Goal: Task Accomplishment & Management: Manage account settings

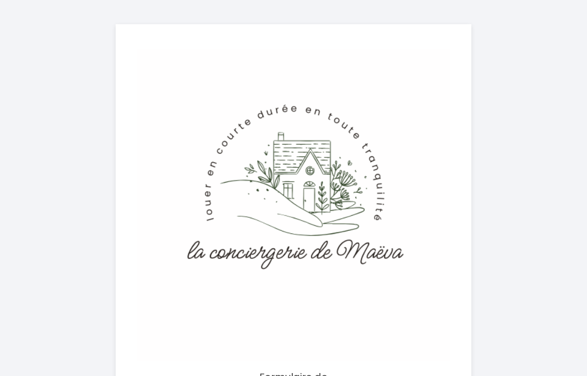
select select
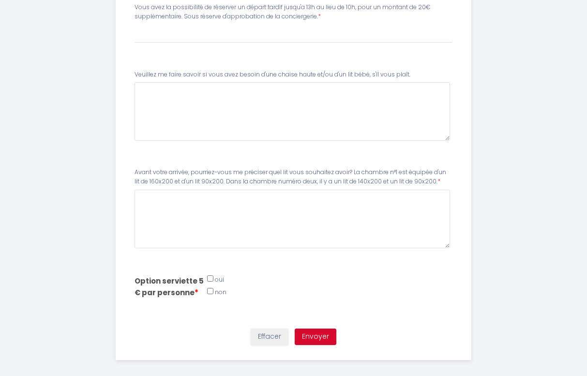
click at [209, 275] on input "Email *" at bounding box center [210, 278] width 6 height 6
checkbox input "true"
click at [211, 288] on input "Téléphone *" at bounding box center [210, 291] width 6 height 6
checkbox input "false"
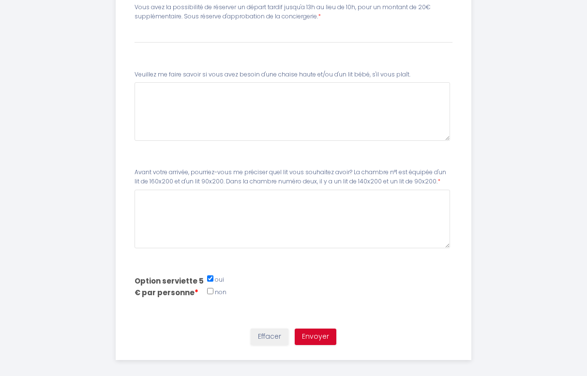
click at [210, 275] on input "Email *" at bounding box center [210, 278] width 6 height 6
checkbox input "false"
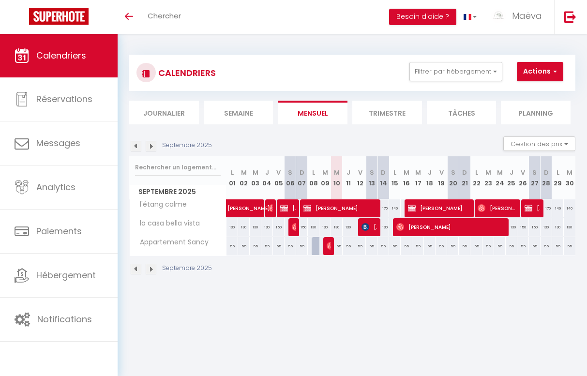
click at [551, 63] on button "Actions" at bounding box center [540, 71] width 46 height 19
click at [524, 89] on link "Nouvelle réservation" at bounding box center [544, 94] width 84 height 15
select select
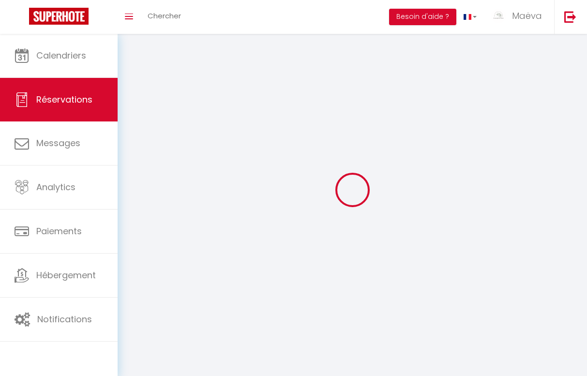
select select
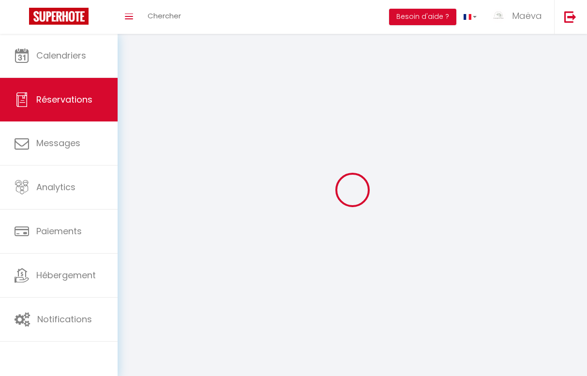
select select
checkbox input "false"
select select
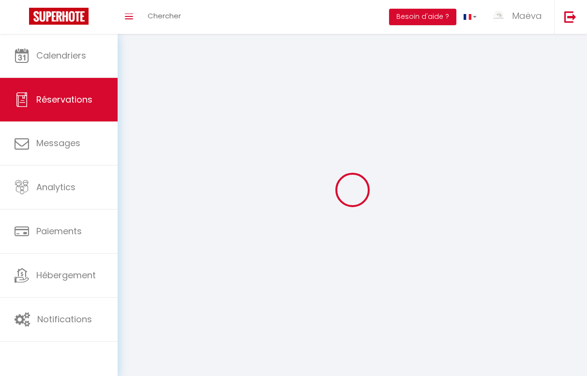
select select
checkbox input "false"
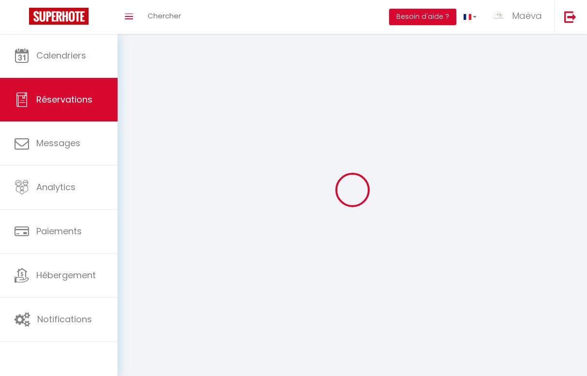
select select
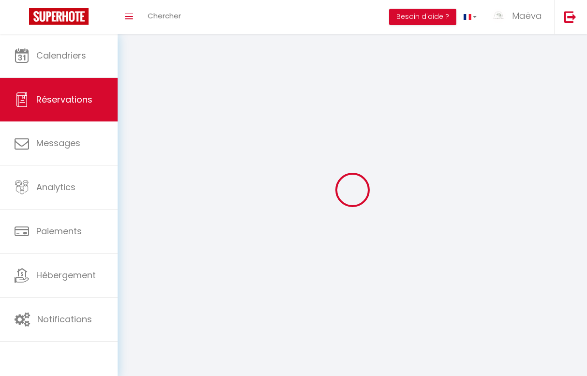
checkbox input "false"
select select
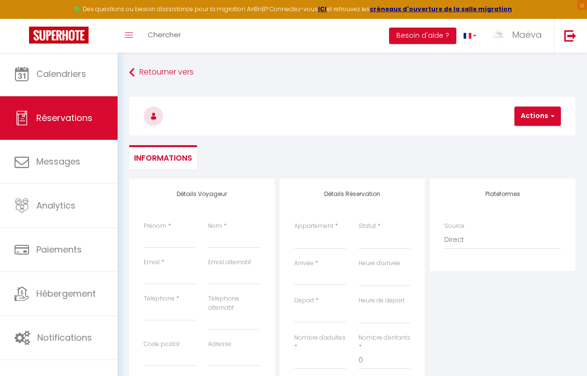
select select
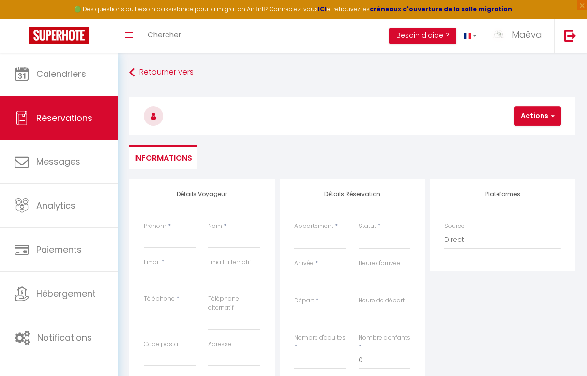
select select
checkbox input "false"
select select
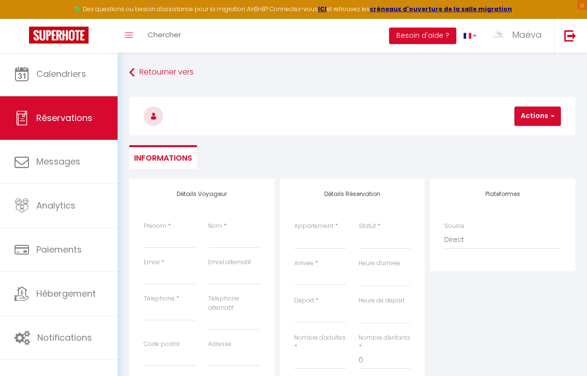
select select
checkbox input "false"
select select
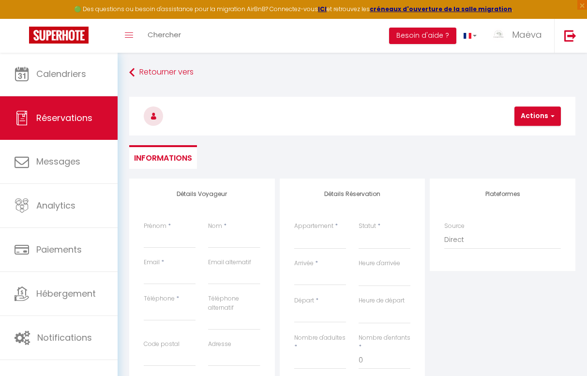
select select
type input "m"
select select
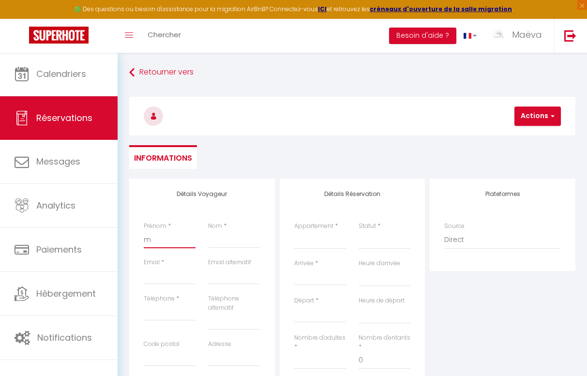
select select
checkbox input "false"
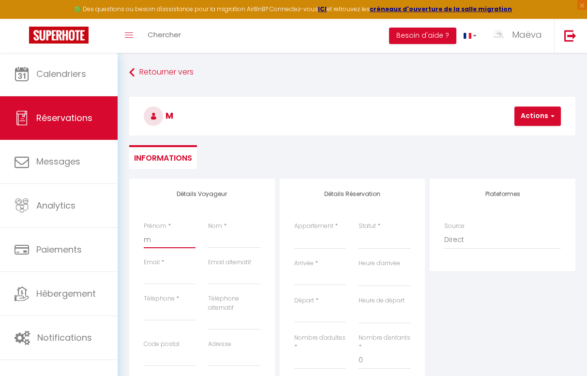
type input "ma"
select select
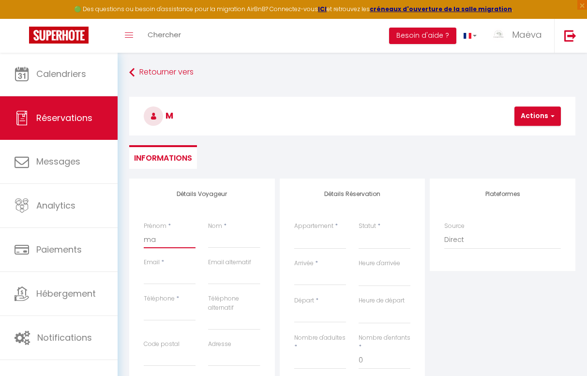
select select
checkbox input "false"
type input "mae"
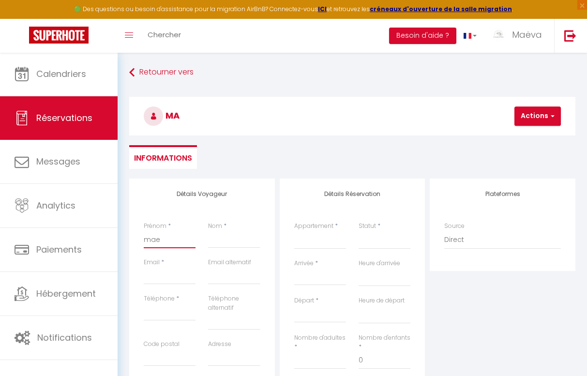
select select
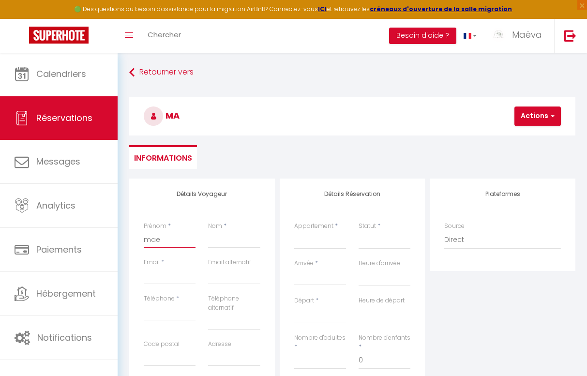
select select
checkbox input "false"
type input "mae"
type input "d"
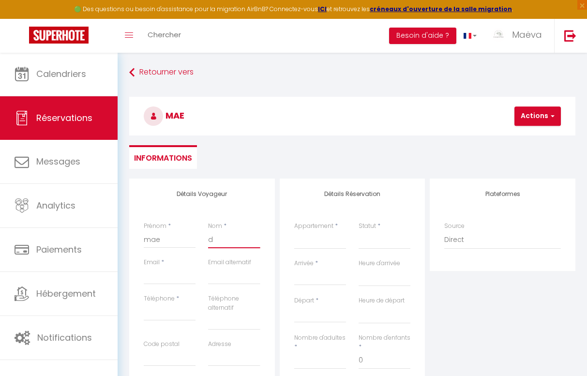
select select
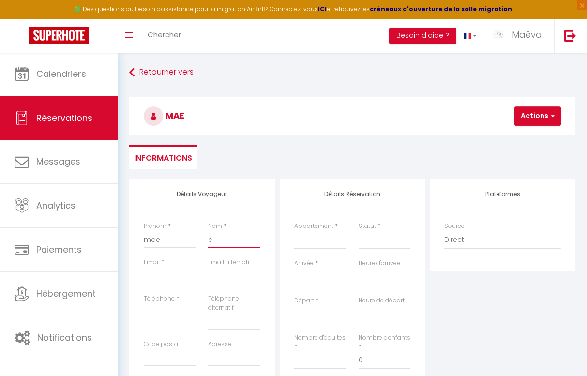
select select
checkbox input "false"
type input "de"
select select
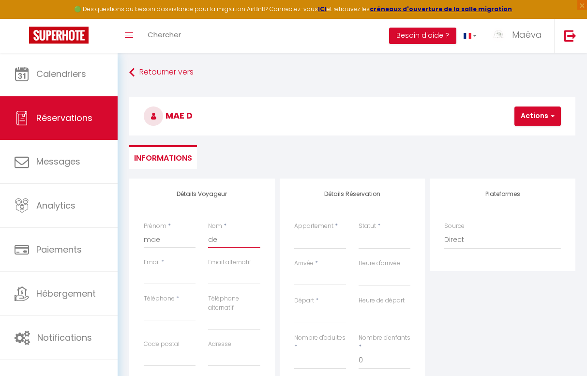
select select
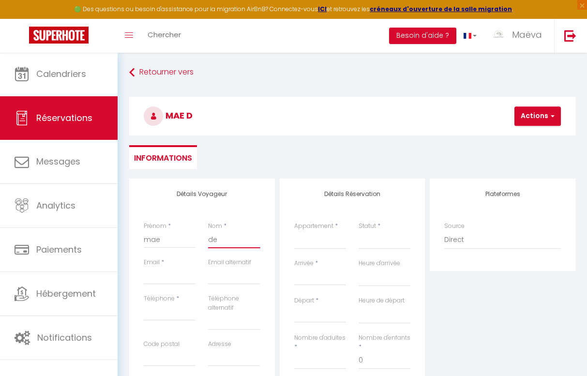
select select
checkbox input "false"
type input "de"
select select
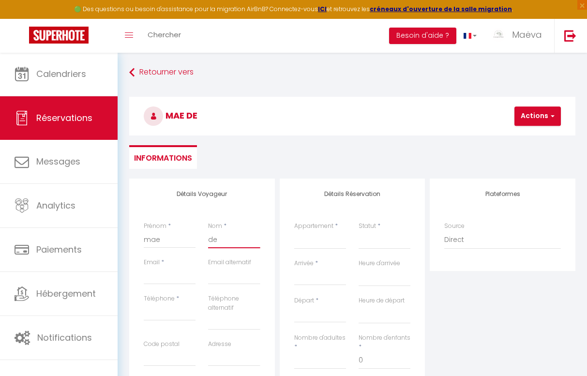
select select
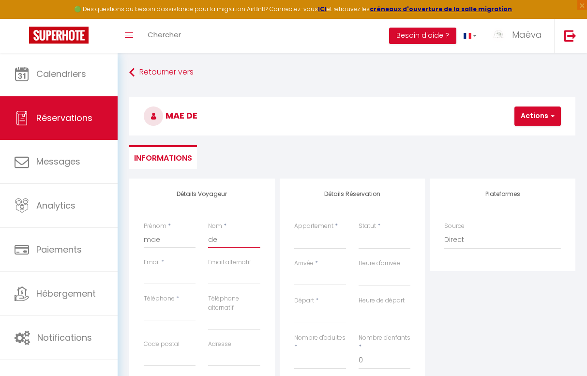
checkbox input "false"
type input "de b"
select select
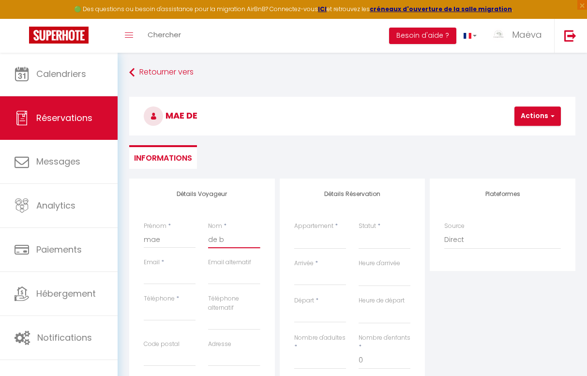
select select
checkbox input "false"
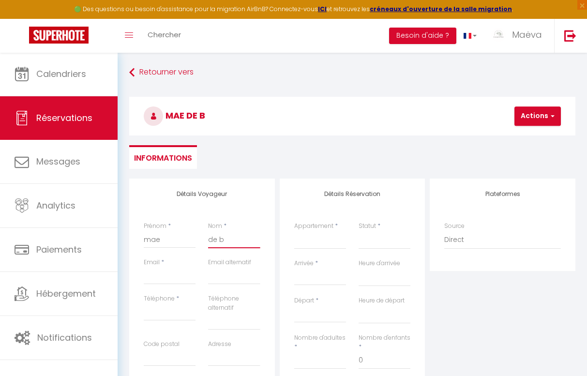
type input "de ba"
select select
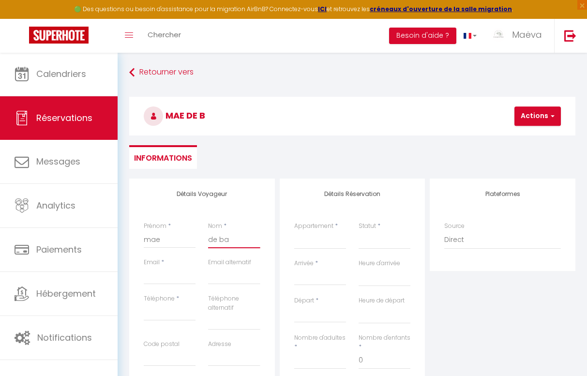
select select
checkbox input "false"
type input "de bar"
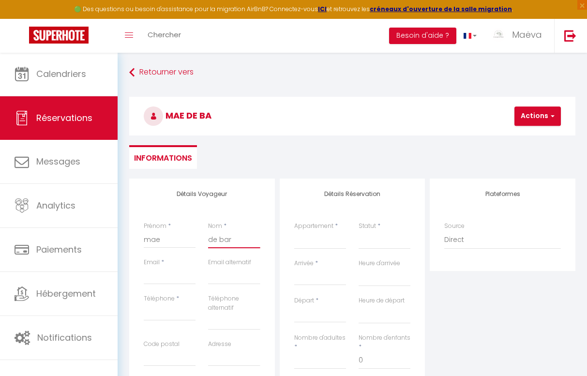
select select
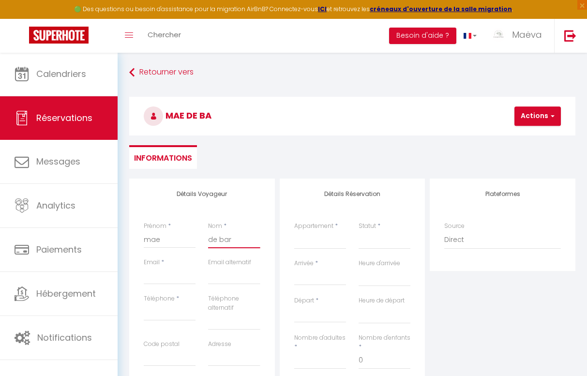
select select
checkbox input "false"
type input "de bar"
type input "maedb.08@gmail.com"
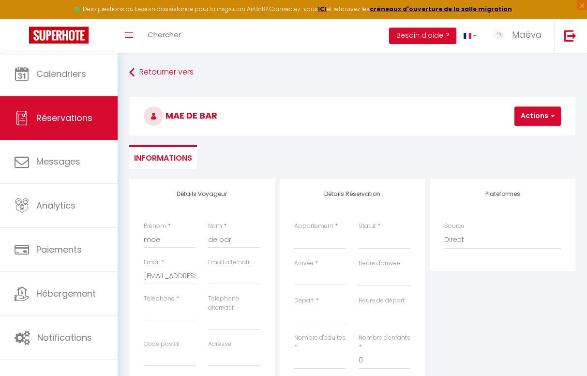
select select
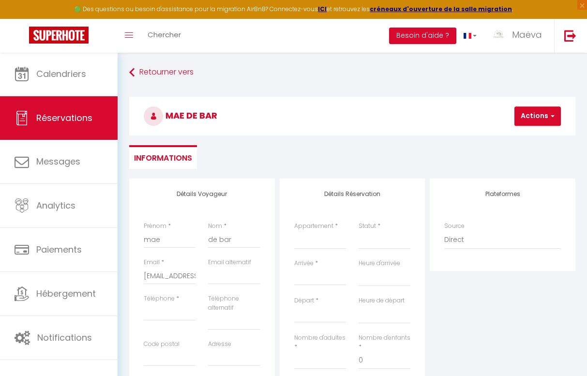
select select
checkbox input "false"
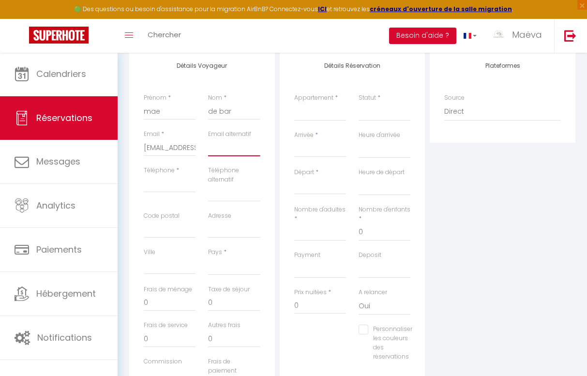
scroll to position [130, 0]
type input "0"
select select
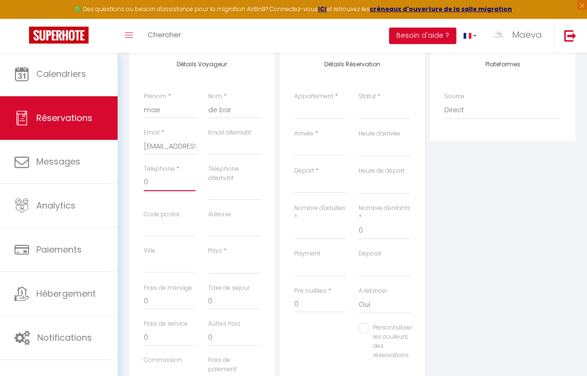
select select
checkbox input "false"
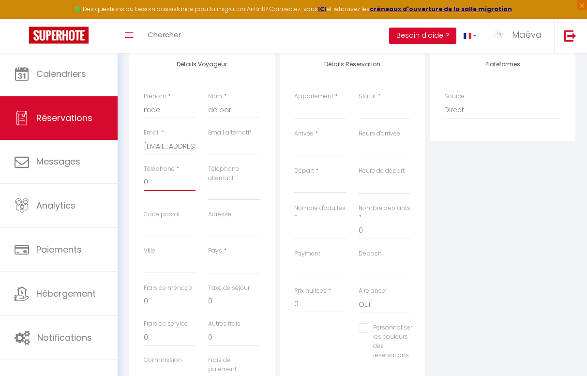
type input "07"
select select
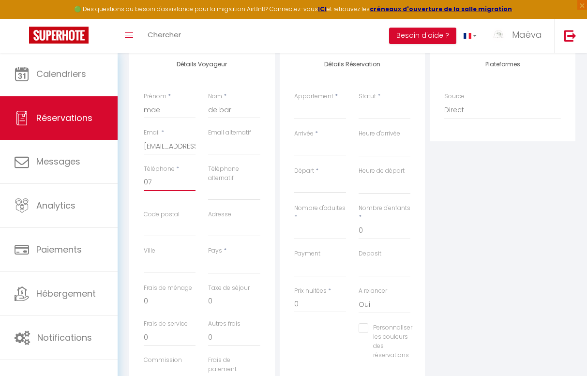
select select
checkbox input "false"
type input "075"
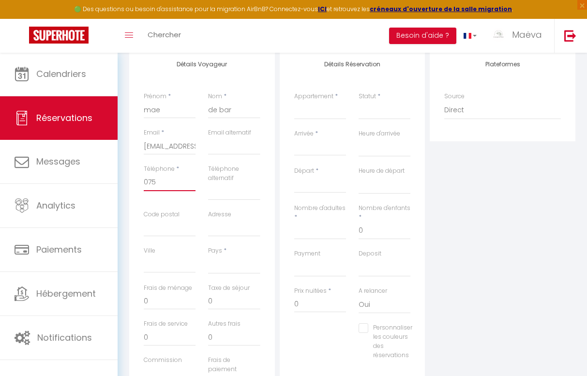
select select
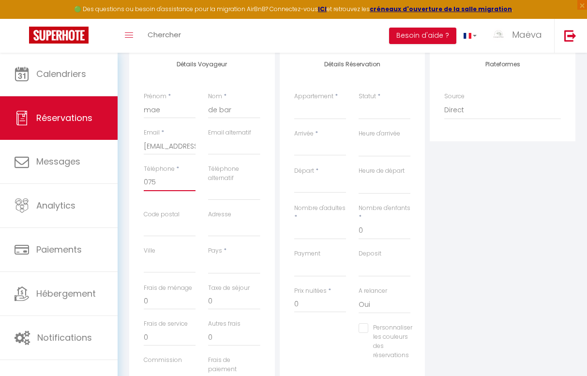
select select
checkbox input "false"
type input "0757"
select select
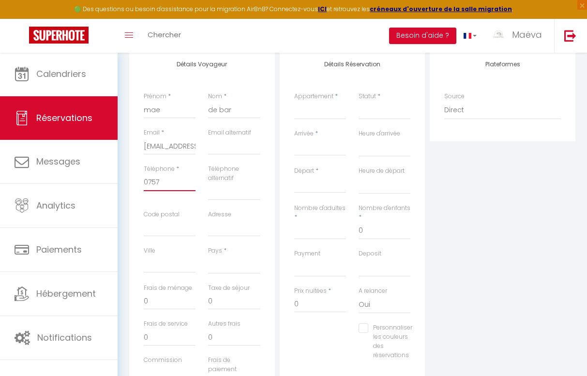
select select
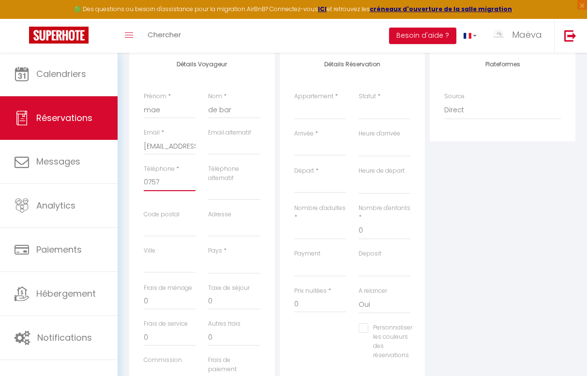
select select
checkbox input "false"
type input "07571"
select select
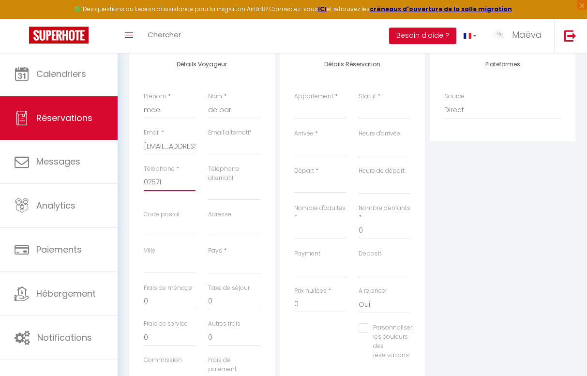
select select
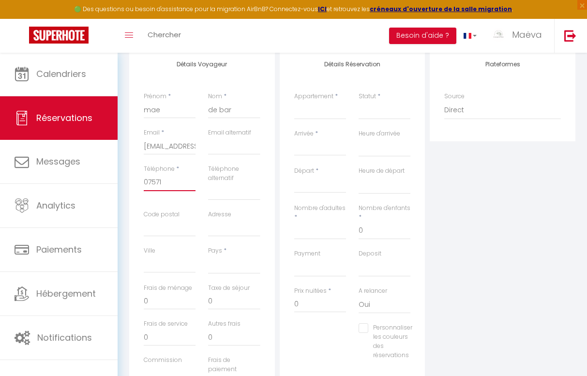
checkbox input "false"
type input "075710"
select select
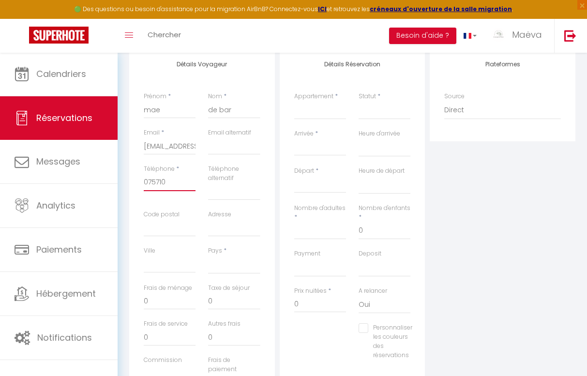
select select
checkbox input "false"
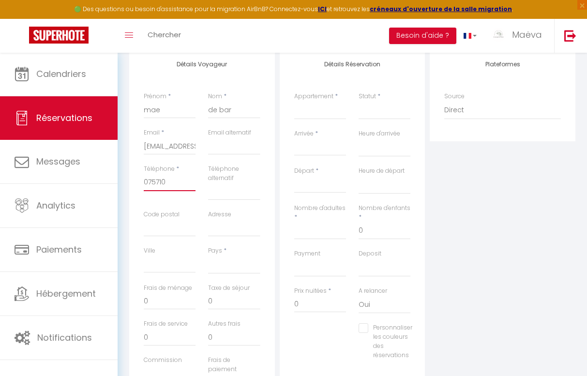
type input "0757102"
select select
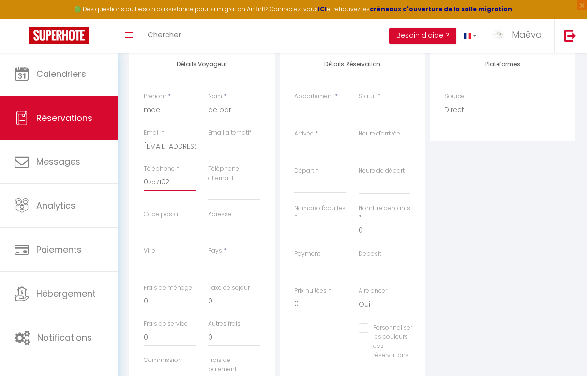
select select
checkbox input "false"
type input "07571020"
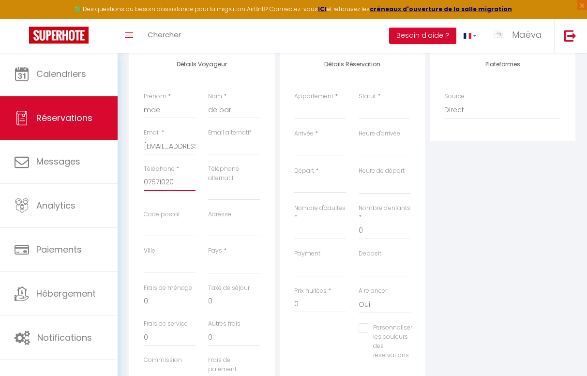
select select
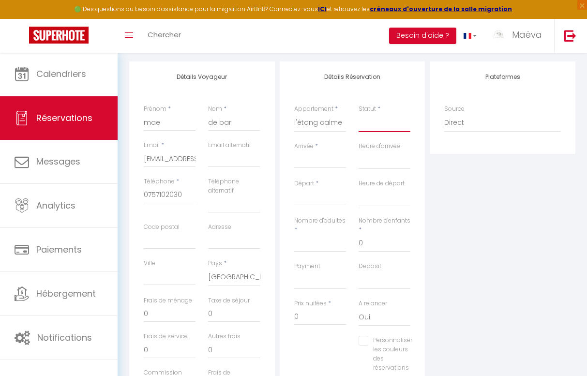
click at [380, 119] on select "Confirmé Non Confirmé Annulé Annulé par le voyageur No Show Request" at bounding box center [384, 123] width 52 height 18
click at [320, 161] on input "Arrivée" at bounding box center [320, 160] width 52 height 13
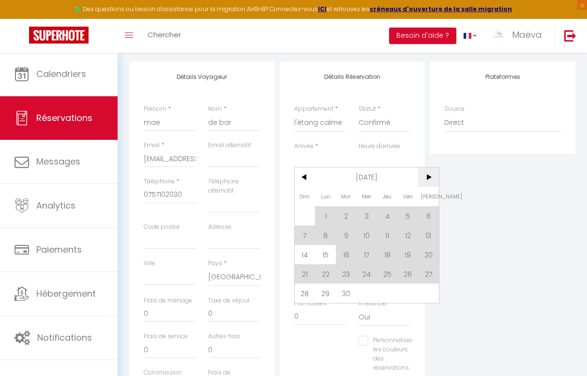
click at [420, 181] on span ">" at bounding box center [428, 176] width 21 height 19
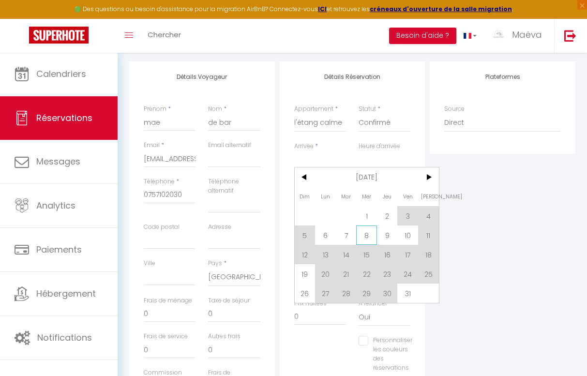
click at [370, 234] on span "8" at bounding box center [366, 234] width 21 height 19
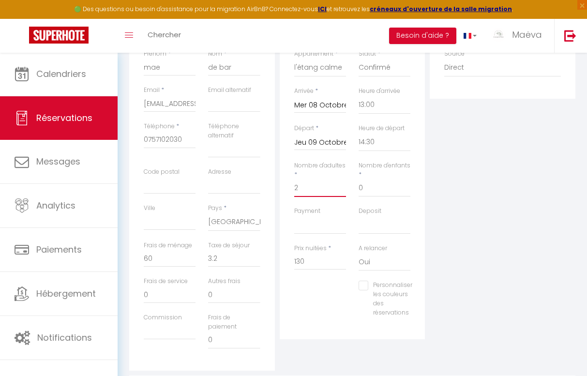
scroll to position [172, 0]
click at [375, 233] on div "Deposit OK KO" at bounding box center [384, 225] width 64 height 37
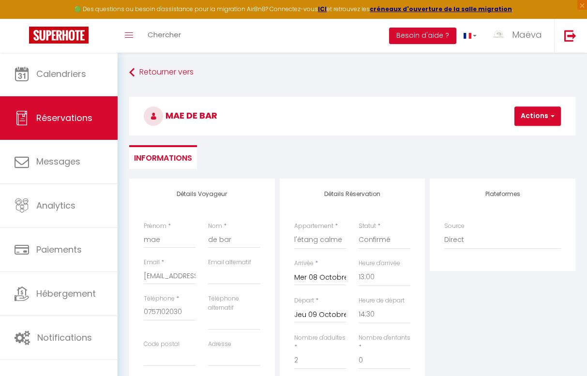
scroll to position [0, 0]
click at [530, 121] on button "Actions" at bounding box center [537, 115] width 46 height 19
click at [525, 137] on link "Enregistrer" at bounding box center [545, 137] width 76 height 13
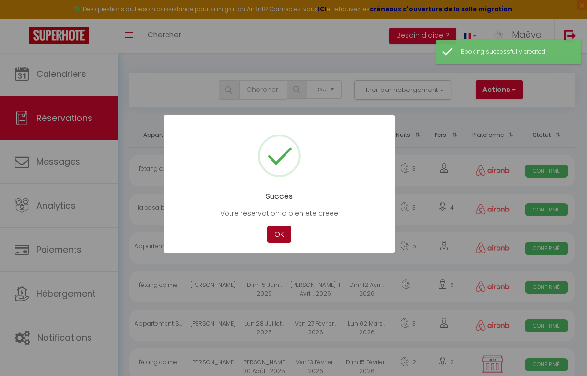
click at [282, 235] on button "OK" at bounding box center [279, 234] width 24 height 17
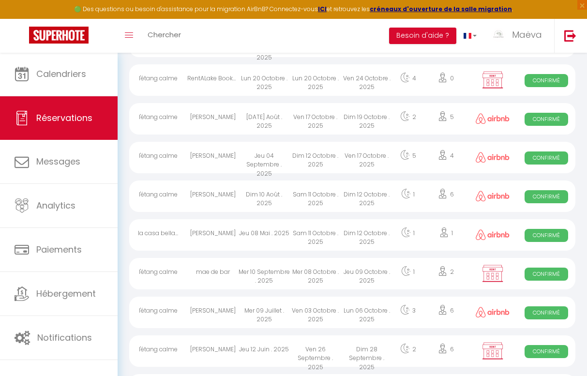
scroll to position [632, 0]
click at [193, 269] on div "mae de bar" at bounding box center [212, 273] width 51 height 31
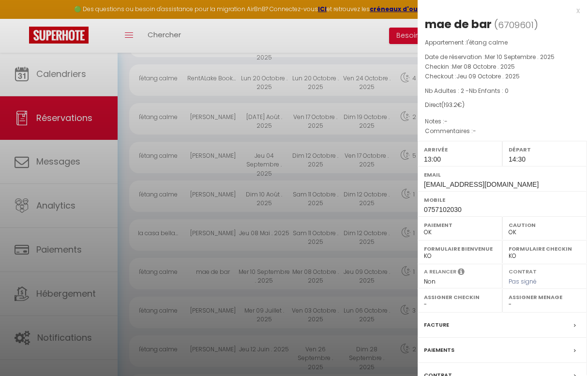
click at [523, 22] on span "6709601" at bounding box center [516, 25] width 36 height 12
copy span "6709601"
click at [535, 45] on p "Appartement : l'étang calme" at bounding box center [502, 43] width 155 height 10
click at [578, 13] on div "x" at bounding box center [498, 11] width 162 height 12
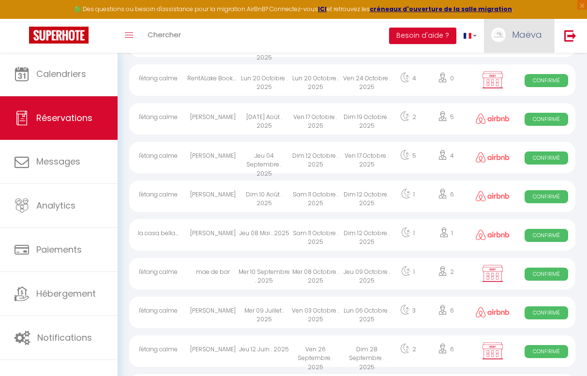
click at [534, 30] on span "Maëva" at bounding box center [527, 35] width 30 height 12
click at [519, 36] on span "Maëva" at bounding box center [527, 35] width 30 height 12
click at [343, 34] on div "Toggle menubar Chercher BUTTON Besoin d'aide ? Maëva Paramètres Équipe" at bounding box center [324, 36] width 509 height 34
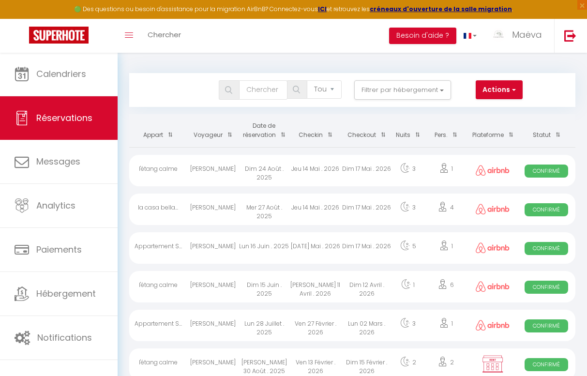
scroll to position [0, 0]
click at [507, 94] on button "Actions" at bounding box center [499, 89] width 46 height 19
click at [550, 81] on div "Bookings Tous les statuts Annulé Confirmé Non Confirmé Tout sauf annulé No Show…" at bounding box center [352, 89] width 444 height 19
click at [491, 89] on button "Actions" at bounding box center [499, 89] width 46 height 19
click at [451, 74] on div "Bookings Tous les statuts Annulé Confirmé Non Confirmé Tout sauf annulé No Show…" at bounding box center [352, 90] width 446 height 34
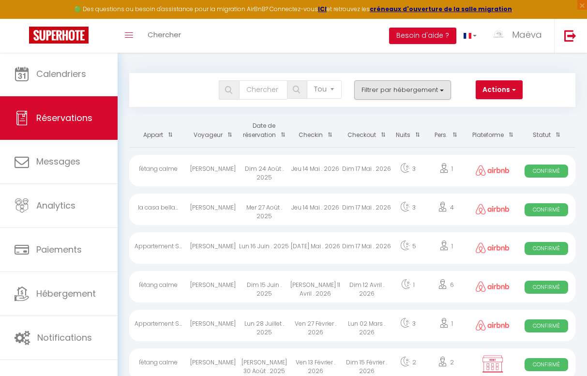
click at [389, 93] on button "Filtrer par hébergement" at bounding box center [402, 89] width 97 height 19
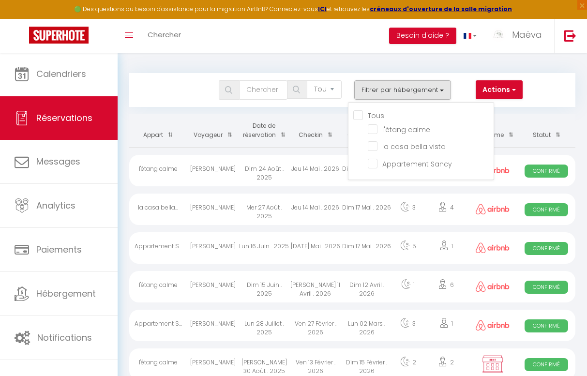
click at [389, 93] on button "Filtrer par hébergement" at bounding box center [402, 89] width 97 height 19
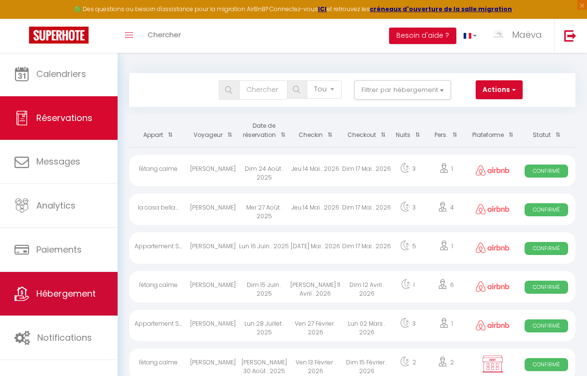
click at [56, 288] on span "Hébergement" at bounding box center [65, 293] width 59 height 12
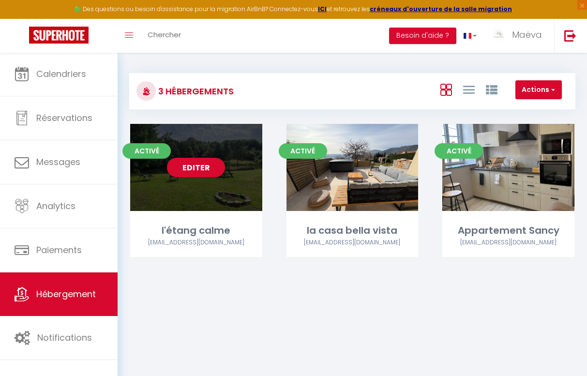
click at [198, 164] on link "Editer" at bounding box center [196, 167] width 58 height 19
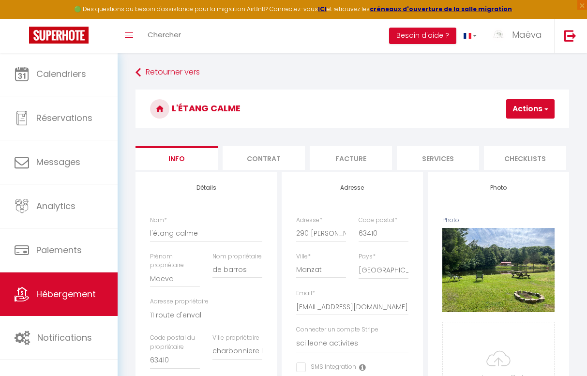
click at [327, 106] on h3 "l'étang calme" at bounding box center [351, 108] width 433 height 39
click at [269, 160] on li "Contrat" at bounding box center [264, 158] width 82 height 24
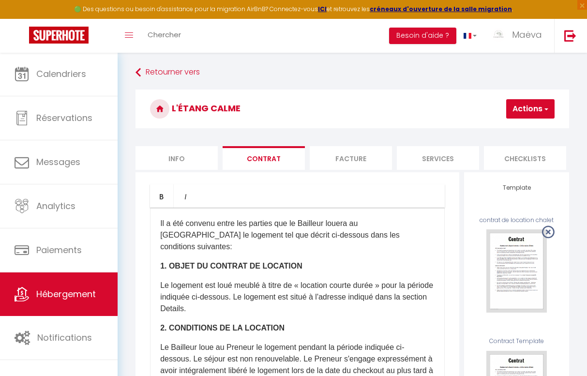
click at [380, 164] on li "Facture" at bounding box center [351, 158] width 82 height 24
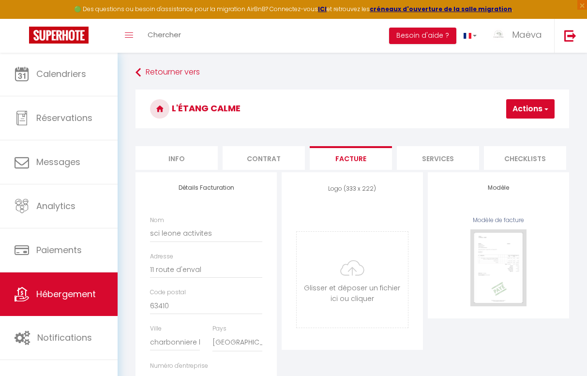
click at [418, 154] on li "Services" at bounding box center [438, 158] width 82 height 24
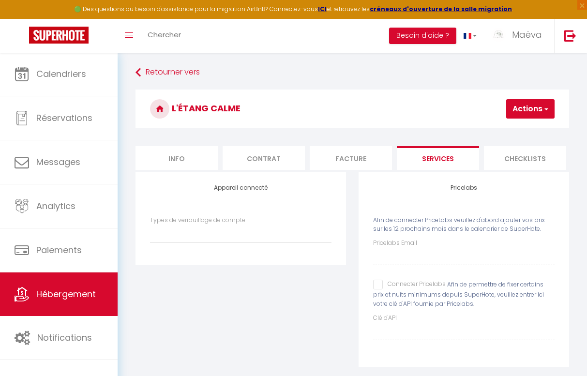
click at [486, 148] on li "Checklists" at bounding box center [525, 158] width 82 height 24
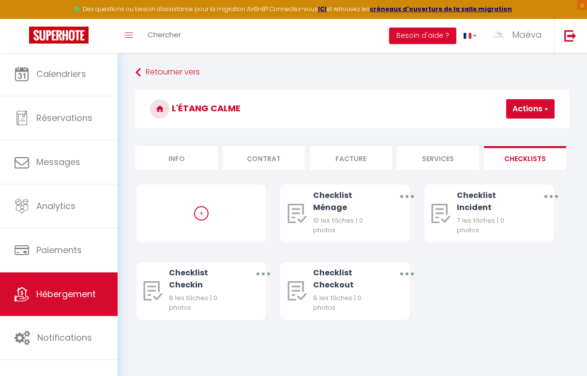
click at [508, 148] on li "Checklists" at bounding box center [525, 158] width 82 height 24
click at [429, 162] on li "Services" at bounding box center [438, 158] width 82 height 24
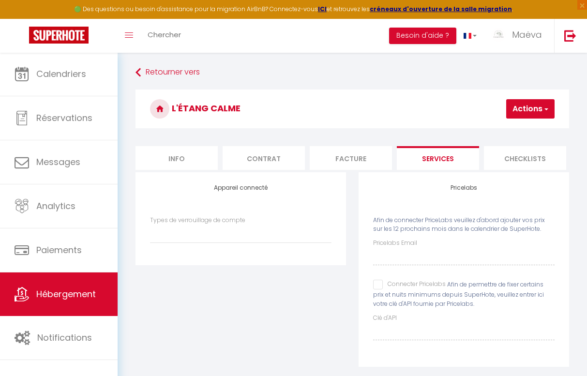
click at [355, 167] on li "Facture" at bounding box center [351, 158] width 82 height 24
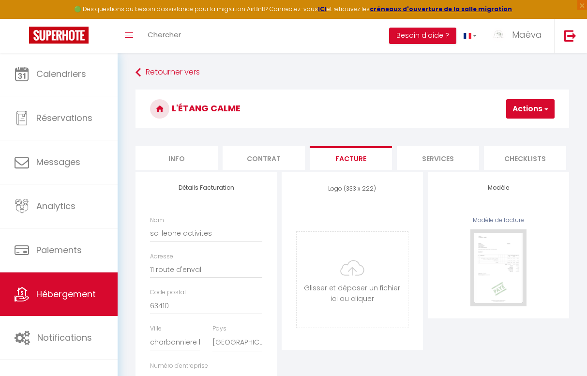
click at [254, 145] on form "l'étang calme Actions Enregistrer Info Contrat Facture Services Checklists Form…" at bounding box center [351, 267] width 433 height 357
click at [254, 153] on li "Contrat" at bounding box center [264, 158] width 82 height 24
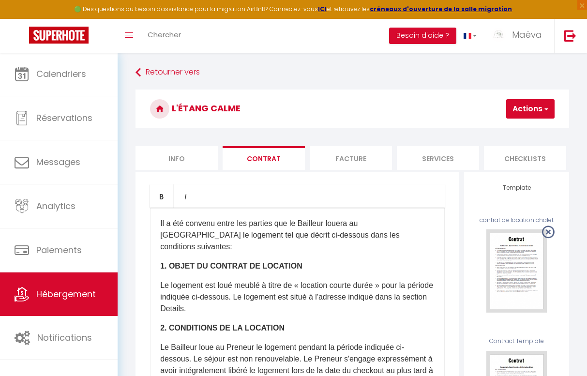
click at [169, 168] on li "Info" at bounding box center [176, 158] width 82 height 24
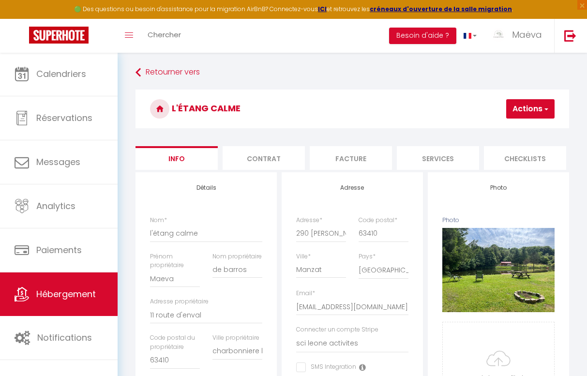
click at [521, 157] on li "Checklists" at bounding box center [525, 158] width 82 height 24
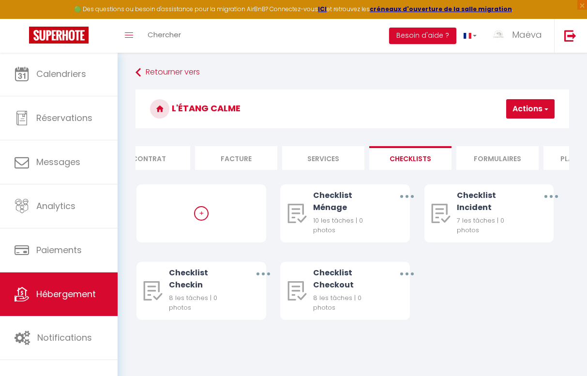
click at [521, 157] on li "Formulaires" at bounding box center [497, 158] width 82 height 24
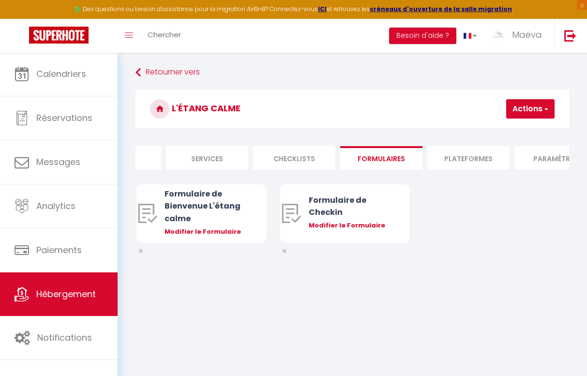
scroll to position [0, 256]
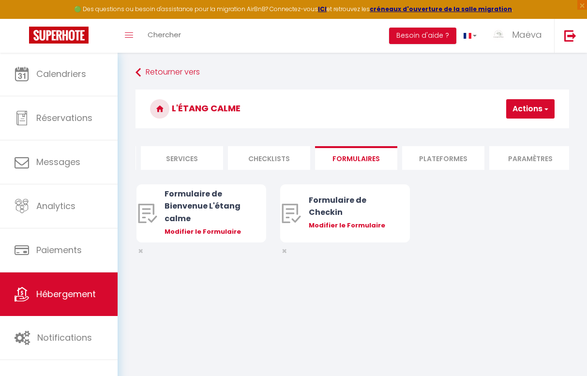
click at [431, 159] on li "Plateformes" at bounding box center [443, 158] width 82 height 24
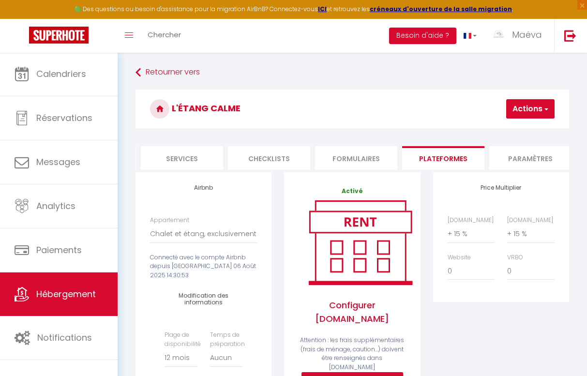
click at [513, 169] on li "Paramètres" at bounding box center [530, 158] width 82 height 24
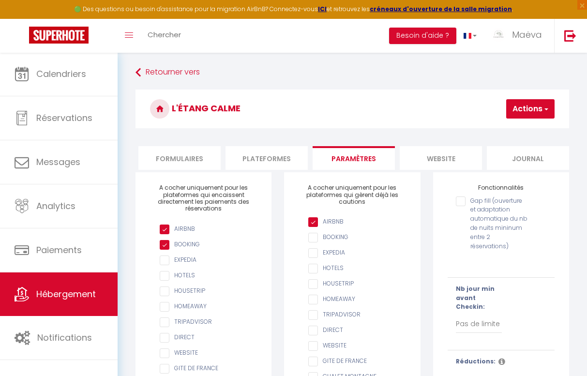
click at [460, 162] on li "website" at bounding box center [441, 158] width 82 height 24
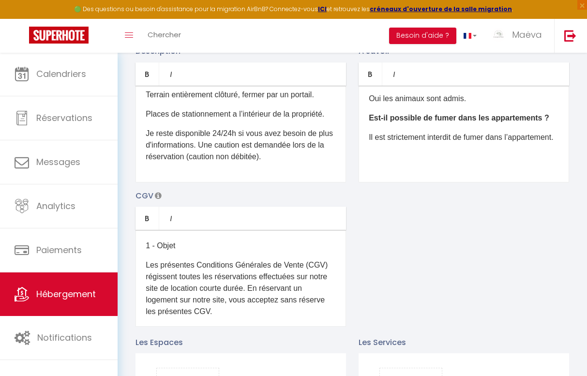
scroll to position [986, 0]
click at [275, 151] on p "Je reste disponible 24/24h si vous avez besoin de plus d'informations. Une caut…" at bounding box center [241, 145] width 190 height 35
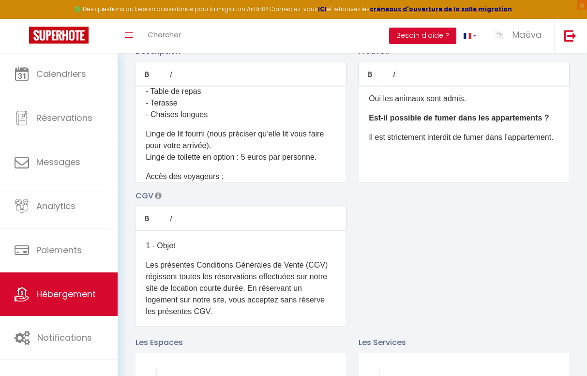
scroll to position [879, 0]
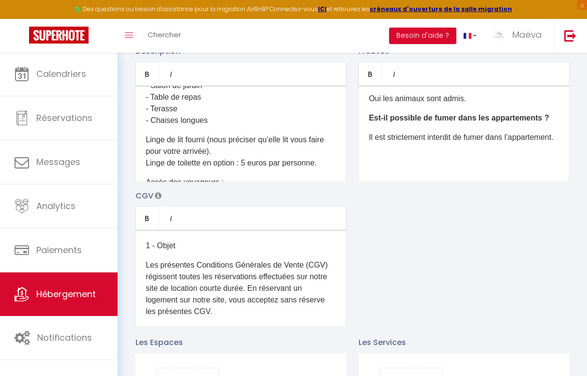
click at [330, 166] on p "Linge de lit fourni (nous préciser qu’elle lit vous faire pour votre arrivée). …" at bounding box center [241, 151] width 190 height 35
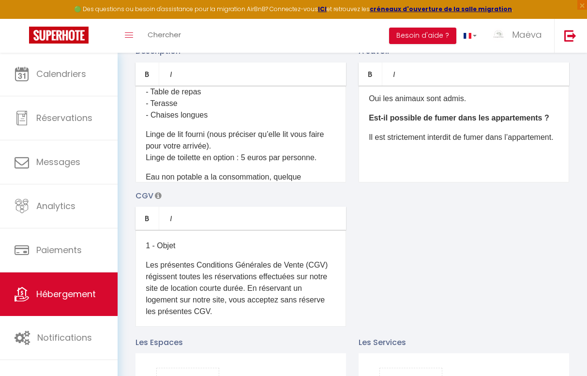
scroll to position [896, 0]
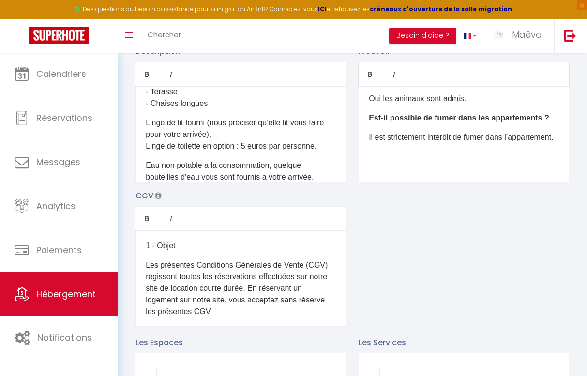
drag, startPoint x: 147, startPoint y: 162, endPoint x: 328, endPoint y: 177, distance: 182.5
click at [328, 177] on p "Eau non potable a la consommation, quelque bouteilles d'eau vous sont fournis a…" at bounding box center [241, 171] width 190 height 23
copy p "Eau non potable a la consommation, quelque bouteilles d'eau vous sont fournis a…"
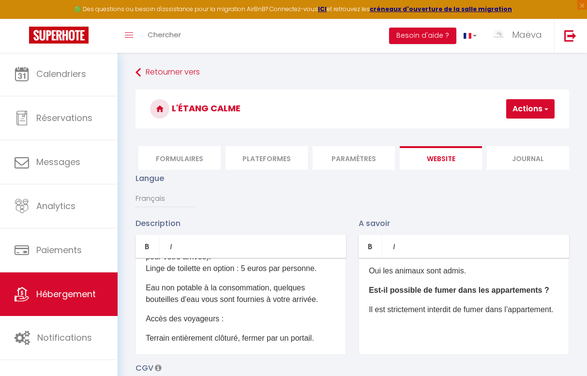
scroll to position [940, 0]
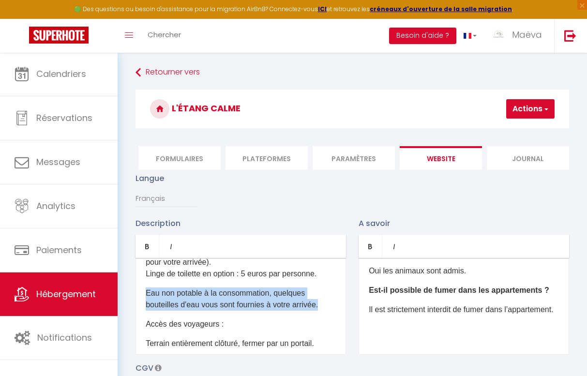
drag, startPoint x: 146, startPoint y: 293, endPoint x: 325, endPoint y: 307, distance: 179.6
click at [325, 307] on p "Eau non potable à la consommation, quelques bouteilles d'eau vous sont fournies…" at bounding box center [241, 298] width 190 height 23
copy p "Eau non potable à la consommation, quelques bouteilles d'eau vous sont fournies…"
click at [521, 113] on button "Actions" at bounding box center [530, 108] width 48 height 19
click at [513, 131] on input "Enregistrer" at bounding box center [505, 130] width 36 height 10
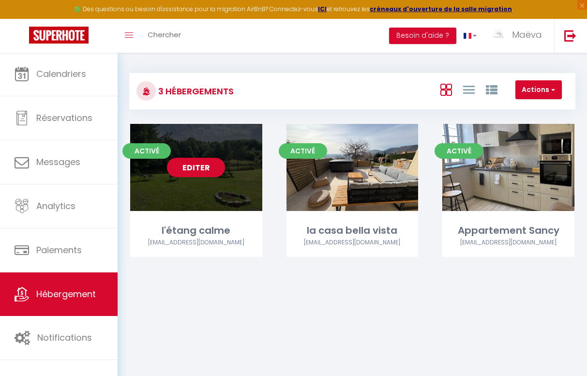
click at [197, 166] on link "Editer" at bounding box center [196, 167] width 58 height 19
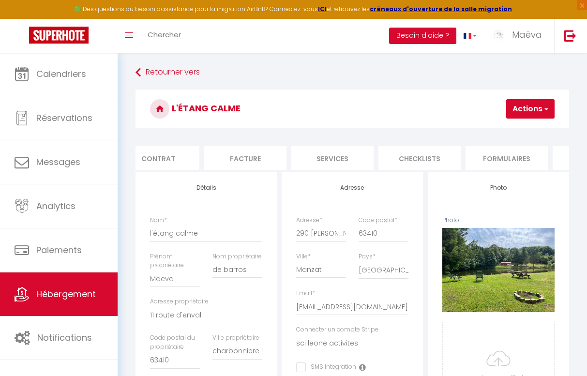
scroll to position [0, 107]
click at [526, 155] on li "Formulaires" at bounding box center [504, 158] width 82 height 24
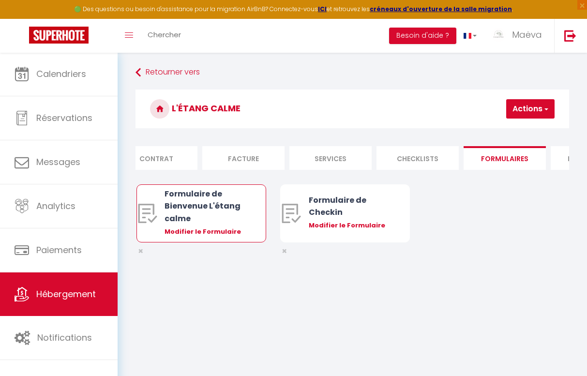
click at [236, 229] on div "Modifier le Formulaire" at bounding box center [206, 232] width 84 height 10
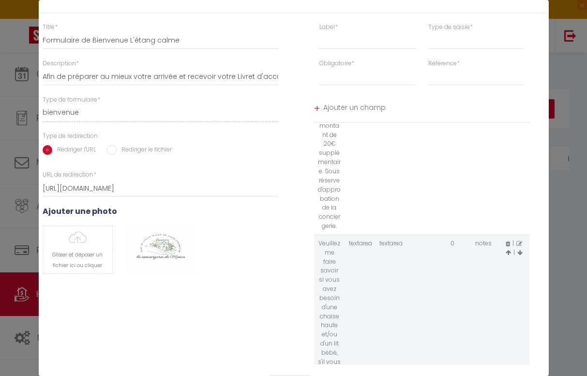
scroll to position [512, 0]
drag, startPoint x: 319, startPoint y: 180, endPoint x: 400, endPoint y: 218, distance: 88.7
click at [398, 234] on tr "Veuillez me faire savoir si vous avez besoin d'une chaise haute et/ou d'un lit …" at bounding box center [421, 306] width 215 height 145
click at [400, 234] on td "textarea" at bounding box center [390, 306] width 31 height 145
click at [507, 238] on span at bounding box center [508, 242] width 4 height 8
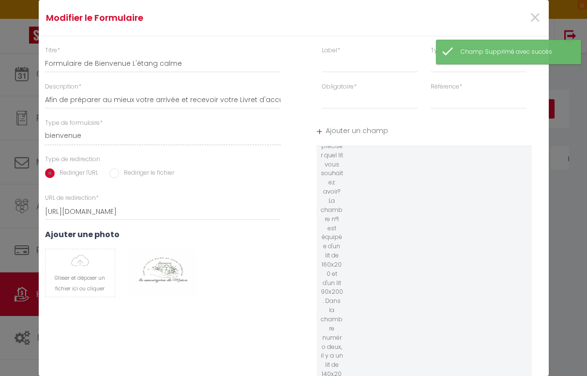
scroll to position [686, 0]
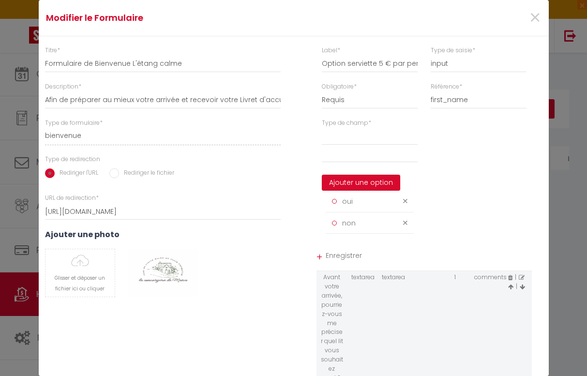
click at [448, 145] on div "Type de champ * Ajouter une option oui non" at bounding box center [424, 181] width 261 height 125
click at [339, 136] on select at bounding box center [370, 136] width 96 height 17
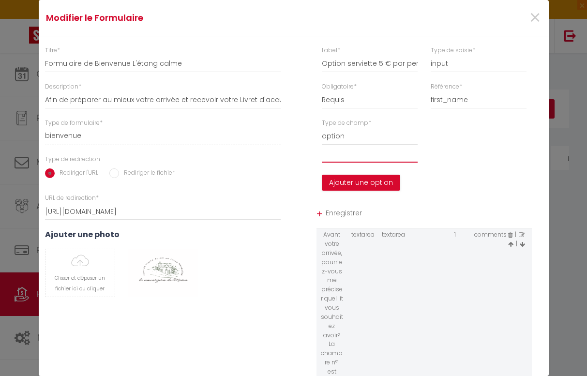
click at [356, 158] on input "text" at bounding box center [370, 153] width 96 height 17
click at [352, 154] on input "text" at bounding box center [370, 153] width 96 height 17
click at [411, 63] on input "Option serviette 5 € par personne" at bounding box center [370, 63] width 96 height 17
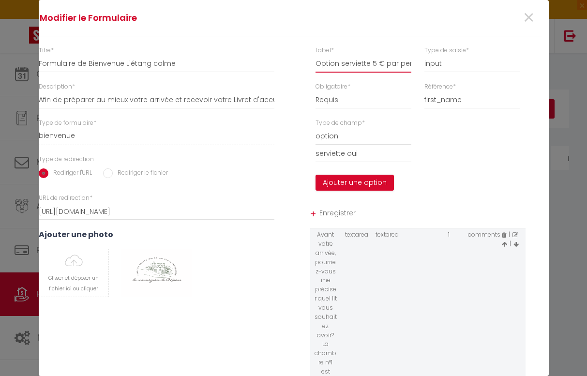
scroll to position [0, 6]
click at [339, 65] on input "Option serviette 5 € par personne/ Option chaise haute/Option lit bébé gratuit" at bounding box center [363, 63] width 96 height 17
click at [370, 152] on input "serviette oui" at bounding box center [363, 153] width 96 height 17
click at [361, 178] on button "Ajouter une option" at bounding box center [354, 183] width 78 height 16
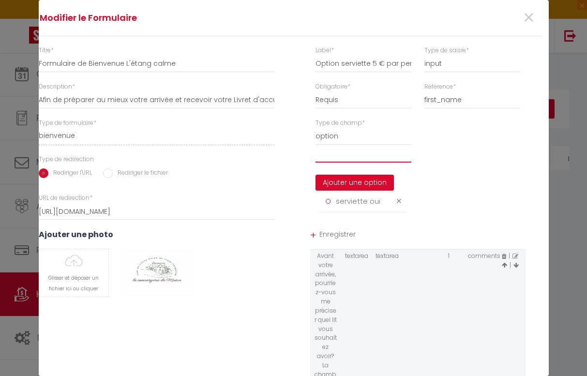
click at [362, 157] on input "text" at bounding box center [363, 153] width 96 height 17
click at [360, 184] on button "Ajouter une option" at bounding box center [354, 183] width 78 height 16
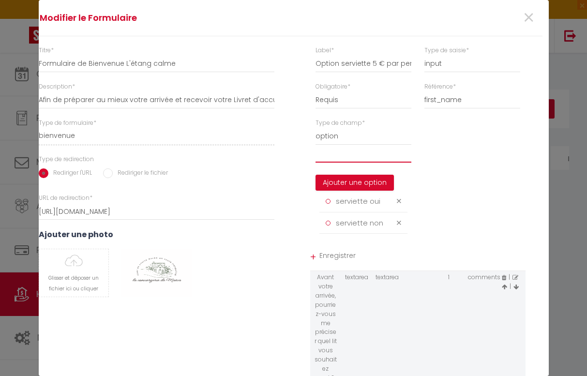
click at [368, 157] on input "text" at bounding box center [363, 153] width 96 height 17
click at [363, 182] on button "Ajouter une option" at bounding box center [354, 183] width 78 height 16
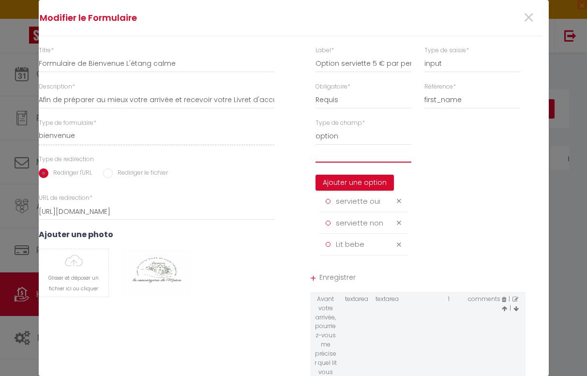
click at [373, 153] on input "text" at bounding box center [363, 153] width 96 height 17
click at [361, 183] on button "Ajouter une option" at bounding box center [354, 183] width 78 height 16
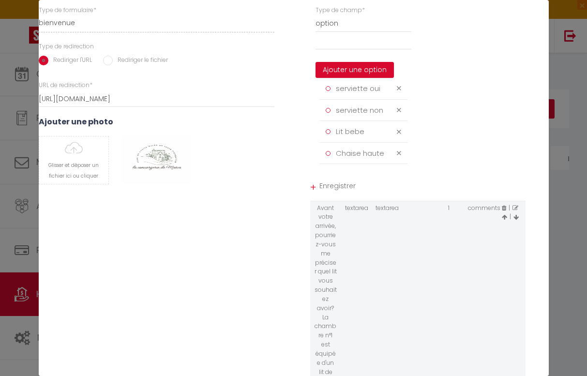
scroll to position [240, 6]
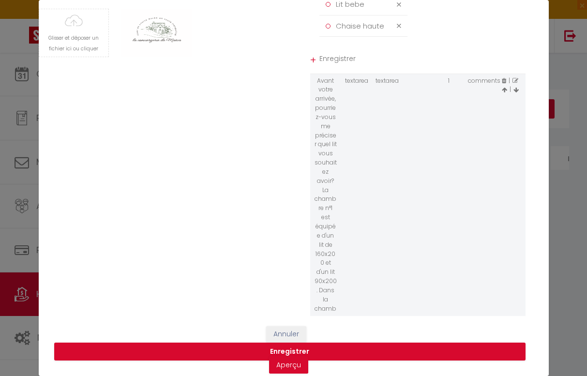
click at [338, 65] on span "Enregistrer" at bounding box center [422, 59] width 206 height 17
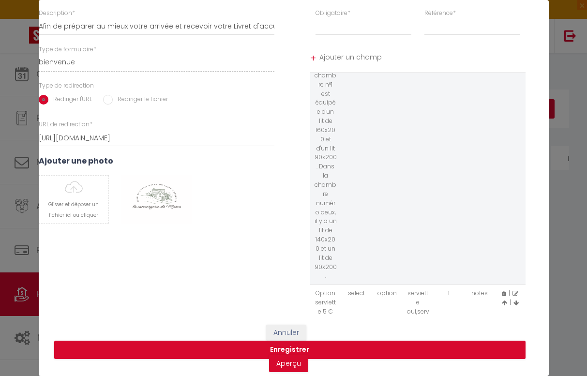
scroll to position [747, 0]
click at [285, 347] on button "Enregistrer" at bounding box center [289, 350] width 471 height 18
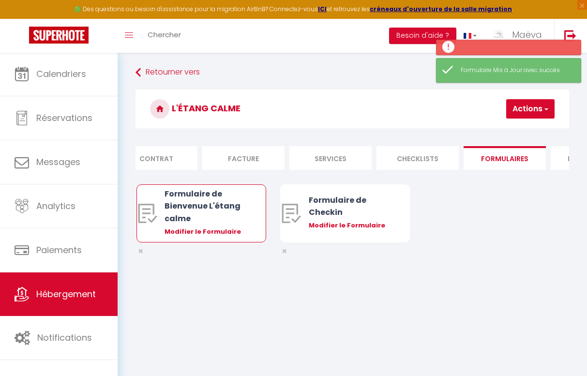
click at [199, 204] on div "Formulaire de Bienvenue L'étang calme" at bounding box center [206, 206] width 84 height 36
click at [200, 223] on div "Formulaire de Bienvenue L'étang calme" at bounding box center [206, 206] width 84 height 36
click at [200, 229] on div "Modifier le Formulaire" at bounding box center [206, 232] width 84 height 10
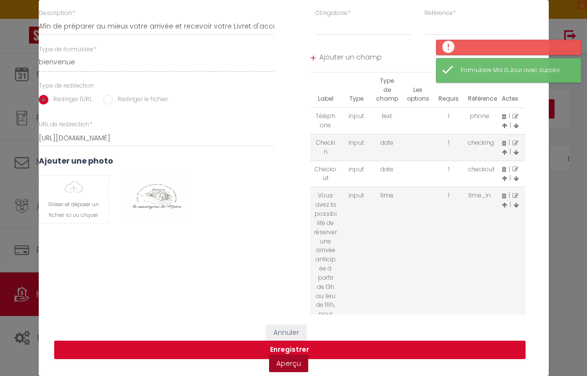
click at [283, 363] on link "Aperçu" at bounding box center [288, 363] width 39 height 17
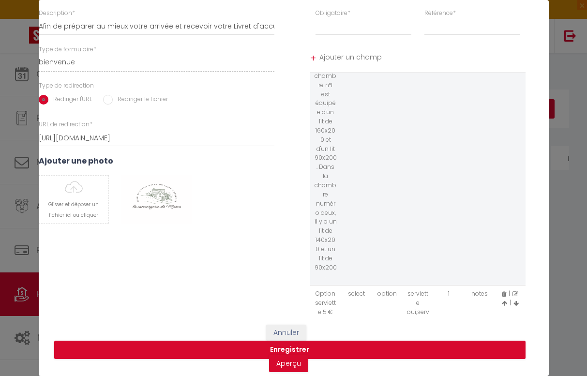
click at [514, 291] on icon at bounding box center [515, 294] width 6 height 6
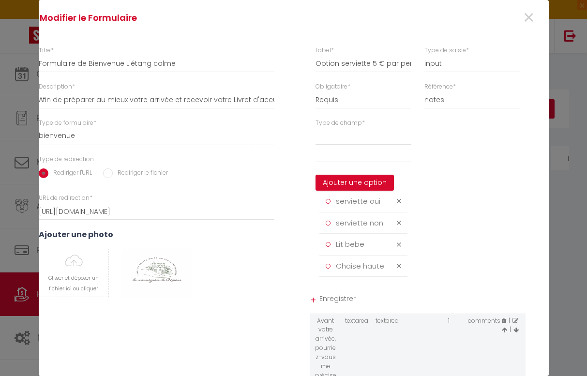
scroll to position [0, 6]
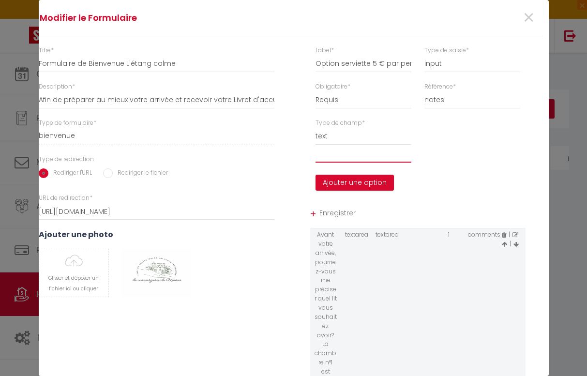
click at [332, 155] on input "text" at bounding box center [363, 153] width 96 height 17
click at [329, 178] on button "Ajouter une option" at bounding box center [354, 183] width 78 height 16
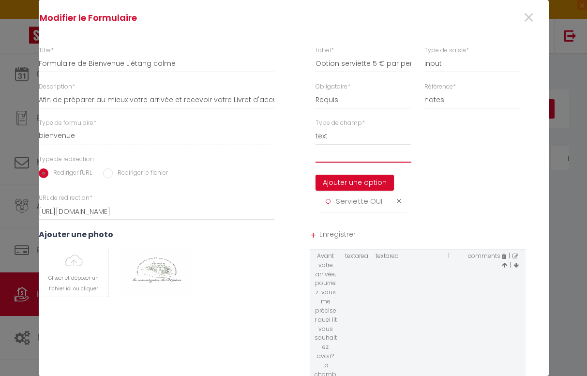
click at [343, 160] on input "text" at bounding box center [363, 153] width 96 height 17
click at [341, 181] on button "Ajouter une option" at bounding box center [354, 183] width 78 height 16
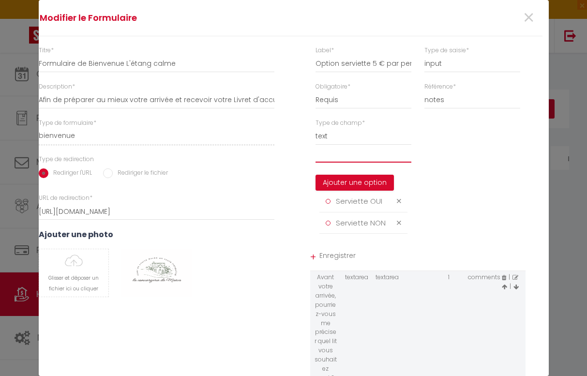
click at [360, 153] on input "text" at bounding box center [363, 153] width 96 height 17
click at [357, 178] on button "Ajouter une option" at bounding box center [354, 183] width 78 height 16
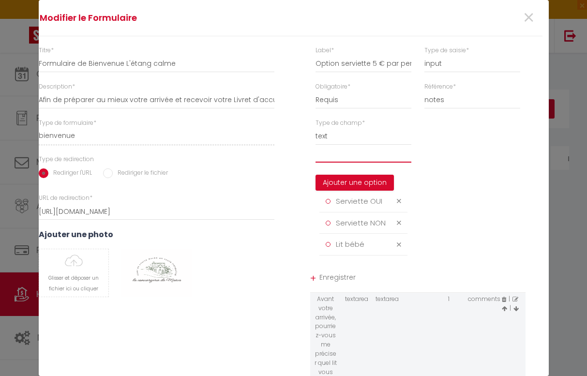
click at [357, 153] on input "text" at bounding box center [363, 153] width 96 height 17
click at [358, 183] on button "Ajouter une option" at bounding box center [354, 183] width 78 height 16
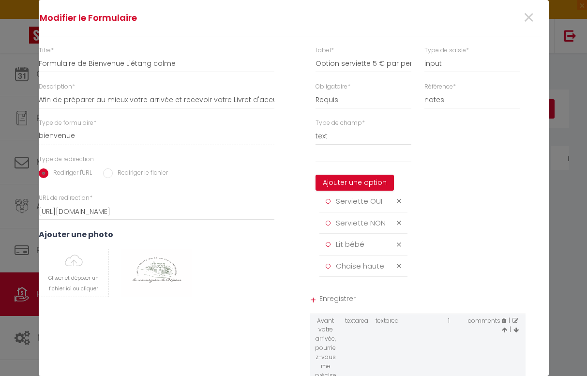
click at [329, 291] on span "Enregistrer" at bounding box center [422, 299] width 206 height 17
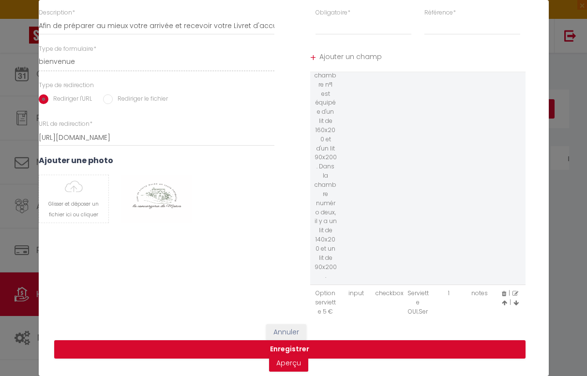
scroll to position [74, 6]
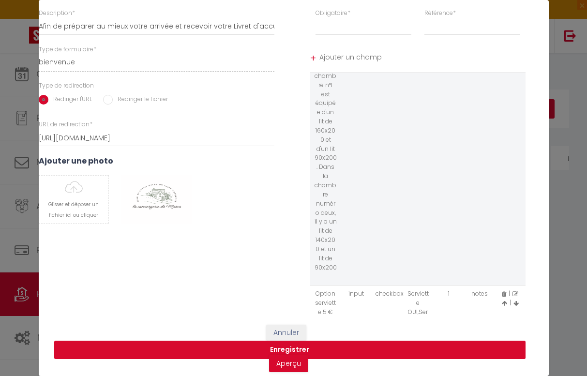
click at [281, 351] on button "Enregistrer" at bounding box center [289, 350] width 471 height 18
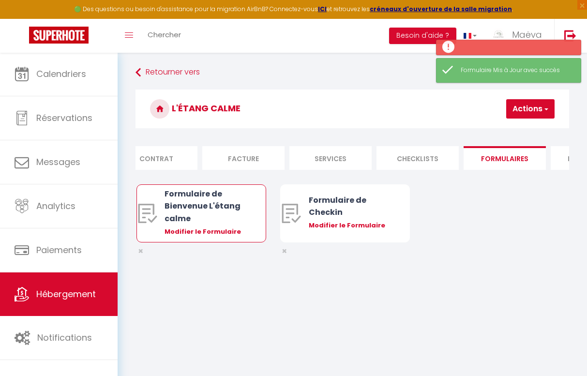
click at [235, 196] on div "Formulaire de Bienvenue L'étang calme" at bounding box center [206, 206] width 84 height 36
click at [233, 211] on div "Formulaire de Bienvenue L'étang calme" at bounding box center [206, 206] width 84 height 36
click at [227, 230] on div "Modifier le Formulaire" at bounding box center [206, 232] width 84 height 10
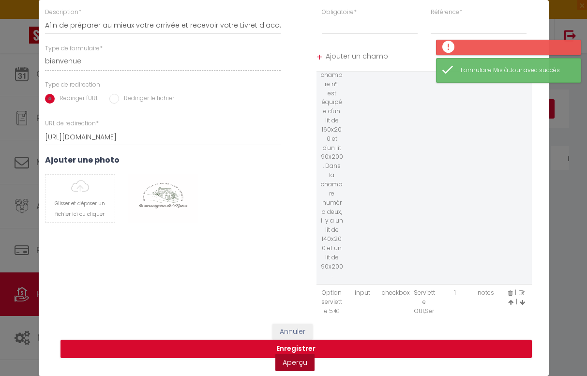
scroll to position [74, 0]
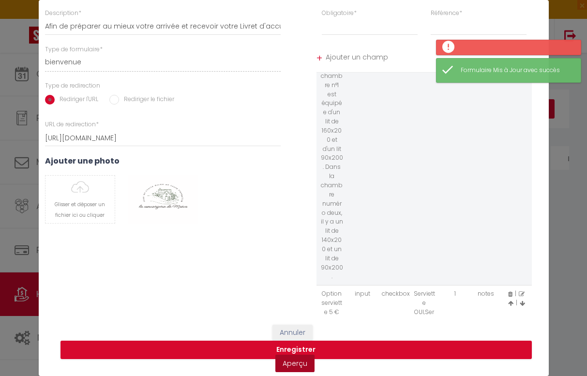
click at [295, 368] on link "Aperçu" at bounding box center [294, 363] width 39 height 17
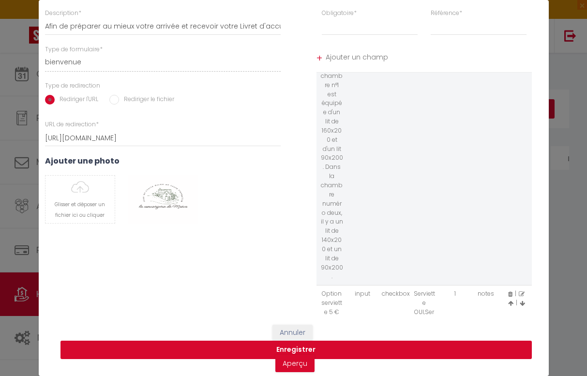
click at [290, 341] on button "Enregistrer" at bounding box center [295, 350] width 471 height 18
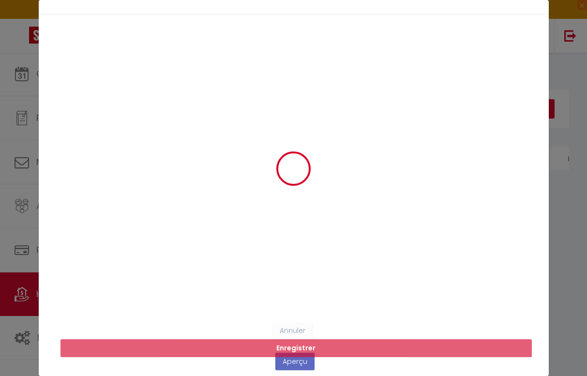
scroll to position [21, 0]
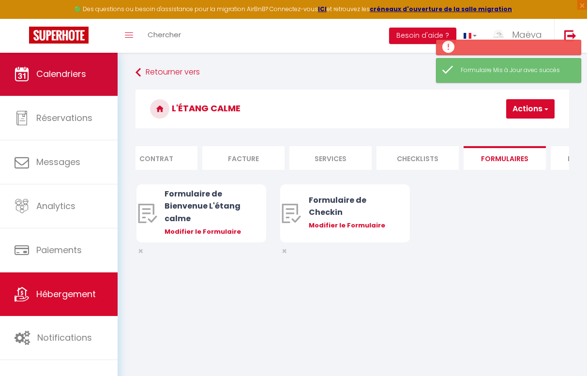
click at [69, 71] on span "Calendriers" at bounding box center [61, 74] width 50 height 12
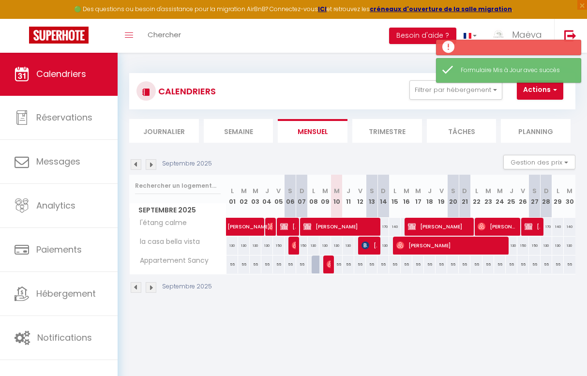
click at [149, 164] on img at bounding box center [151, 164] width 11 height 11
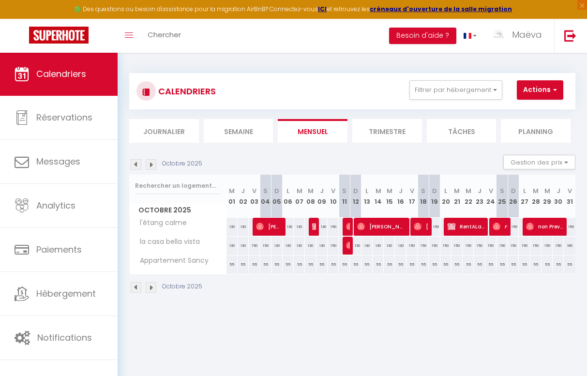
click at [313, 223] on img at bounding box center [316, 227] width 8 height 8
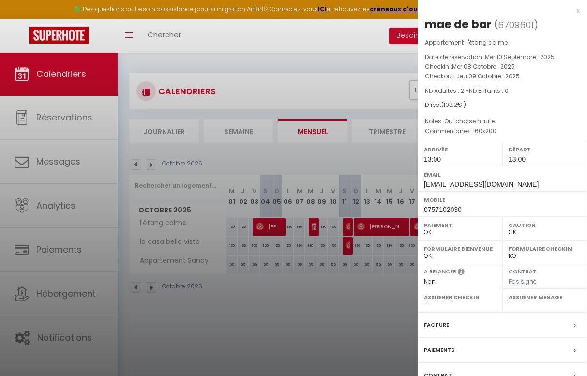
click at [515, 23] on span "6709601" at bounding box center [516, 25] width 36 height 12
copy span "6709601"
click at [73, 322] on div at bounding box center [293, 188] width 587 height 376
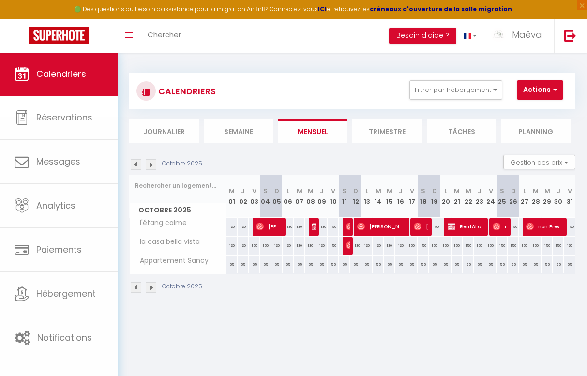
click at [73, 322] on body "🟢 Des questions ou besoin d'assistance pour la migration AirBnB? Connectez-vous…" at bounding box center [293, 240] width 587 height 376
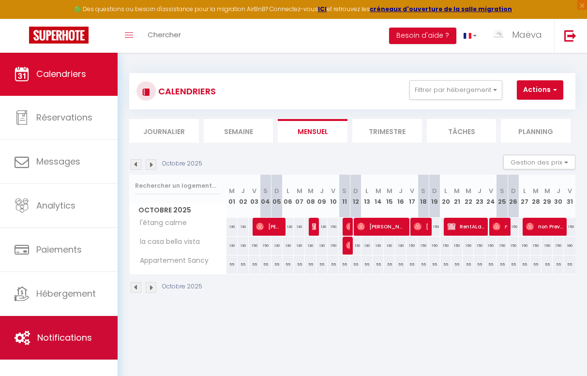
click at [73, 332] on span "Notifications" at bounding box center [64, 337] width 55 height 12
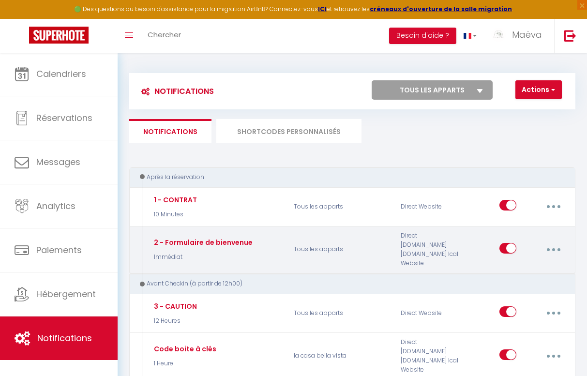
click at [553, 241] on button "button" at bounding box center [553, 249] width 26 height 18
click at [513, 270] on link "Editer" at bounding box center [527, 273] width 72 height 16
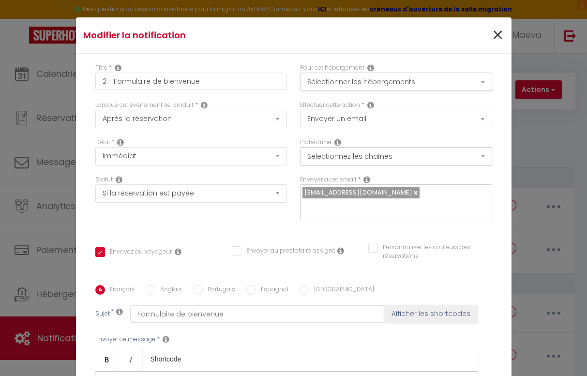
click at [499, 37] on span "×" at bounding box center [497, 35] width 12 height 29
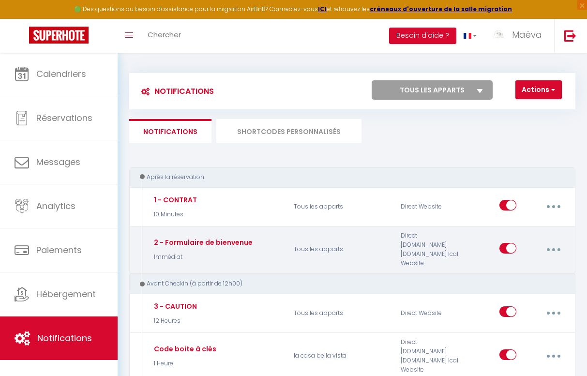
click at [555, 249] on button "button" at bounding box center [553, 249] width 26 height 18
click at [510, 305] on link "Tester" at bounding box center [527, 307] width 72 height 16
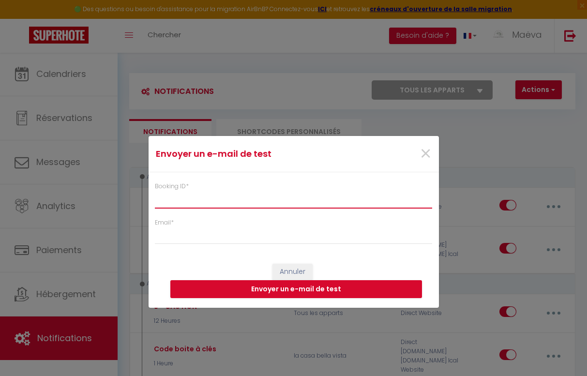
click at [300, 202] on input "Booking ID *" at bounding box center [294, 199] width 278 height 17
paste input "6709601"
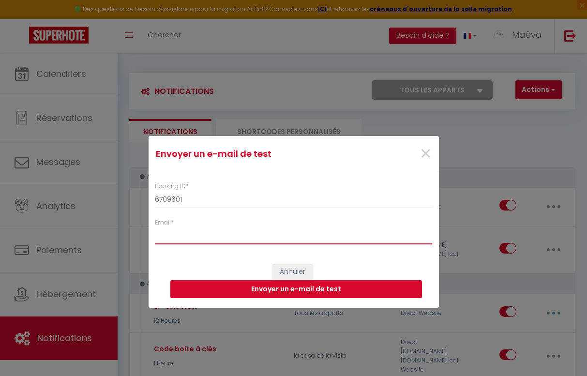
click at [232, 244] on input "Email *" at bounding box center [294, 235] width 278 height 17
click at [310, 286] on button "Envoyer un e-mail de test" at bounding box center [296, 289] width 252 height 18
click at [427, 156] on span "×" at bounding box center [425, 153] width 12 height 29
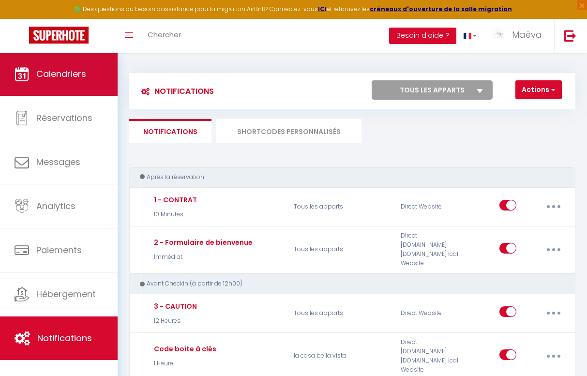
click at [38, 71] on span "Calendriers" at bounding box center [61, 74] width 50 height 12
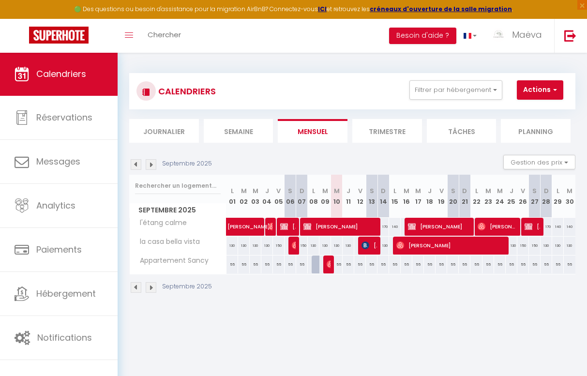
click at [155, 163] on img at bounding box center [151, 164] width 11 height 11
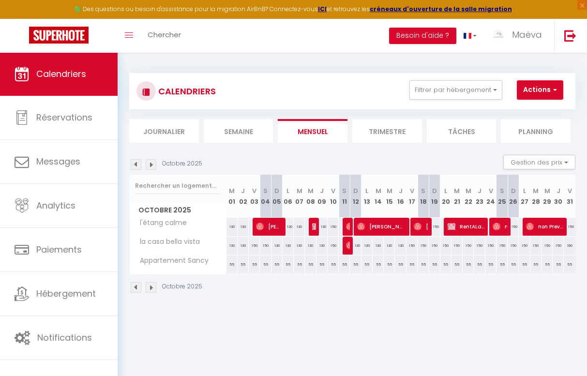
click at [314, 229] on img at bounding box center [316, 227] width 8 height 8
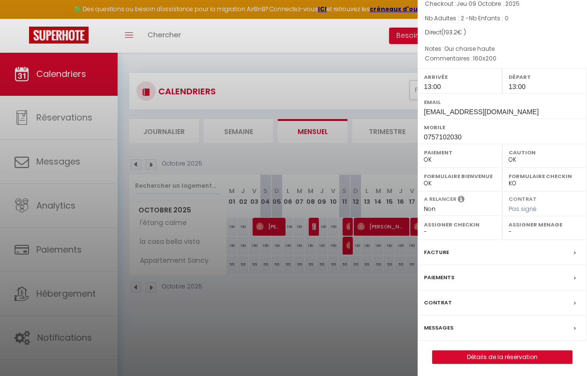
scroll to position [72, 0]
click at [442, 326] on label "Messages" at bounding box center [439, 328] width 30 height 10
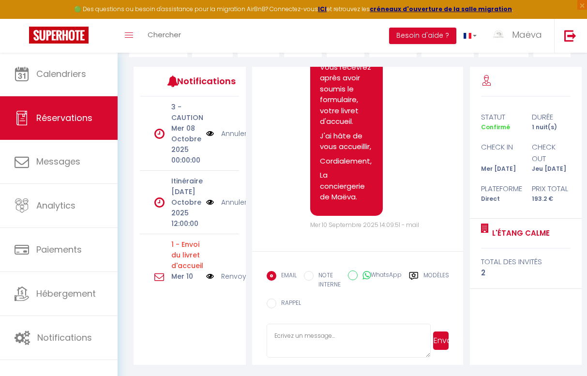
scroll to position [111, 0]
click at [428, 277] on label "Modèles" at bounding box center [436, 281] width 26 height 20
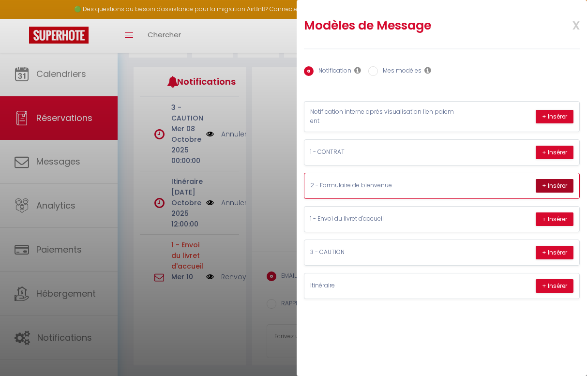
click at [564, 183] on button "+ Insérer" at bounding box center [554, 186] width 38 height 14
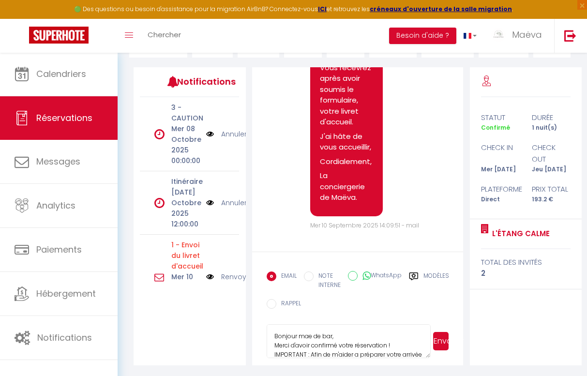
click at [446, 348] on button "Envoyer" at bounding box center [440, 341] width 15 height 18
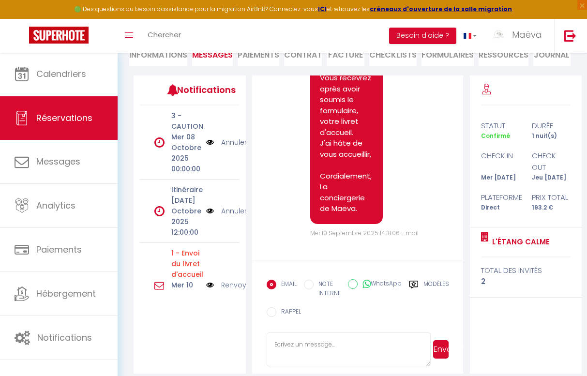
scroll to position [870, 0]
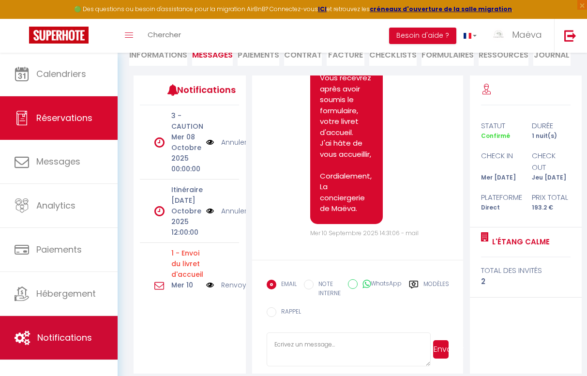
click at [77, 340] on span "Notifications" at bounding box center [64, 337] width 55 height 12
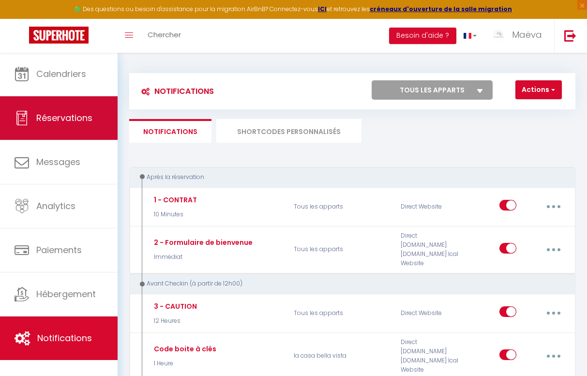
click at [72, 123] on span "Réservations" at bounding box center [64, 118] width 56 height 12
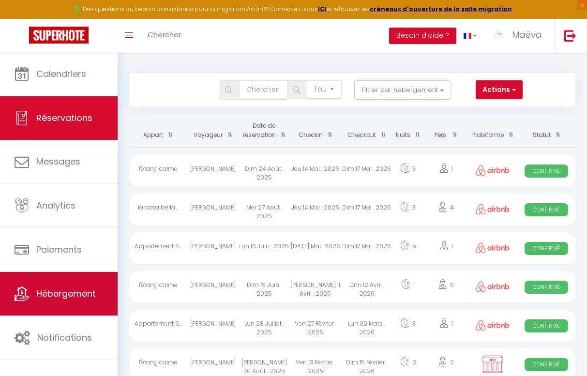
click at [65, 275] on link "Hébergement" at bounding box center [59, 294] width 118 height 44
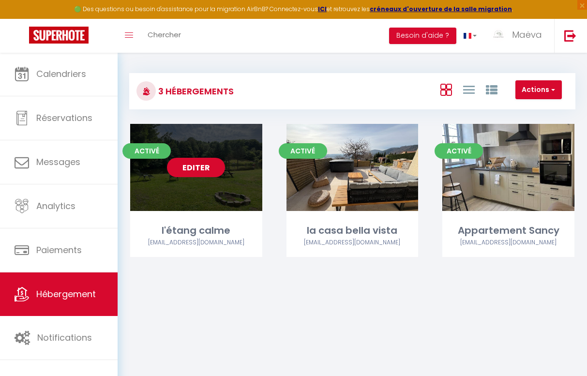
click at [210, 161] on link "Editer" at bounding box center [196, 167] width 58 height 19
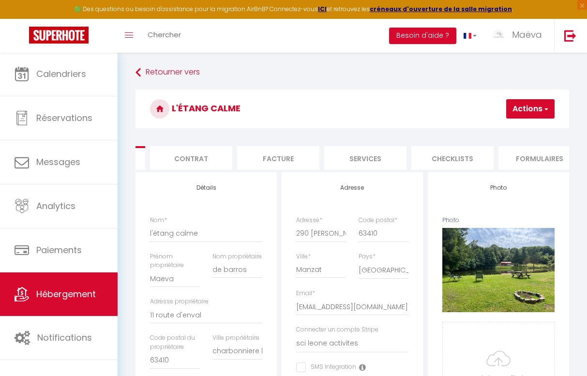
scroll to position [0, 100]
click at [509, 154] on li "Formulaires" at bounding box center [512, 158] width 82 height 24
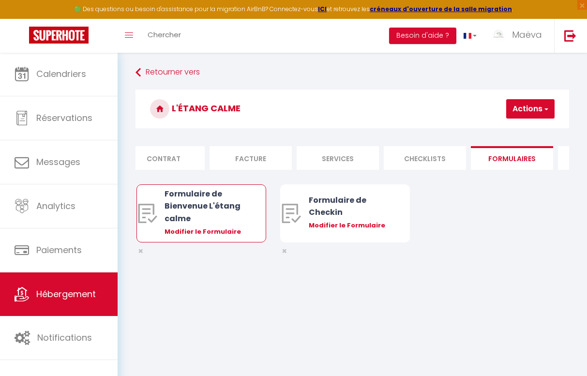
click at [211, 230] on div "Modifier le Formulaire" at bounding box center [206, 232] width 84 height 10
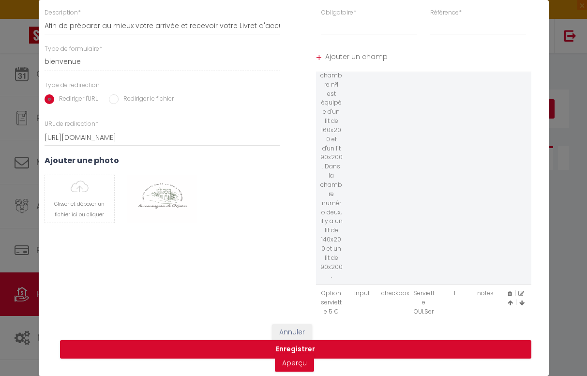
scroll to position [74, 0]
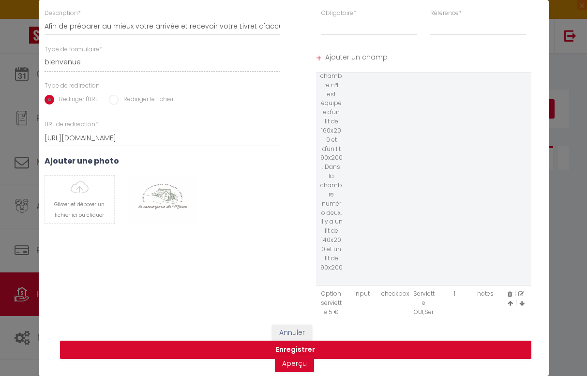
click at [523, 291] on icon at bounding box center [521, 294] width 6 height 6
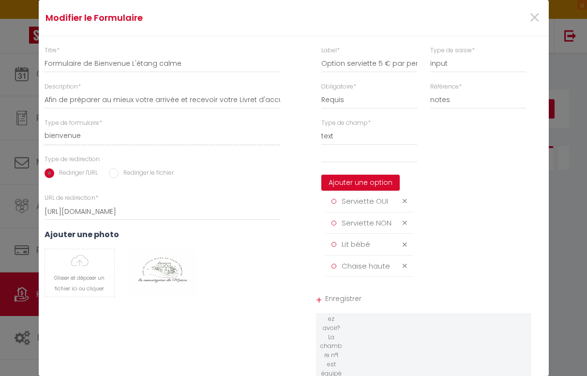
scroll to position [0, 0]
click at [384, 124] on div "Type de champ * text email radio time checkbox password date Ajouter une option…" at bounding box center [369, 198] width 96 height 159
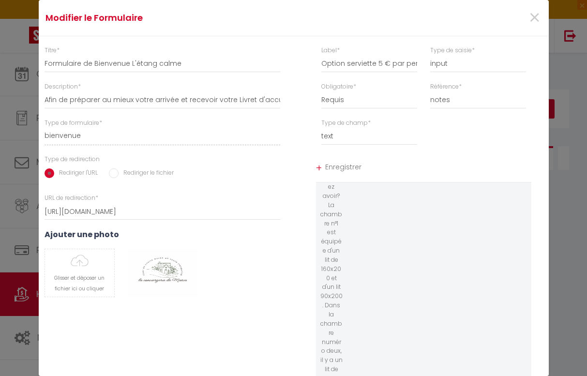
click at [332, 165] on span "Enregistrer" at bounding box center [428, 168] width 206 height 17
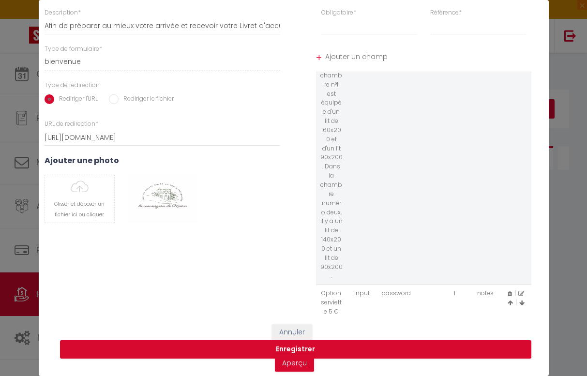
scroll to position [74, 0]
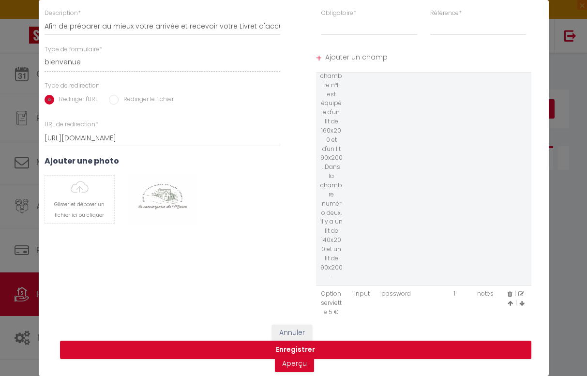
click at [522, 291] on icon at bounding box center [521, 294] width 6 height 6
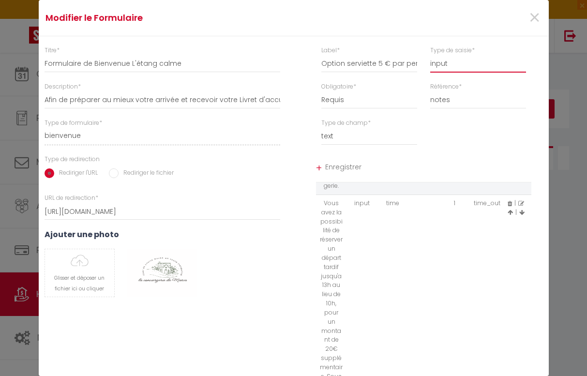
scroll to position [0, 0]
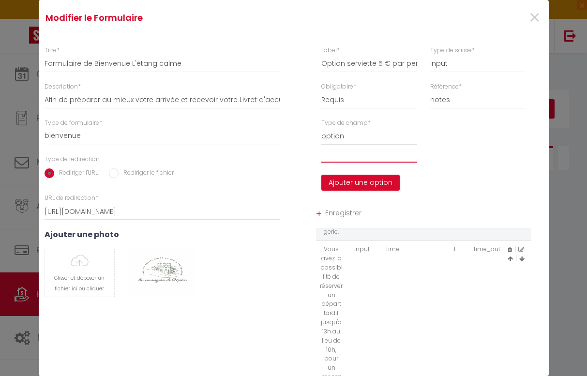
click at [364, 151] on input "text" at bounding box center [369, 153] width 96 height 17
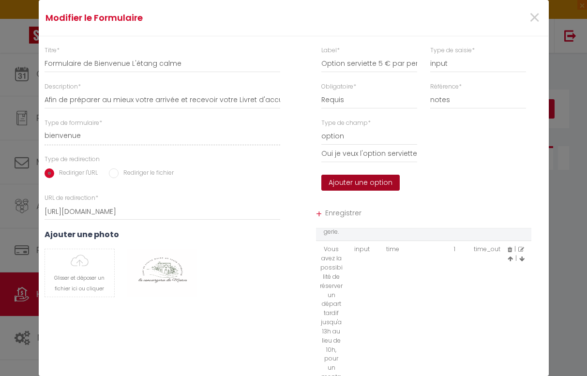
click at [354, 180] on button "Ajouter une option" at bounding box center [360, 183] width 78 height 16
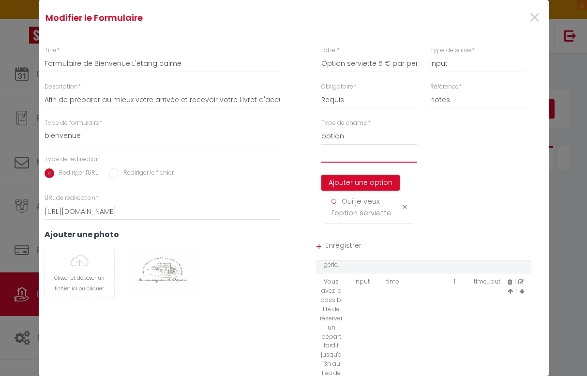
click at [344, 160] on input "text" at bounding box center [369, 153] width 96 height 17
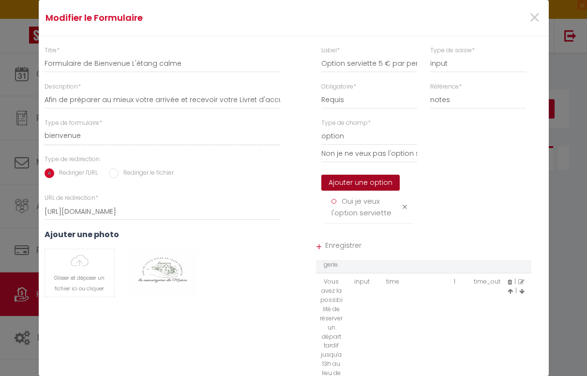
click at [341, 182] on button "Ajouter une option" at bounding box center [360, 183] width 78 height 16
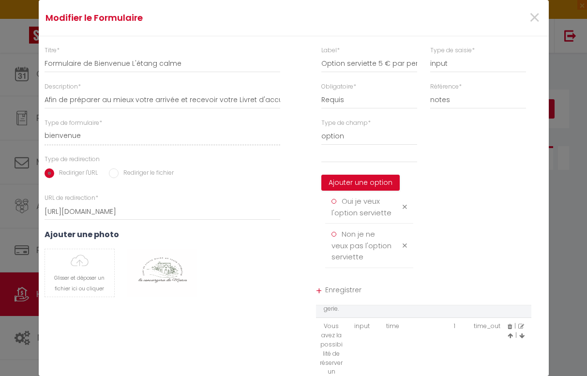
click at [351, 162] on div "Ajouter une option Oui je veux l'option serviette Non je ne veux pas l'option s…" at bounding box center [369, 206] width 96 height 123
click at [351, 154] on input "text" at bounding box center [369, 153] width 96 height 17
click at [354, 179] on button "Ajouter une option" at bounding box center [360, 183] width 78 height 16
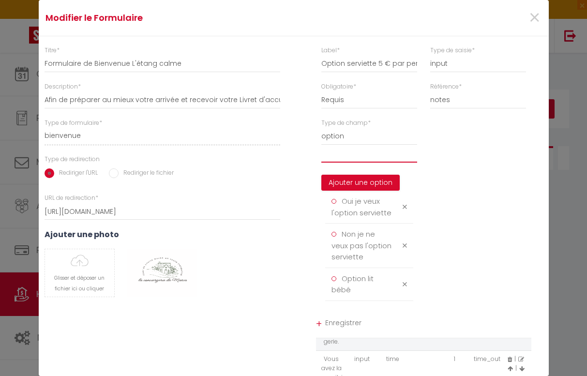
click at [358, 149] on input "text" at bounding box center [369, 153] width 96 height 17
click at [357, 180] on button "Ajouter une option" at bounding box center [360, 183] width 78 height 16
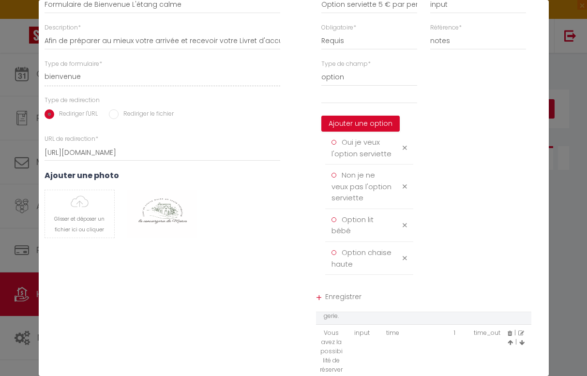
scroll to position [72, 0]
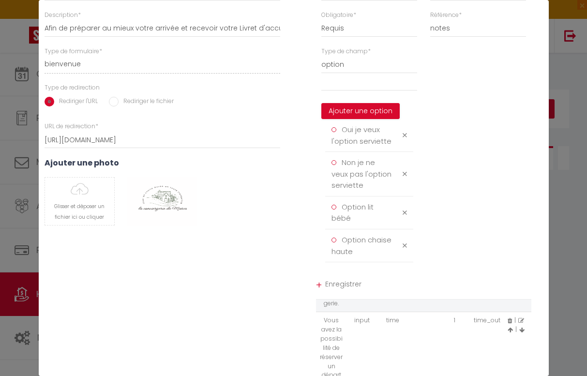
click at [336, 279] on span "Enregistrer" at bounding box center [428, 285] width 206 height 17
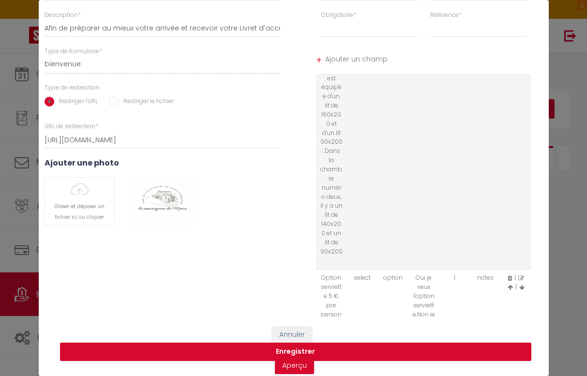
scroll to position [764, 0]
click at [299, 352] on button "Enregistrer" at bounding box center [295, 351] width 471 height 18
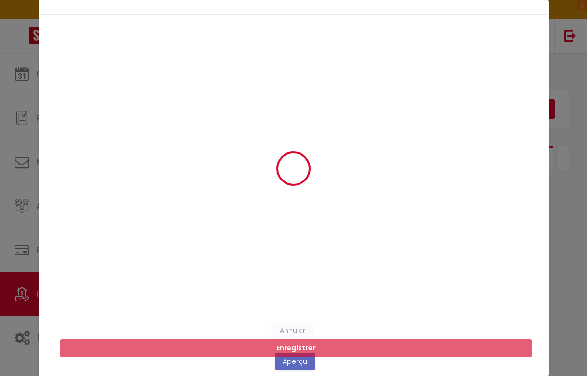
scroll to position [21, 0]
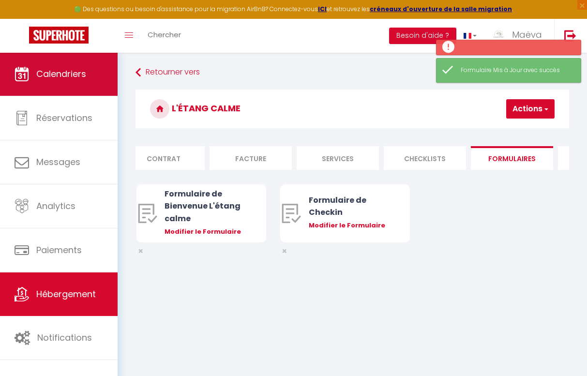
click at [74, 64] on link "Calendriers" at bounding box center [59, 74] width 118 height 44
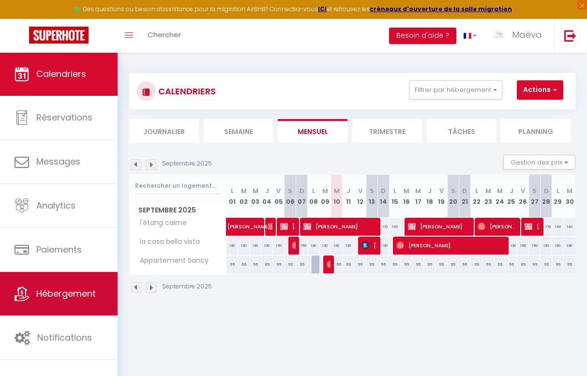
click at [71, 295] on span "Hébergement" at bounding box center [65, 293] width 59 height 12
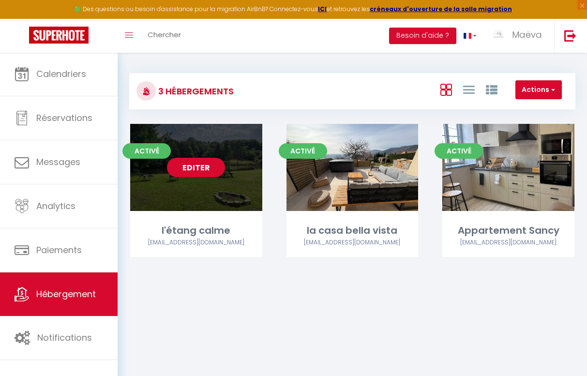
click at [194, 164] on link "Editer" at bounding box center [196, 167] width 58 height 19
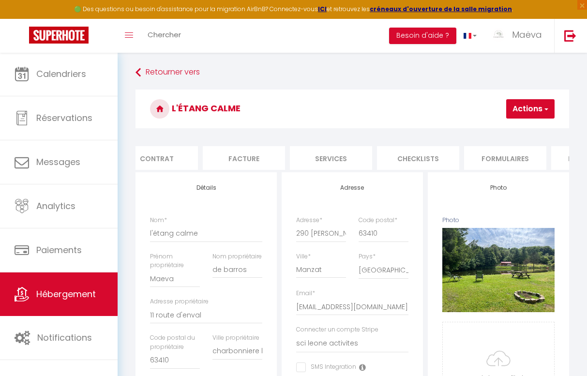
scroll to position [0, 116]
click at [490, 147] on li "Formulaires" at bounding box center [496, 158] width 82 height 24
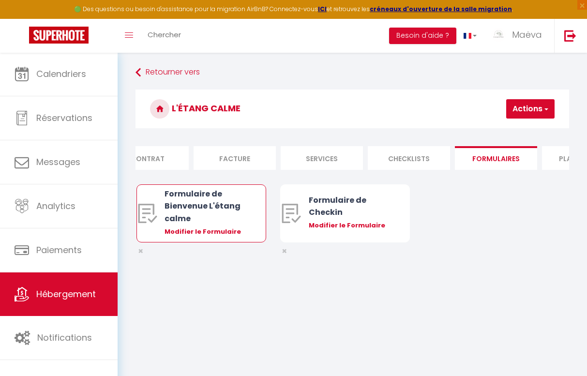
click at [210, 202] on div "Formulaire de Bienvenue L'étang calme" at bounding box center [206, 206] width 84 height 36
click at [213, 229] on div "Modifier le Formulaire" at bounding box center [206, 232] width 84 height 10
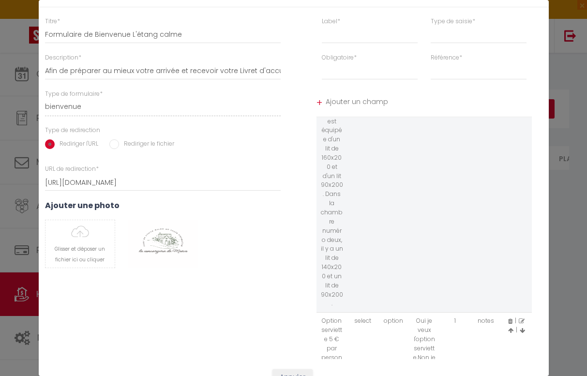
scroll to position [34, 0]
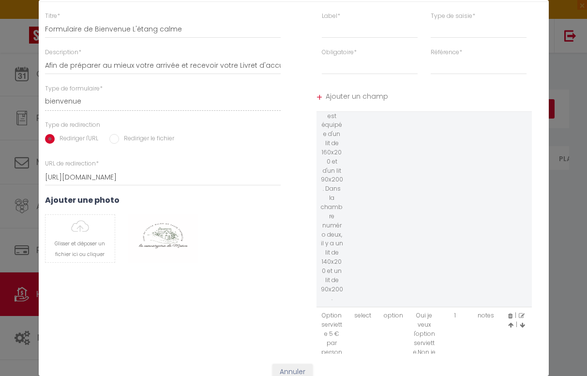
click at [322, 307] on td "Option serviette 5 € par personne/ Option chaise haute gratuit/Option lit bébé …" at bounding box center [331, 379] width 31 height 145
click at [509, 313] on icon at bounding box center [510, 316] width 4 height 6
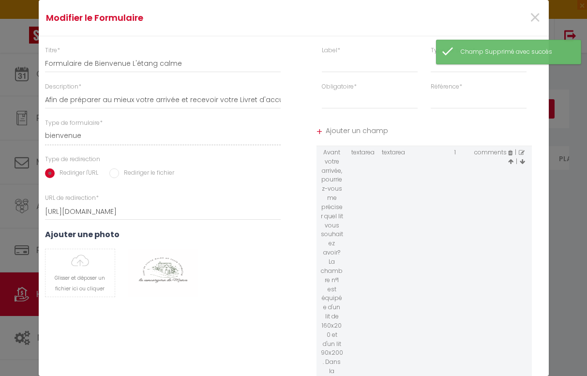
scroll to position [0, 0]
click at [356, 57] on input "text" at bounding box center [370, 63] width 96 height 17
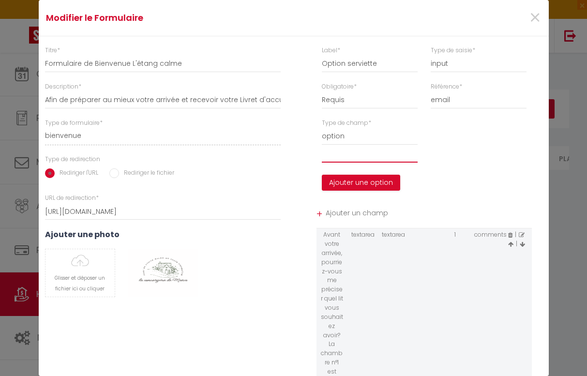
click at [352, 154] on input "text" at bounding box center [370, 153] width 96 height 17
click at [332, 151] on input "Oui je veux l'option serviette" at bounding box center [370, 153] width 96 height 17
click at [350, 178] on button "Ajouter une option" at bounding box center [361, 183] width 78 height 16
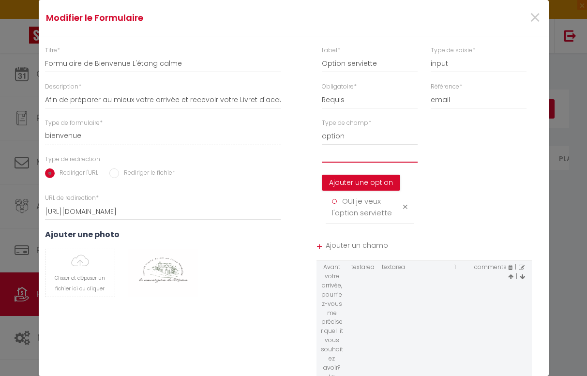
click at [345, 158] on input "text" at bounding box center [370, 153] width 96 height 17
drag, startPoint x: 345, startPoint y: 158, endPoint x: 344, endPoint y: 176, distance: 17.9
click at [344, 176] on button "Ajouter une option" at bounding box center [361, 183] width 78 height 16
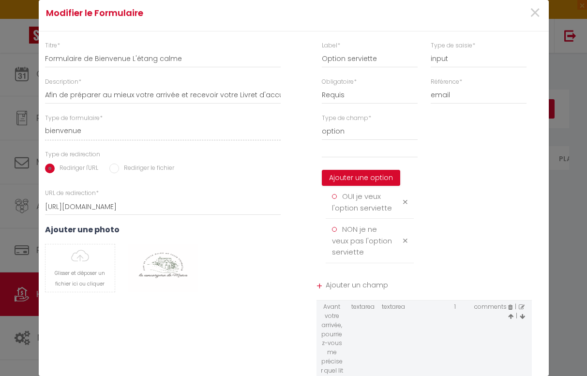
scroll to position [4, 0]
click at [350, 284] on span "Ajouter un champ" at bounding box center [429, 287] width 206 height 17
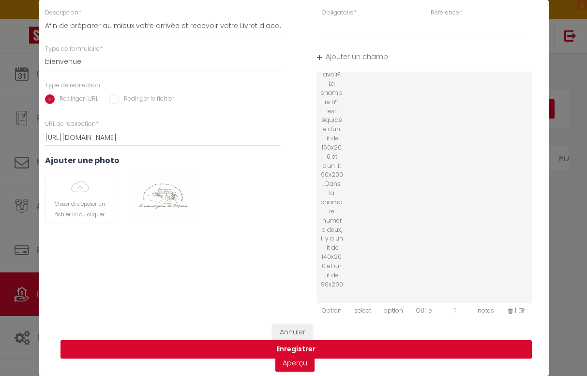
scroll to position [74, 0]
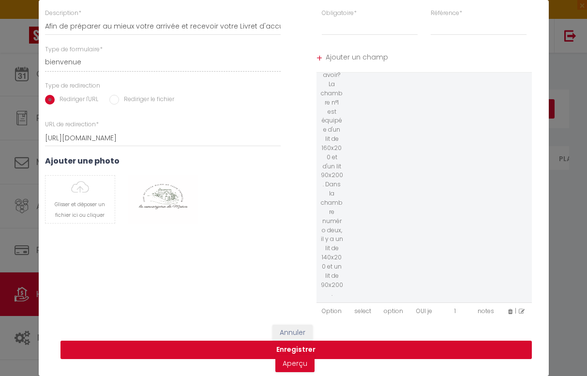
click at [293, 348] on button "Enregistrer" at bounding box center [295, 350] width 471 height 18
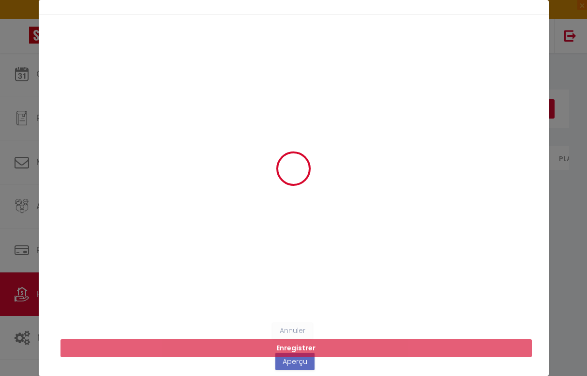
scroll to position [21, 0]
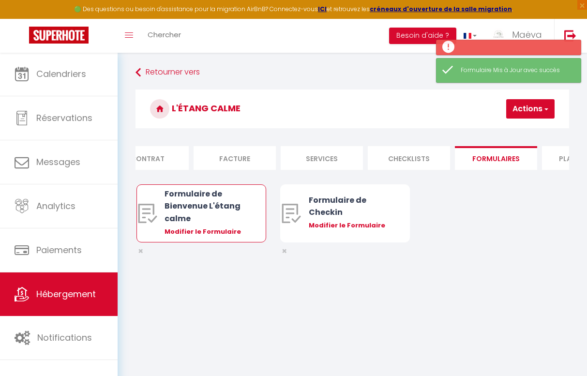
click at [186, 201] on div "Formulaire de Bienvenue L'étang calme" at bounding box center [206, 206] width 84 height 36
click at [191, 230] on div "Modifier le Formulaire" at bounding box center [206, 232] width 84 height 10
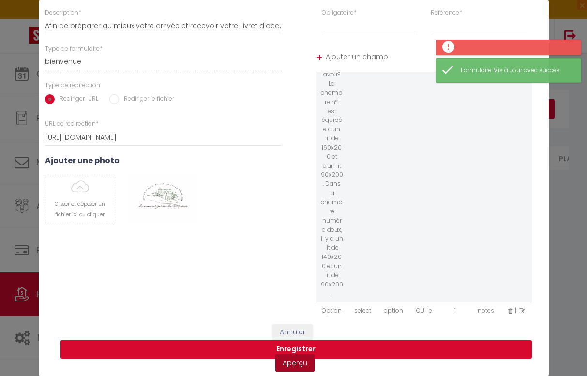
scroll to position [74, 0]
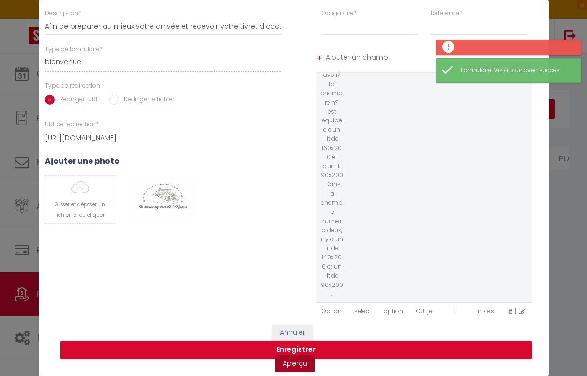
click at [289, 365] on link "Aperçu" at bounding box center [294, 363] width 39 height 17
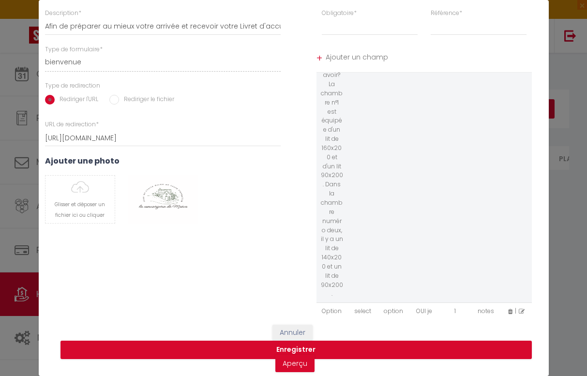
click at [520, 309] on icon at bounding box center [522, 312] width 6 height 6
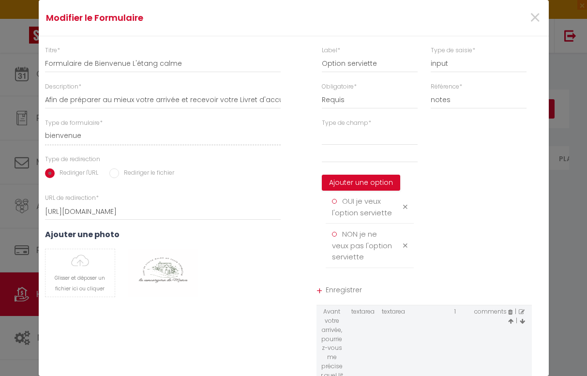
scroll to position [0, 0]
click at [383, 69] on input "Option serviette" at bounding box center [370, 63] width 96 height 17
click at [348, 285] on span "Enregistrer" at bounding box center [429, 291] width 206 height 17
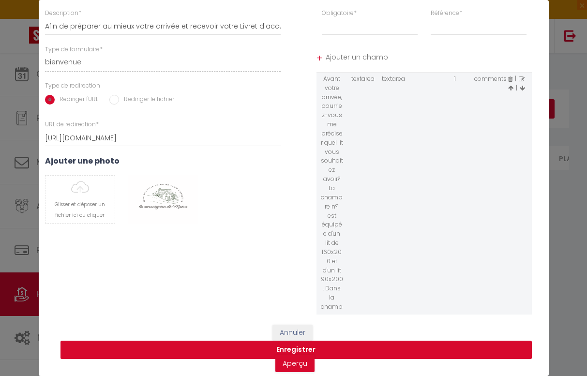
click at [288, 344] on button "Enregistrer" at bounding box center [295, 350] width 471 height 18
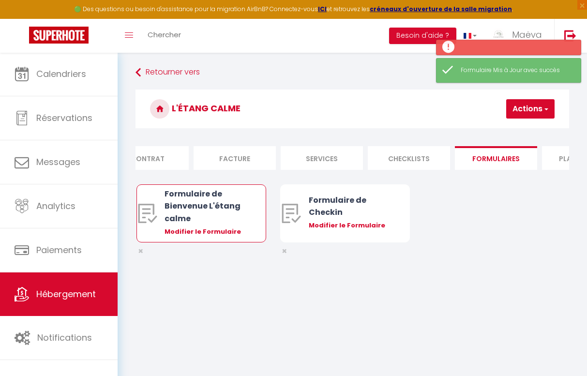
click at [237, 205] on div "Formulaire de Bienvenue L'étang calme" at bounding box center [206, 206] width 84 height 36
click at [234, 233] on div "Modifier le Formulaire" at bounding box center [206, 232] width 84 height 10
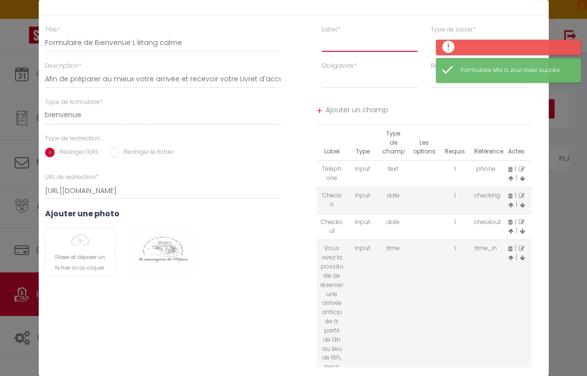
click at [348, 36] on input "text" at bounding box center [370, 42] width 96 height 17
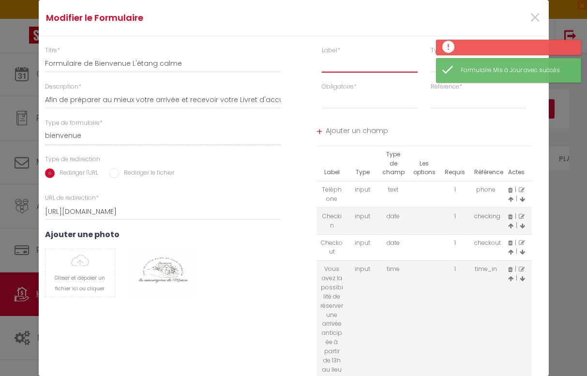
scroll to position [0, 0]
click at [437, 60] on div "Formulaire Mis à Jour avec succès" at bounding box center [508, 70] width 145 height 25
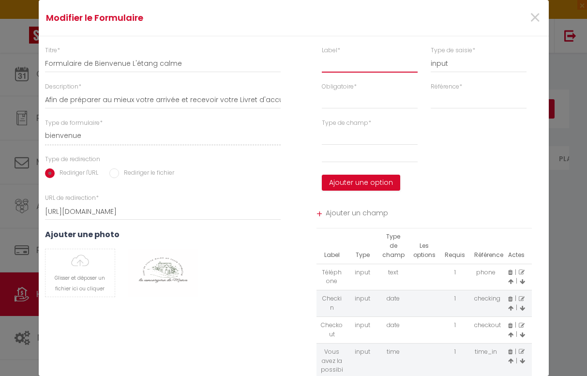
click at [361, 63] on input "text" at bounding box center [370, 63] width 96 height 17
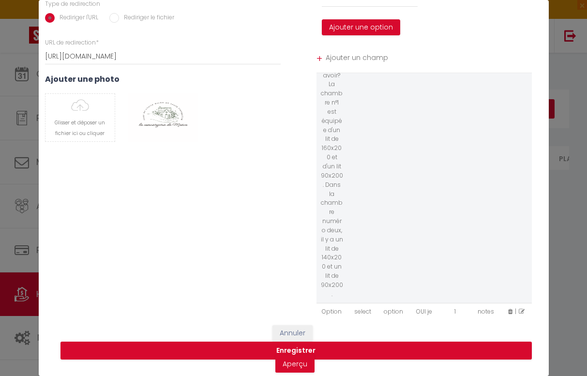
scroll to position [729, 0]
click at [521, 309] on icon at bounding box center [522, 312] width 6 height 6
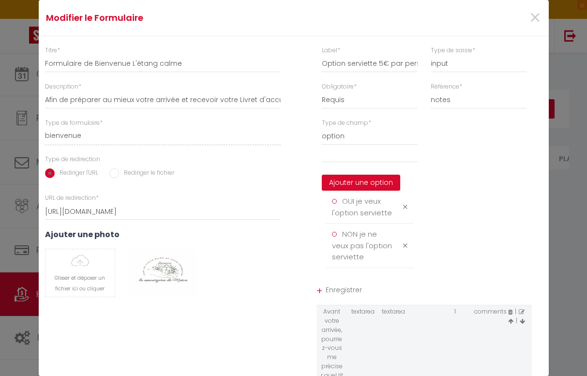
scroll to position [0, 0]
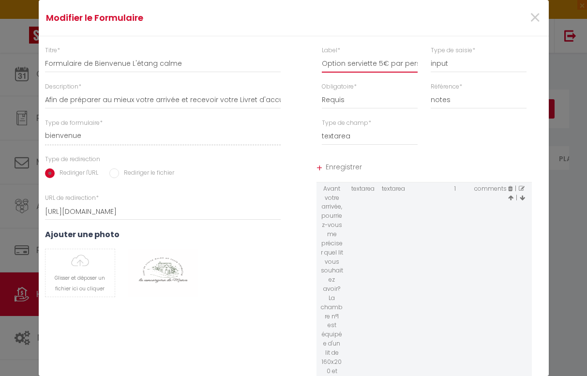
click at [362, 63] on input "Option serviette 5€ par personne" at bounding box center [370, 63] width 96 height 17
click at [374, 63] on input "Option serviette 5€ par personne" at bounding box center [370, 63] width 96 height 17
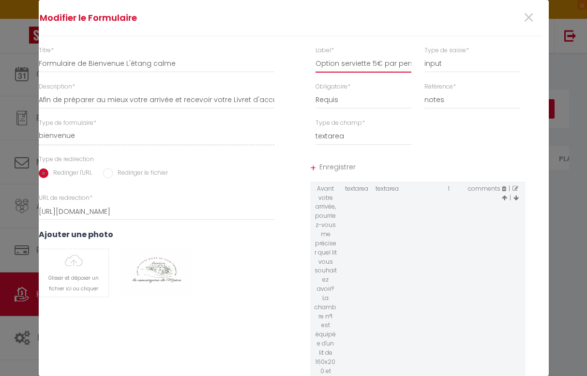
scroll to position [0, 6]
click at [156, 271] on button "Supprimer" at bounding box center [157, 273] width 46 height 15
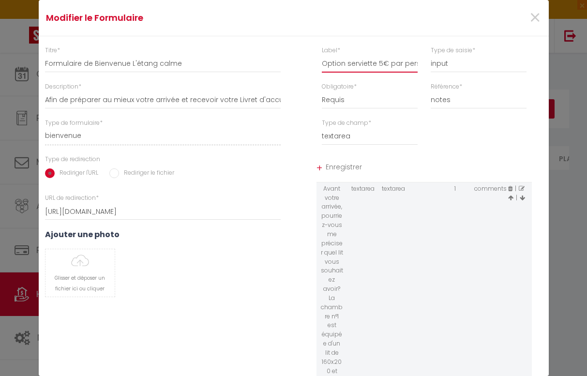
scroll to position [0, 0]
click at [74, 266] on input "file" at bounding box center [79, 272] width 69 height 47
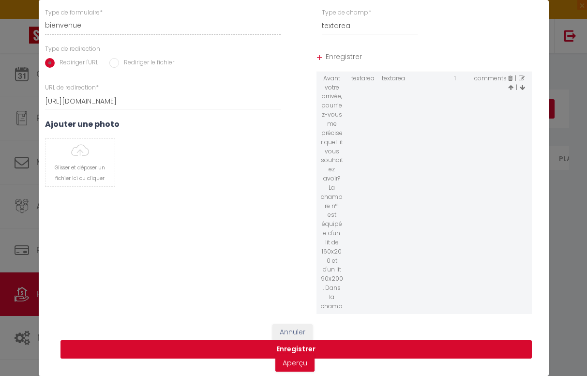
scroll to position [109, 0]
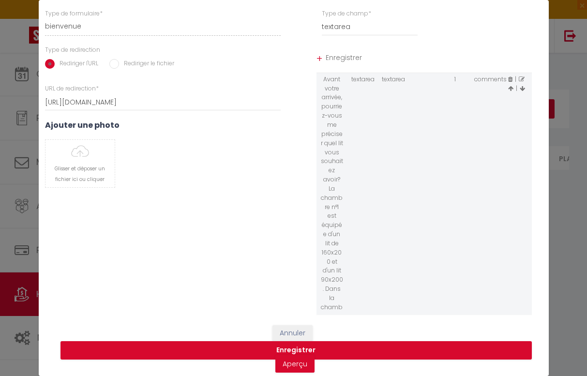
click at [298, 334] on button "Annuler" at bounding box center [292, 333] width 40 height 16
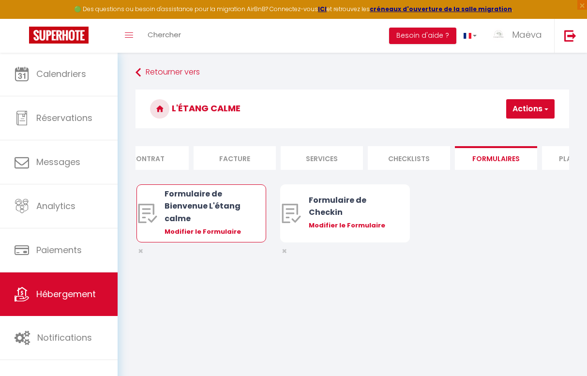
click at [204, 227] on div "Modifier le Formulaire" at bounding box center [206, 232] width 84 height 10
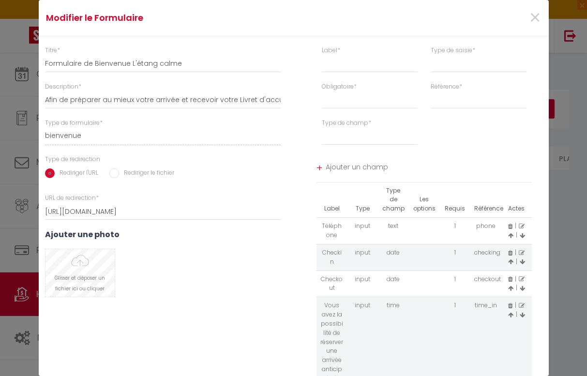
scroll to position [0, 0]
click at [81, 262] on input "file" at bounding box center [79, 272] width 69 height 47
click at [365, 62] on input "text" at bounding box center [370, 63] width 96 height 17
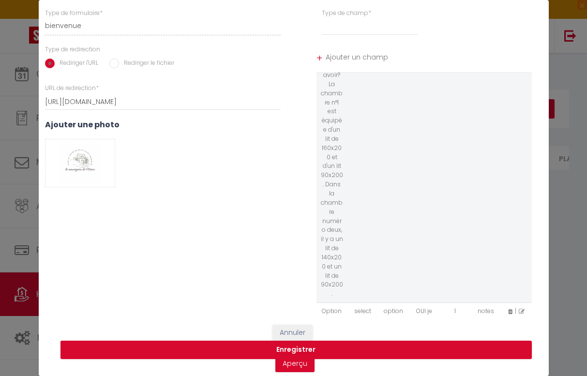
scroll to position [109, 0]
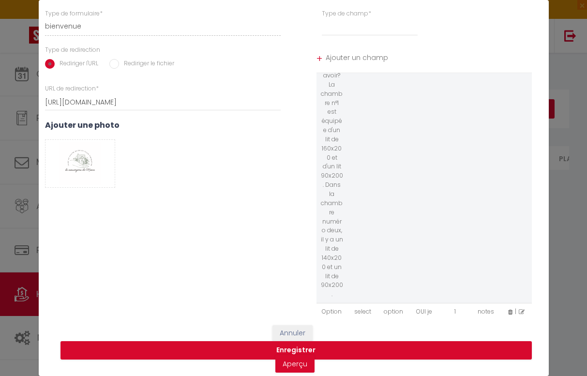
click at [509, 309] on icon at bounding box center [510, 312] width 4 height 6
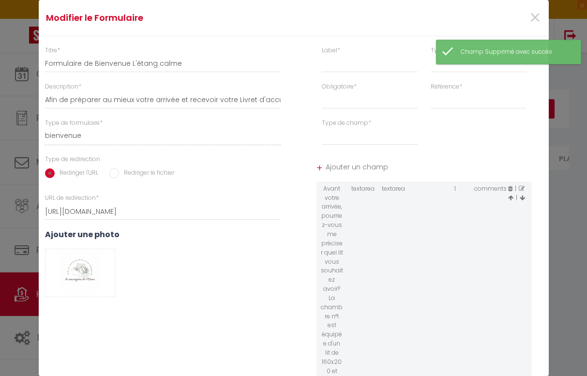
scroll to position [0, 0]
click at [351, 60] on input "text" at bounding box center [370, 63] width 96 height 17
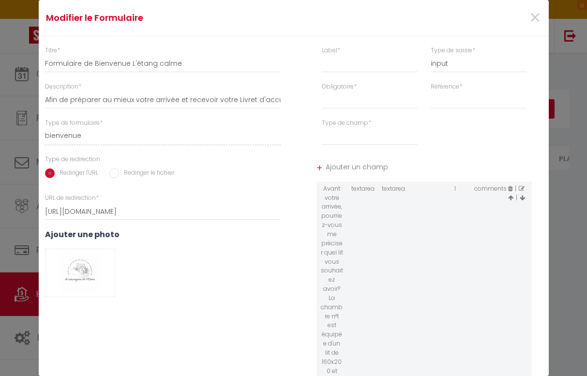
click at [399, 89] on div "Obligatoire * Requis Optionnel" at bounding box center [370, 95] width 96 height 27
click at [365, 62] on input "text" at bounding box center [370, 63] width 96 height 17
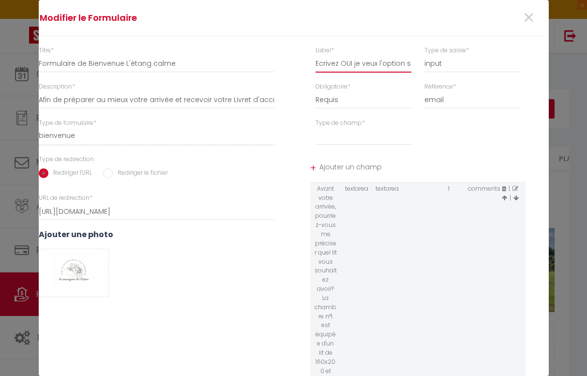
scroll to position [0, 6]
click at [409, 65] on input "Ecrivez OUI je veux l'option serviette a 5€ par personnes ou Non je ne souhaite…" at bounding box center [363, 63] width 96 height 17
click at [403, 64] on input "Ecrivez OUI je veux l'option serviette a 5€ par personnes ou Non je ne souhaite…" at bounding box center [363, 63] width 96 height 17
drag, startPoint x: 387, startPoint y: 64, endPoint x: 374, endPoint y: 64, distance: 13.1
click at [374, 64] on input "Ecrivez OUI je veux l'option serviette par personnes ou Non je ne souhaite pas …" at bounding box center [363, 63] width 96 height 17
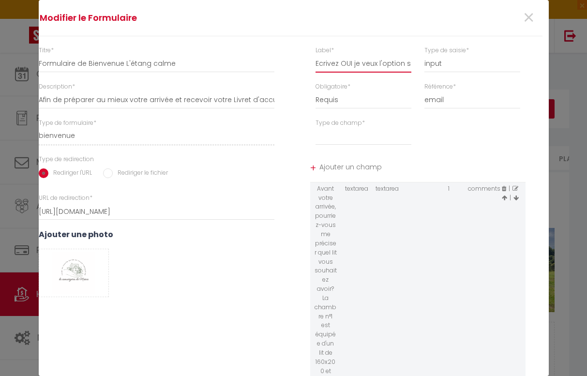
drag, startPoint x: 326, startPoint y: 62, endPoint x: 409, endPoint y: 63, distance: 83.2
click at [409, 64] on input "Ecrivez OUI je veux l'option serviette ou Non je ne souhaite pas l'option servi…" at bounding box center [363, 63] width 96 height 17
click at [409, 63] on input "Ecrivez OUI je veux l'option serviette ou Non je ne souhaite pas l'option servi…" at bounding box center [363, 63] width 96 height 17
click at [360, 165] on span "Ajouter un champ" at bounding box center [422, 168] width 206 height 17
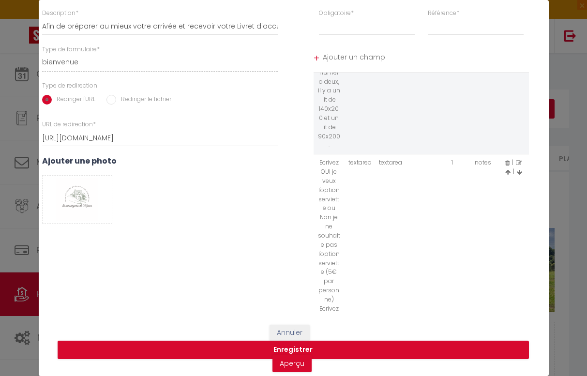
scroll to position [877, 0]
drag, startPoint x: 295, startPoint y: 348, endPoint x: 397, endPoint y: 223, distance: 160.9
click at [397, 224] on form "Modifier le Formulaire × Titre * Formulaire de Bienvenue L'étang calme Descript…" at bounding box center [291, 151] width 510 height 451
drag, startPoint x: 321, startPoint y: 78, endPoint x: 330, endPoint y: 309, distance: 230.9
click at [330, 309] on td "Ecrivez OUI je veux l'option serviette ou Non je ne souhaite pas l'option servi…" at bounding box center [328, 287] width 31 height 264
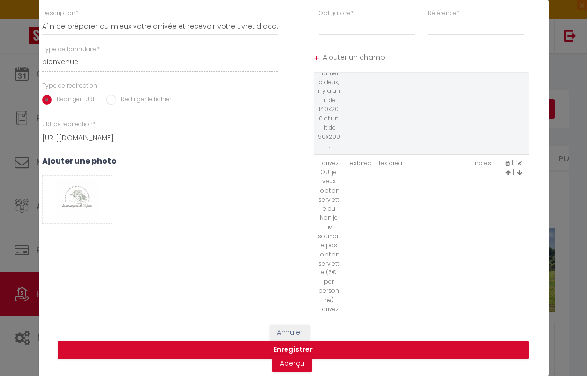
copy td "OUI je veux l'option serviette ou Non je ne souhaite pas l'option serviette (5€…"
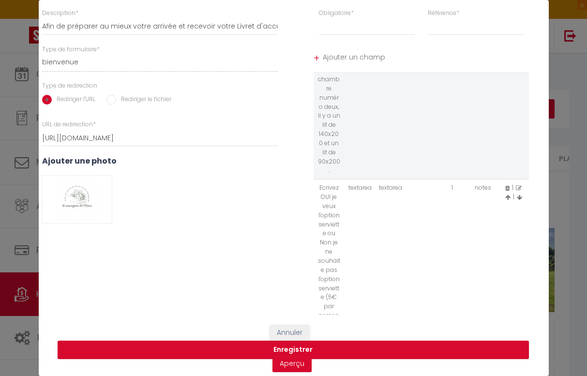
click at [518, 183] on span at bounding box center [519, 187] width 6 height 8
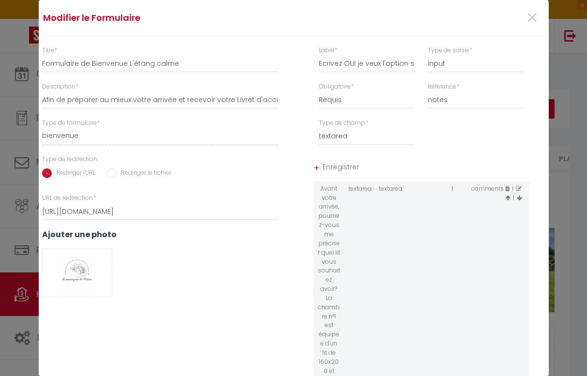
scroll to position [0, 3]
click at [351, 59] on input "Ecrivez OUI je veux l'option serviette ou Non je ne souhaite pas l'option servi…" at bounding box center [367, 63] width 96 height 17
click at [351, 60] on input "Ecrivez OUI je veux l'option serviette ou Non je ne souhaite pas l'option servi…" at bounding box center [367, 63] width 96 height 17
paste input "OUI je veux l'option serviette ou Non je ne souhaite pas l'option serviette (5€…"
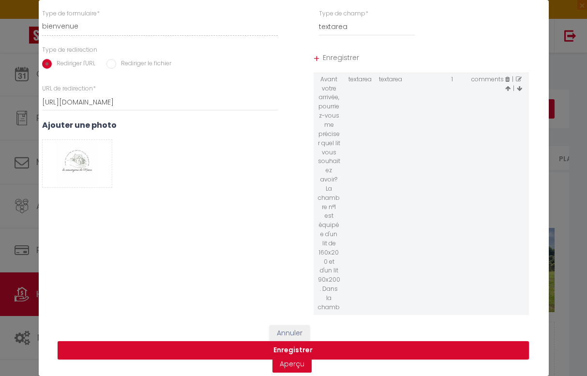
click at [341, 55] on span "Enregistrer" at bounding box center [426, 58] width 206 height 17
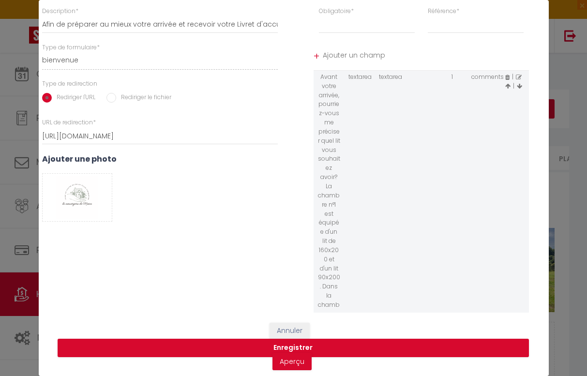
scroll to position [74, 3]
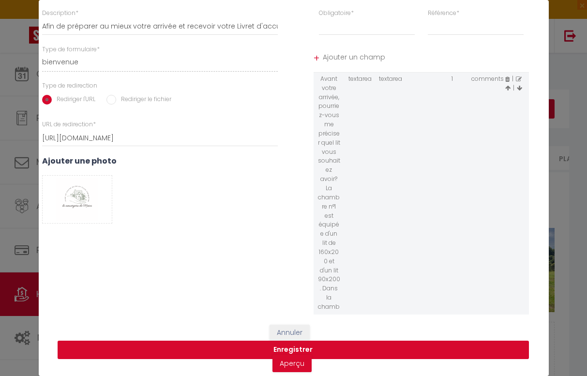
click at [286, 349] on button "Enregistrer" at bounding box center [293, 350] width 471 height 18
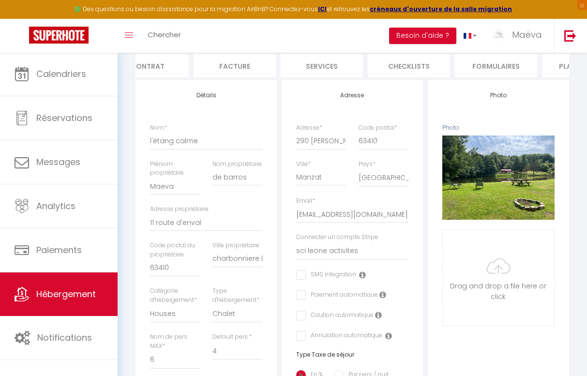
scroll to position [100, 0]
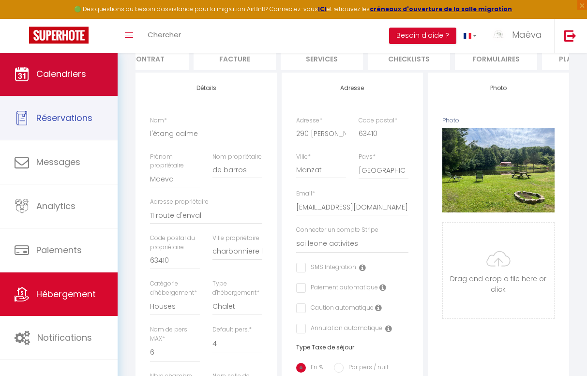
click at [56, 84] on link "Calendriers" at bounding box center [59, 74] width 118 height 44
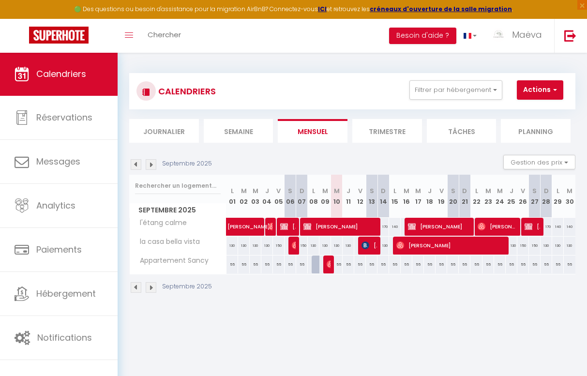
click at [384, 227] on div "170" at bounding box center [383, 227] width 12 height 18
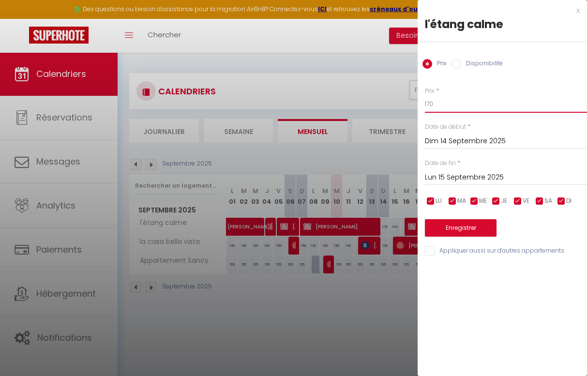
click at [440, 106] on input "170" at bounding box center [506, 103] width 162 height 17
click at [468, 228] on button "Enregistrer" at bounding box center [461, 227] width 72 height 17
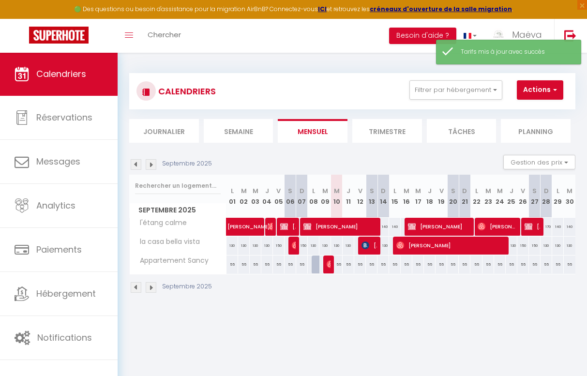
click at [546, 226] on div "170" at bounding box center [546, 227] width 12 height 18
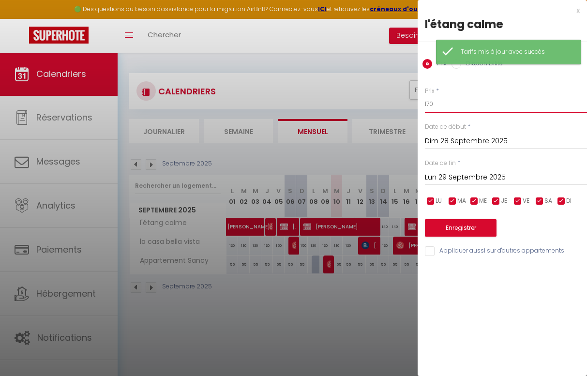
click at [450, 111] on input "170" at bounding box center [506, 103] width 162 height 17
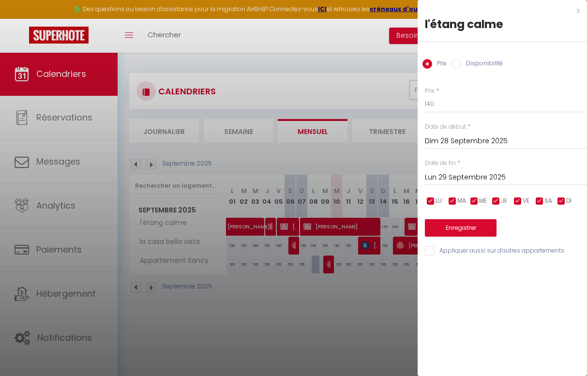
click at [448, 229] on button "Enregistrer" at bounding box center [461, 227] width 72 height 17
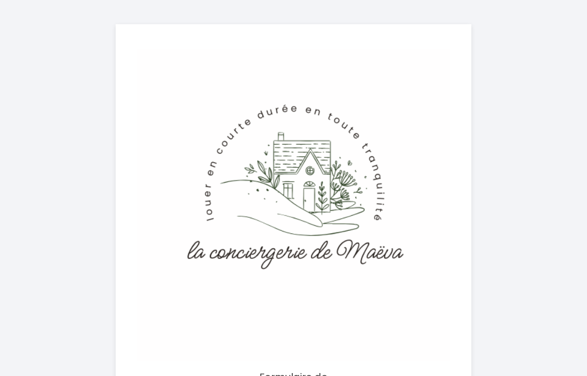
select select
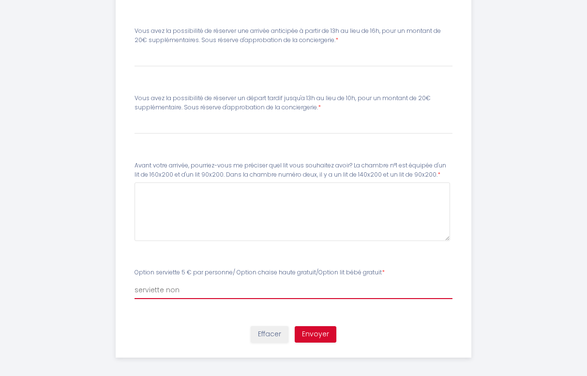
select select "Lit bebe"
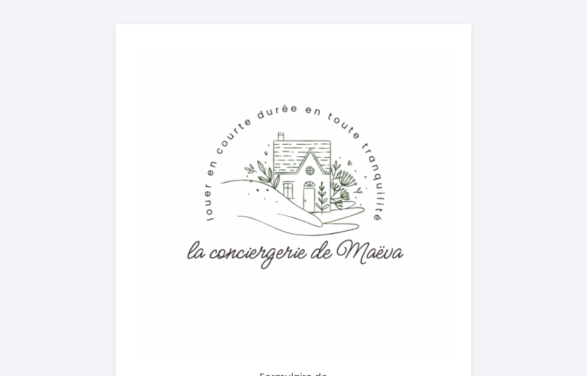
select select
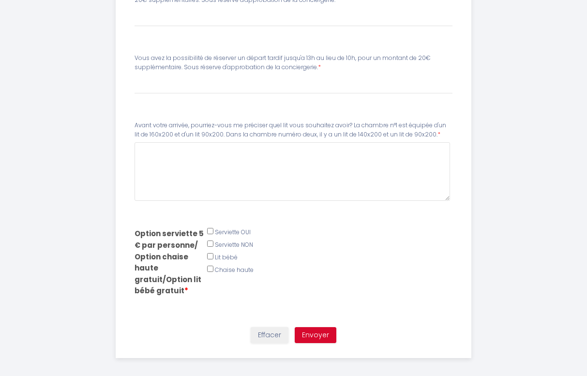
scroll to position [655, 0]
click at [209, 229] on input "Téléphone *" at bounding box center [210, 231] width 6 height 6
checkbox input "true"
click at [213, 241] on div "Serviette NON" at bounding box center [293, 247] width 318 height 13
click at [211, 241] on input "checkbox" at bounding box center [210, 244] width 6 height 6
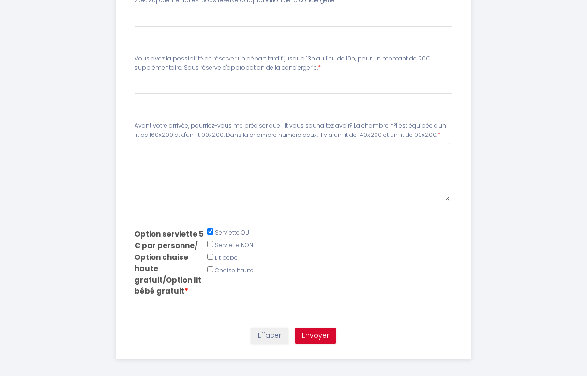
checkbox input "true"
click at [211, 229] on input "Téléphone *" at bounding box center [210, 231] width 6 height 6
checkbox input "false"
click at [210, 242] on input "checkbox" at bounding box center [210, 244] width 6 height 6
click at [210, 241] on input "checkbox" at bounding box center [210, 244] width 6 height 6
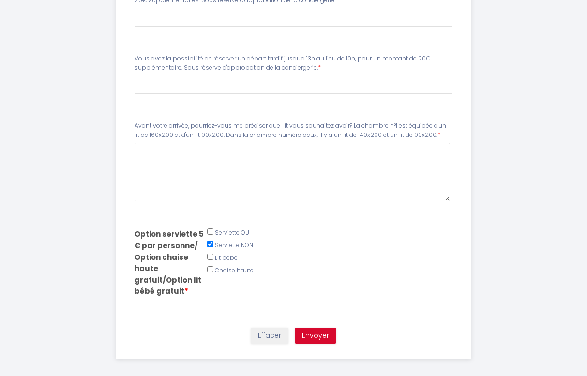
click at [210, 241] on input "checkbox" at bounding box center [210, 244] width 6 height 6
checkbox input "false"
click at [278, 327] on button "Effacer" at bounding box center [270, 335] width 38 height 16
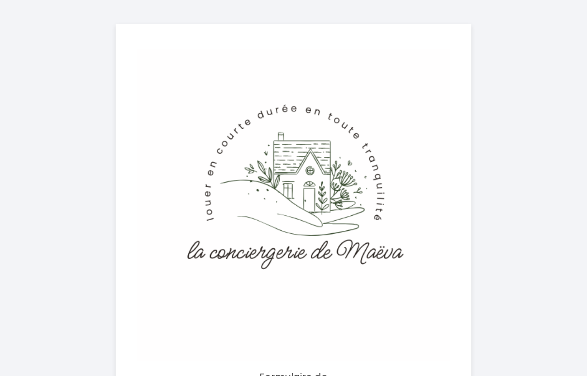
select select
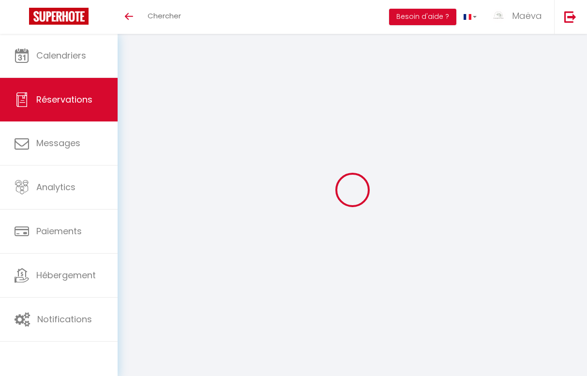
select select
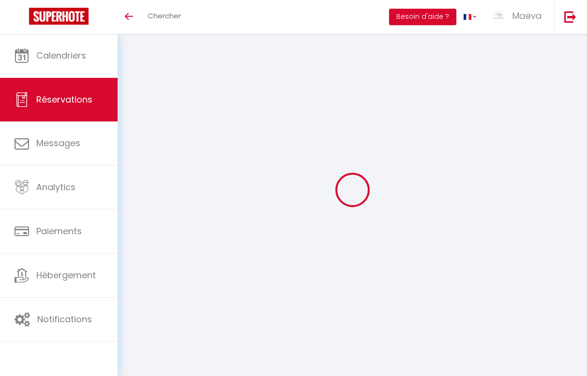
type input "mae"
type input "de bar"
type input "maedb.08@gmail.com"
type input "oui"
type input "0757102030"
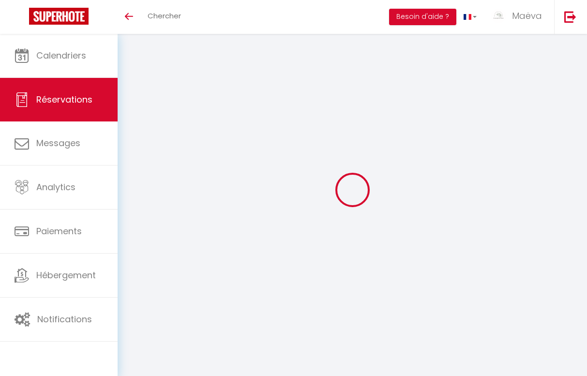
type input "0757102030"
select select "FR"
select select "56666"
select select "1"
type input "Mer 08 Octobre 2025"
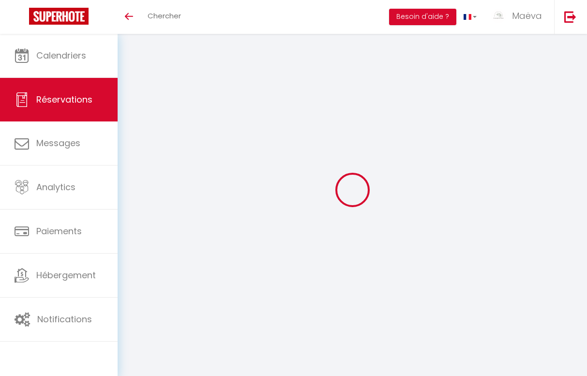
select select
type input "Jeu 09 Octobre 2025"
select select
type input "2"
select select "12"
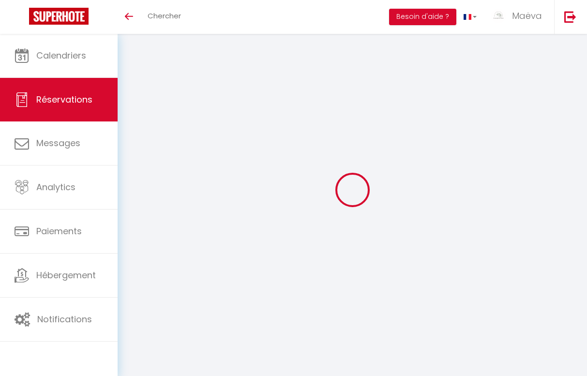
select select
type input "130"
checkbox input "false"
type input "0"
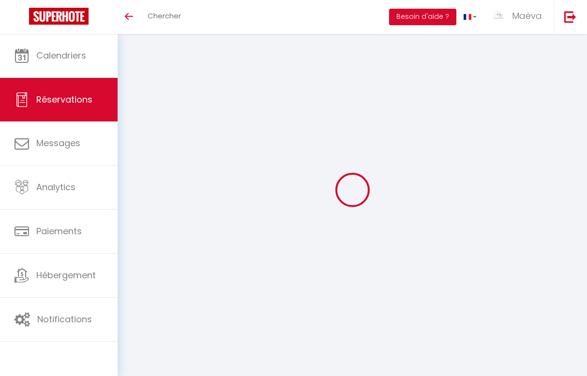
type input "0"
select select
select select "15"
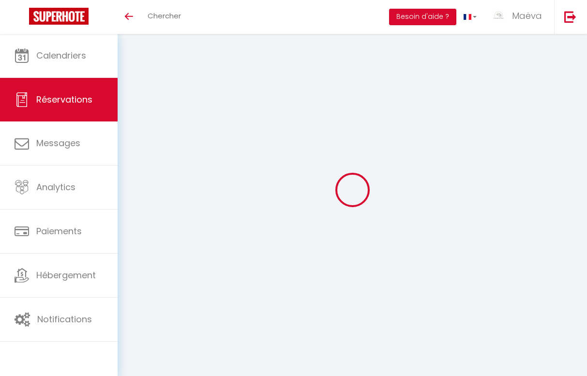
checkbox input "false"
select select
checkbox input "false"
select select
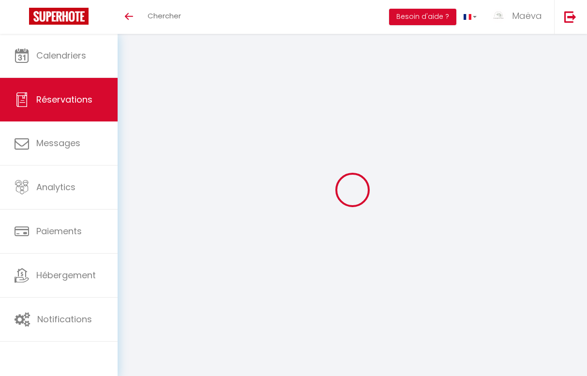
select select
checkbox input "false"
select select
checkbox input "false"
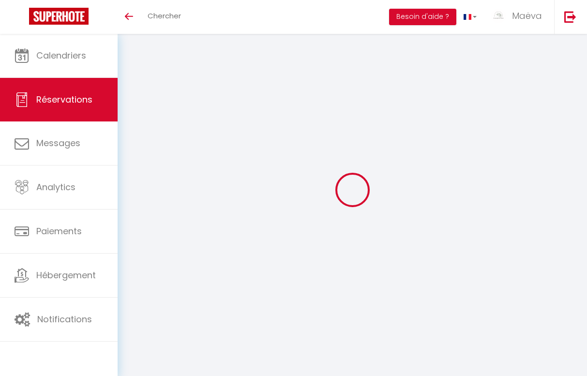
type 90x200\ "160x200 160x200"
type \(gratuit\)1 "Oui chaise haute Oui option serviette Et chaise haute"
type input "60"
type input "3.2"
select select
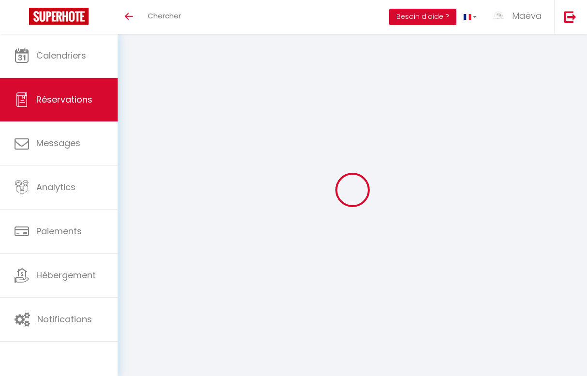
select select
checkbox input "false"
select select "13:30"
select select "10:00"
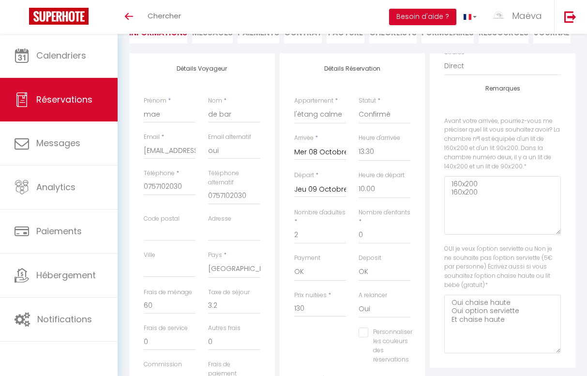
scroll to position [47, 0]
drag, startPoint x: 511, startPoint y: 302, endPoint x: 532, endPoint y: 329, distance: 34.5
click at [532, 329] on \(gratuit\)1 "Oui chaise haute Oui option serviette Et chaise haute" at bounding box center [502, 325] width 117 height 59
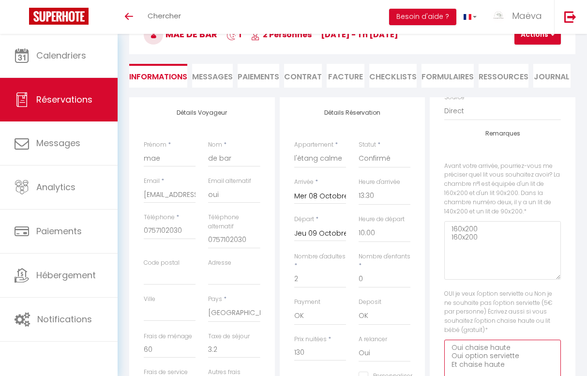
scroll to position [8, 0]
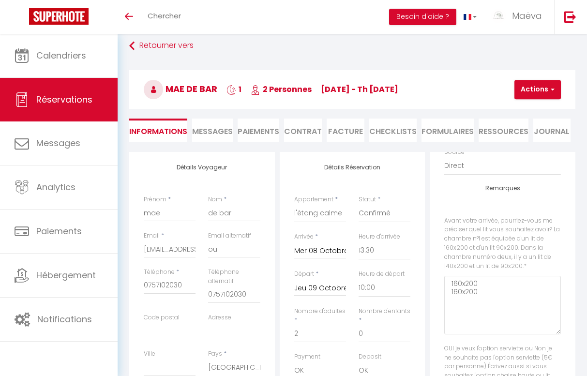
click at [543, 91] on button "Actions" at bounding box center [537, 89] width 46 height 19
click at [526, 138] on link "Supprimer" at bounding box center [545, 136] width 76 height 13
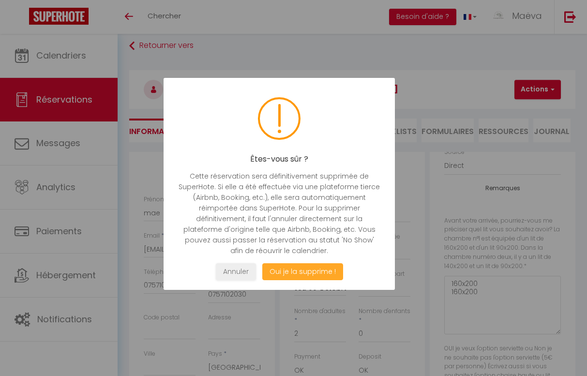
click at [300, 268] on button "Oui je la supprime !" at bounding box center [302, 271] width 81 height 17
select select "not_cancelled"
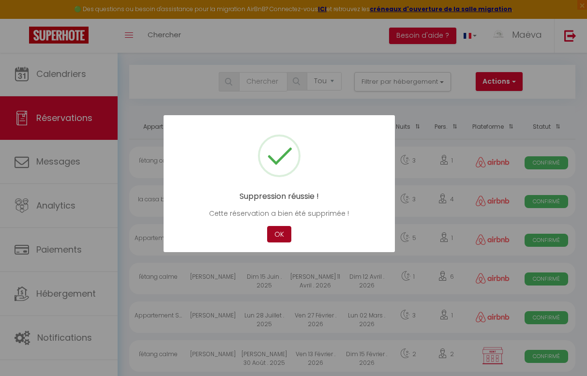
click at [285, 240] on button "OK" at bounding box center [279, 234] width 24 height 17
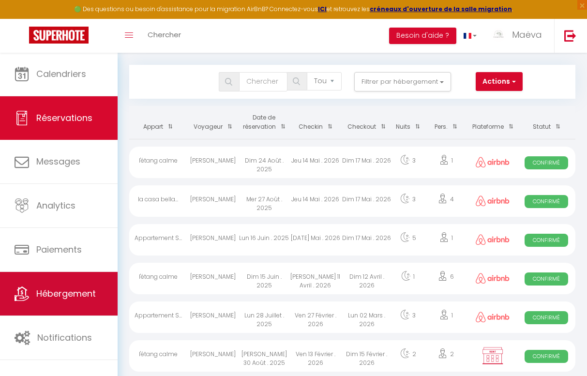
click at [74, 301] on link "Hébergement" at bounding box center [59, 294] width 118 height 44
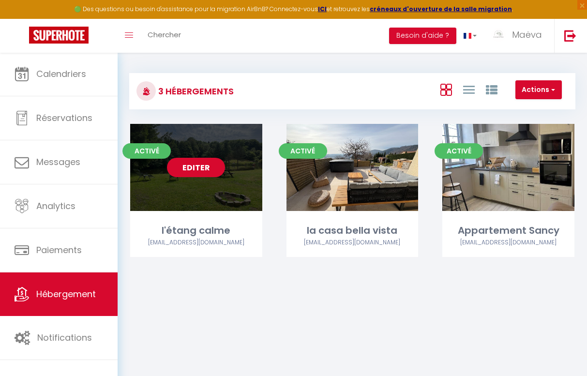
click at [206, 167] on link "Editer" at bounding box center [196, 167] width 58 height 19
select select "3"
select select "2"
select select "1"
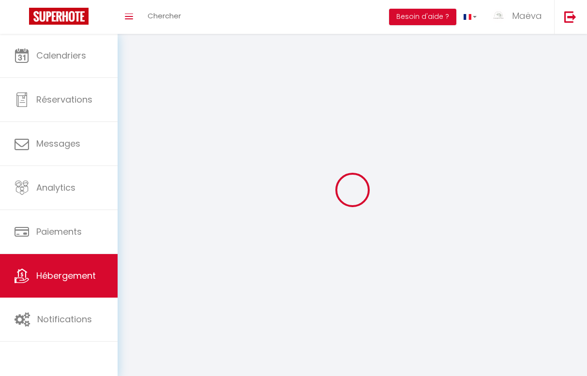
select select
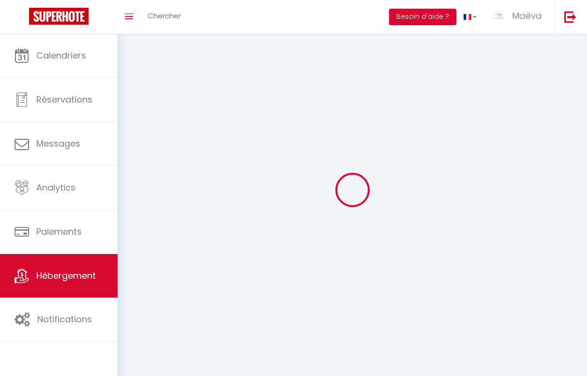
checkbox input "false"
select select
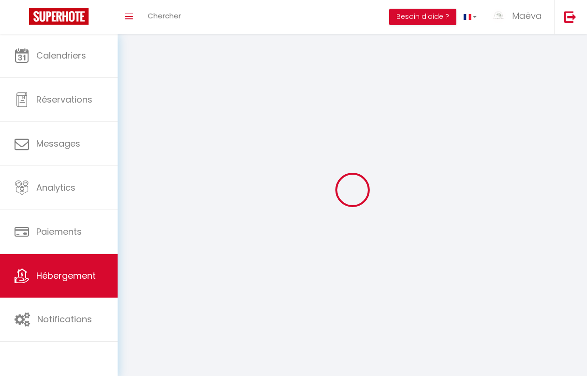
select select
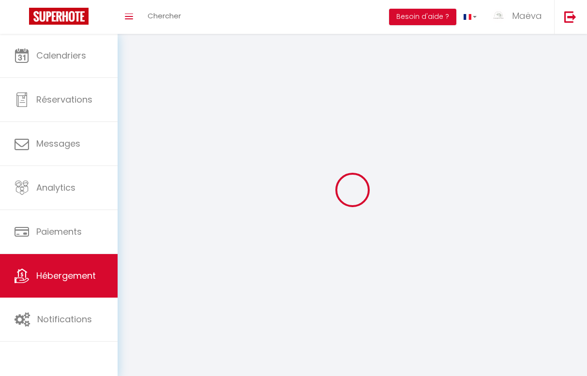
select select
checkbox input "false"
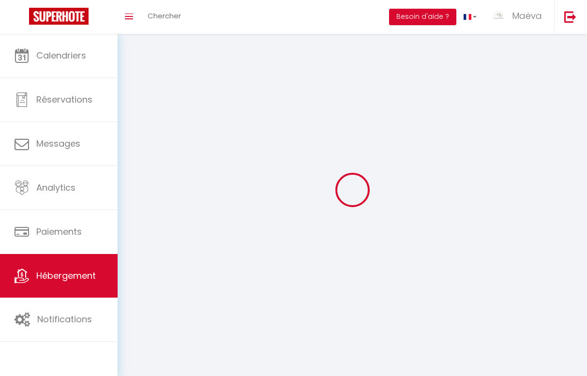
select select
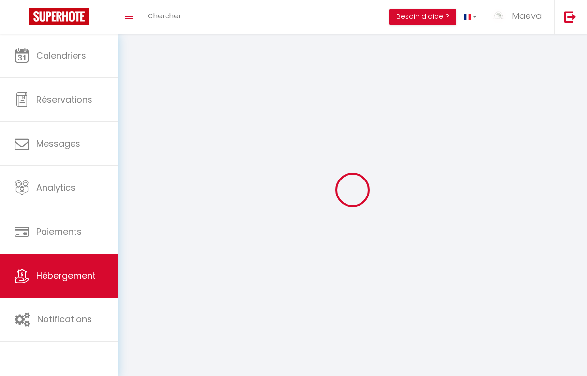
select select
checkbox input "false"
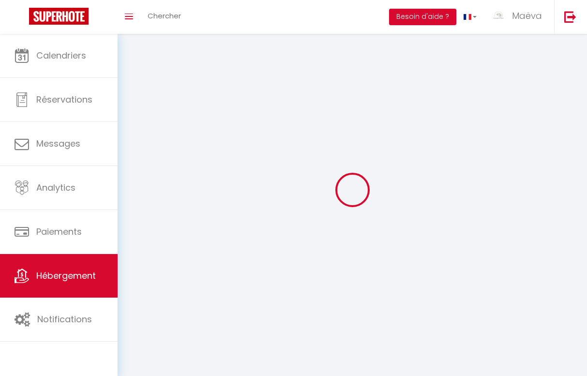
checkbox input "false"
select select
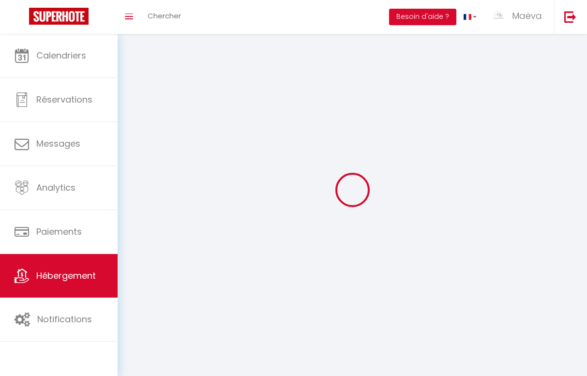
select select
checkbox input "false"
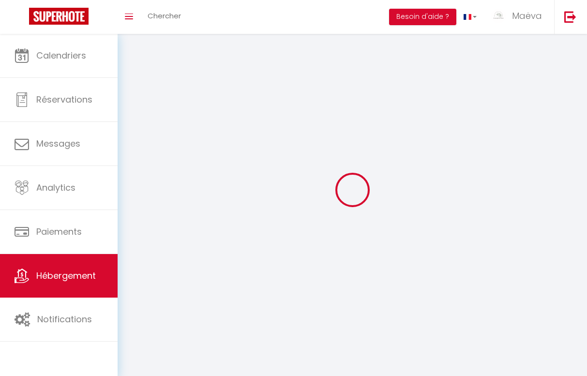
checkbox input "false"
select select
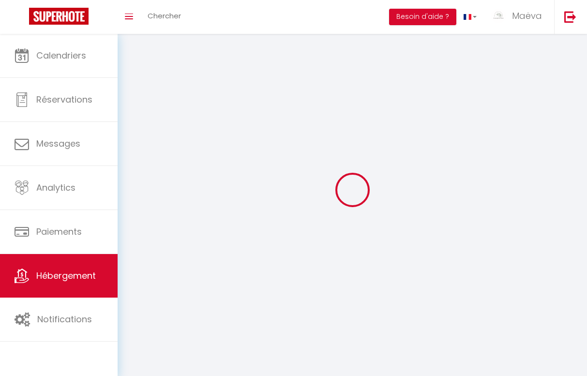
select select
checkbox input "false"
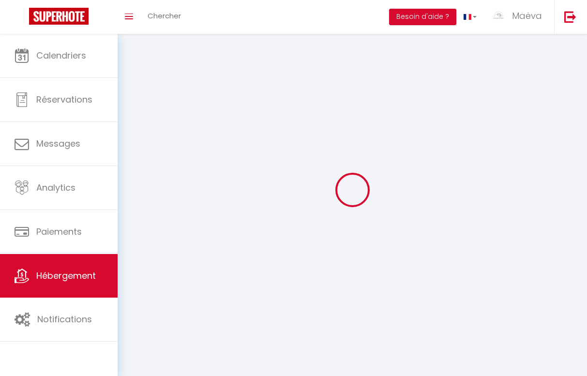
checkbox input "false"
select select
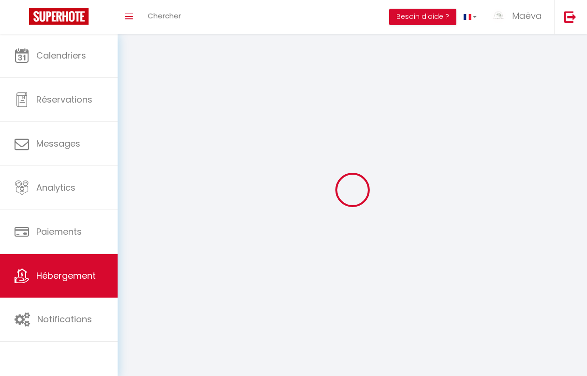
select select
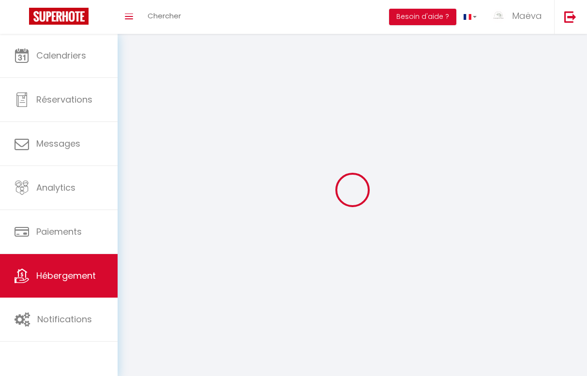
checkbox input "false"
select select
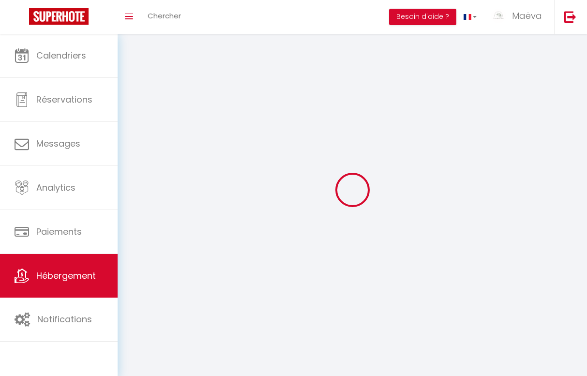
select select
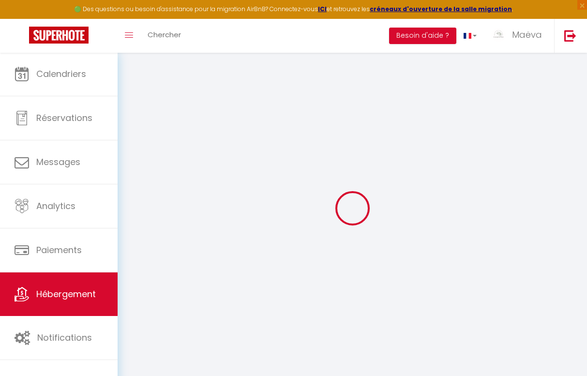
type input "Oups ! Les dates sélectionnées sont indisponibles."
type textarea "Malheureusement les dates sélectionnées sont indisponibles. Nous vous invitons …"
type input "45.916276"
type input "2.913308"
checkbox input "true"
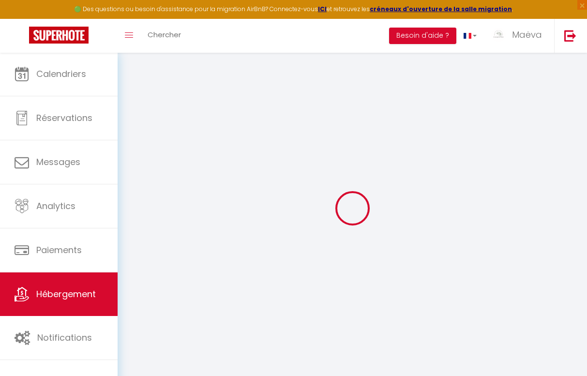
checkbox input "false"
checkbox input "true"
checkbox input "false"
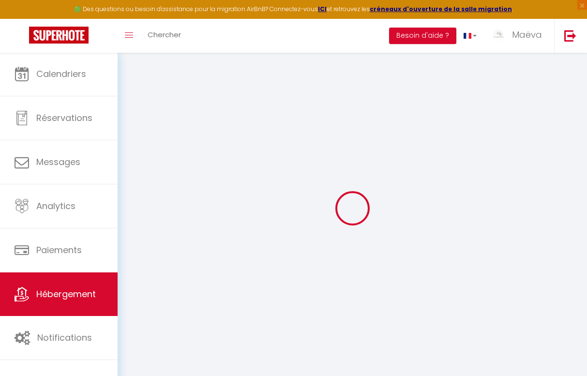
checkbox input "false"
select select "13:00"
select select "20:30"
select select "13:00"
select select "30"
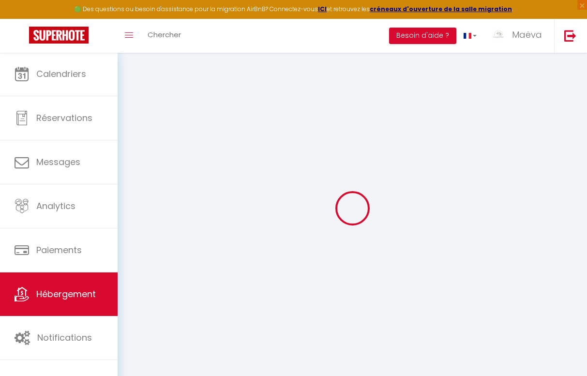
select select "120"
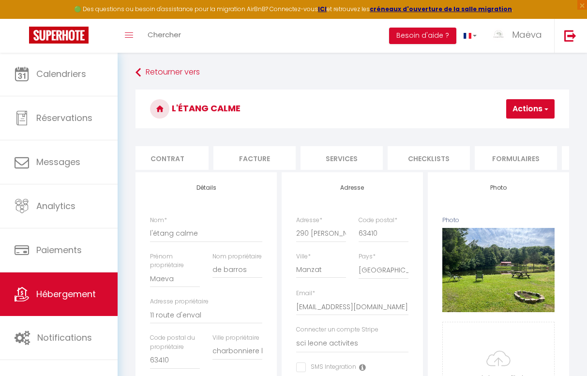
click at [546, 157] on li "Formulaires" at bounding box center [516, 158] width 82 height 24
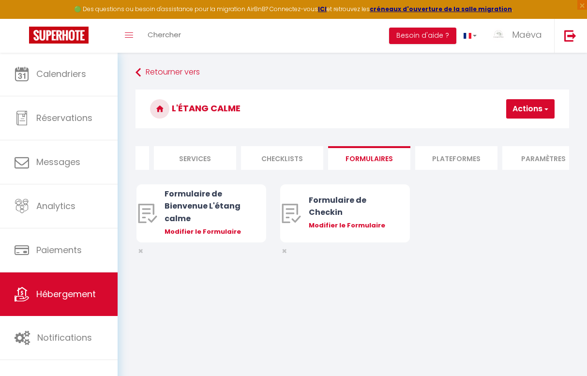
scroll to position [0, 277]
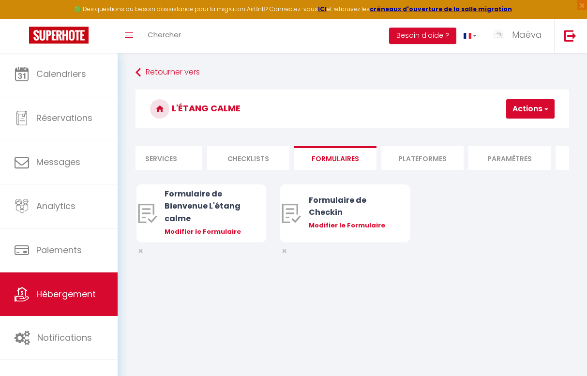
click at [420, 162] on li "Plateformes" at bounding box center [422, 158] width 82 height 24
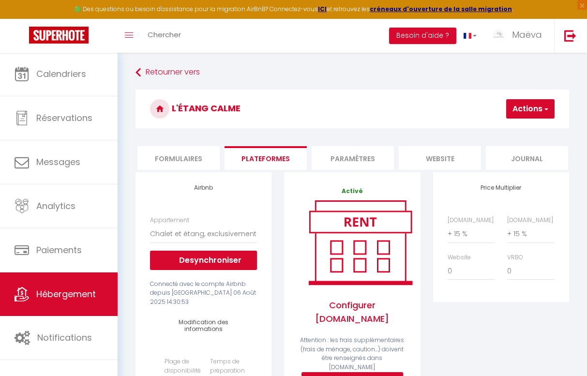
scroll to position [0, 432]
click at [466, 153] on li "website" at bounding box center [441, 158] width 82 height 24
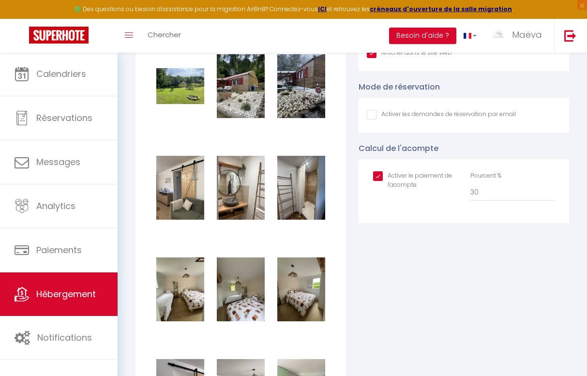
scroll to position [938, 0]
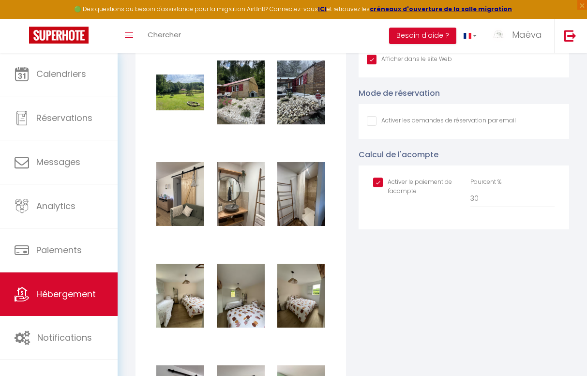
click at [378, 180] on input "checkbox" at bounding box center [415, 183] width 84 height 10
checkbox input "false"
checkbox input "true"
checkbox input "false"
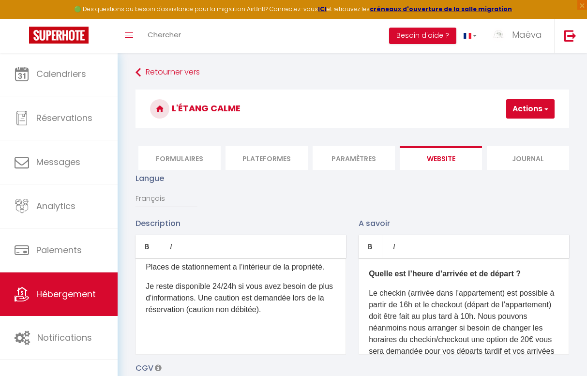
scroll to position [0, 0]
click at [531, 99] on div "l'étang calme Actions Enregistrer" at bounding box center [351, 111] width 433 height 44
click at [529, 113] on button "Actions" at bounding box center [530, 108] width 48 height 19
click at [513, 133] on input "Enregistrer" at bounding box center [505, 130] width 36 height 10
checkbox input "true"
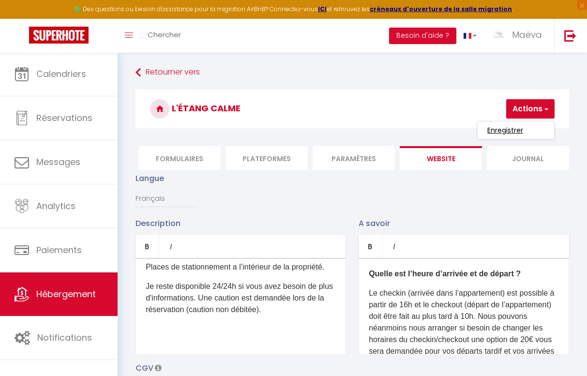
checkbox input "false"
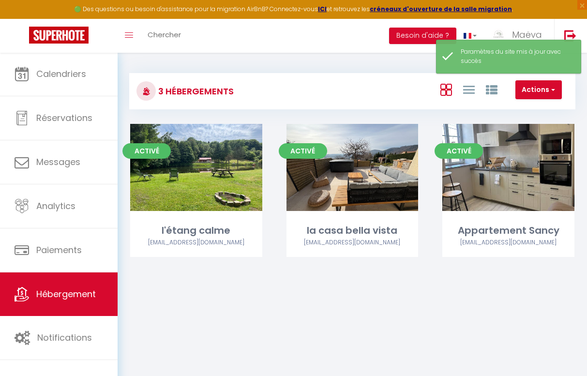
click at [340, 305] on body "🟢 Des questions ou besoin d'assistance pour la migration AirBnB? Connectez-vous…" at bounding box center [293, 240] width 587 height 376
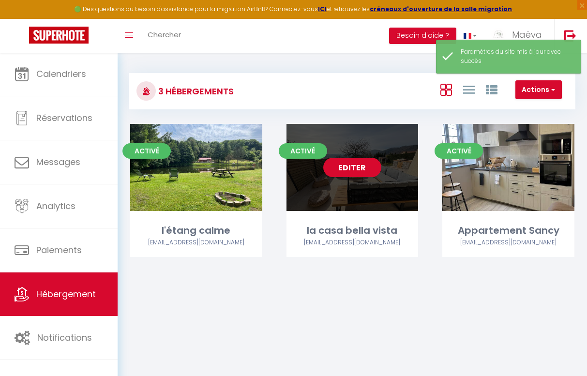
click at [361, 164] on link "Editer" at bounding box center [352, 167] width 58 height 19
select select "3"
select select "2"
select select "1"
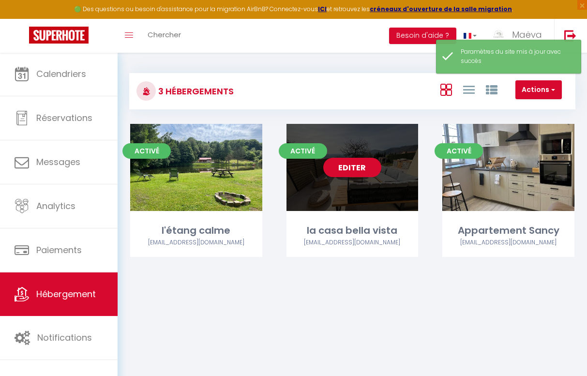
select select
select select "28"
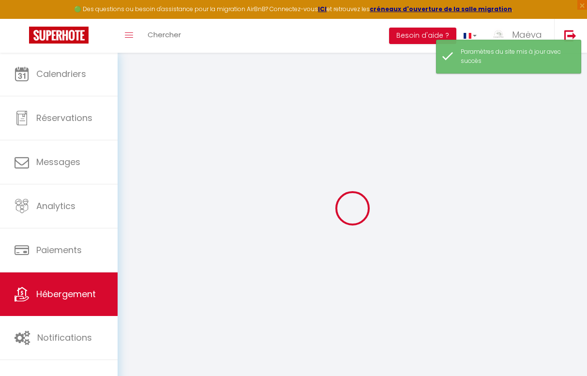
select select
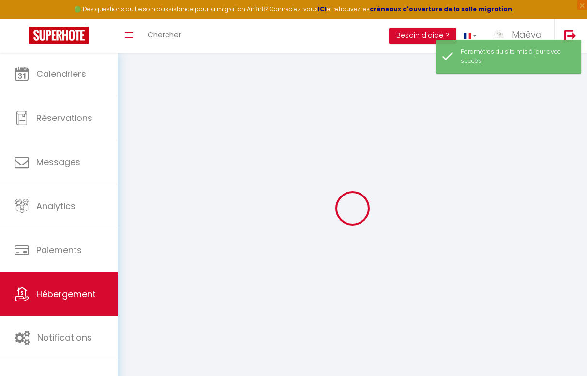
select select
checkbox input "false"
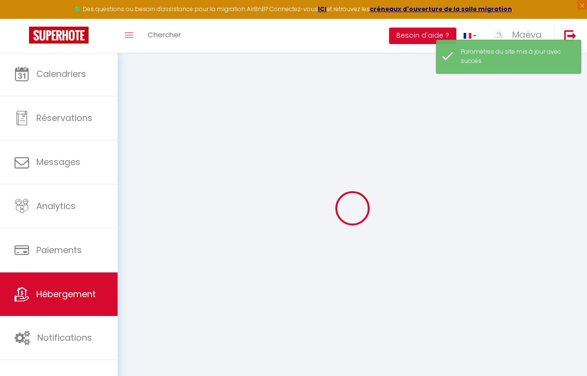
select select
type input "la casa bella vista"
type input "Corinne"
select select "5"
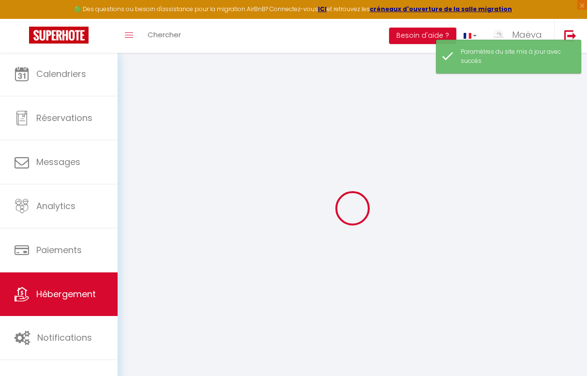
select select "5"
select select "2"
type input "115"
type input "100"
type input "5"
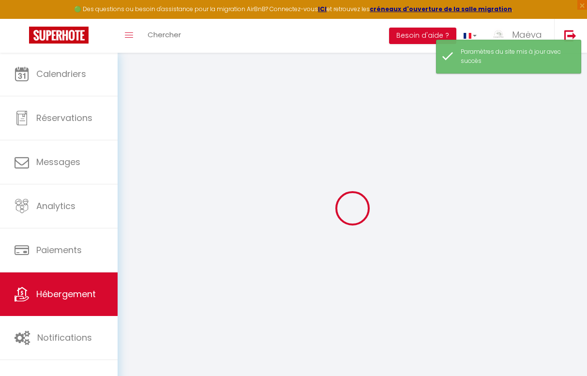
type input "3.60"
type input "677"
select select
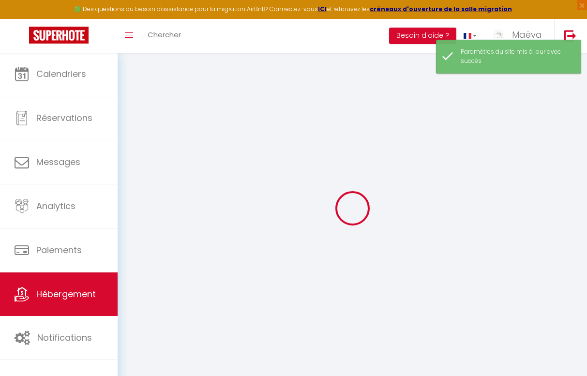
select select
type input "5 chemin de la perille"
type input "63530"
type input "Enval"
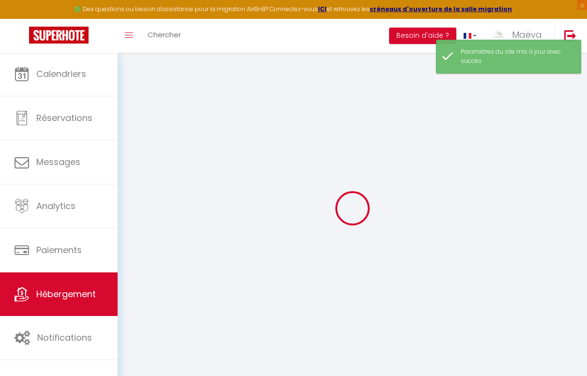
type input "maedb.08@gmail.com"
select select "13320"
checkbox input "false"
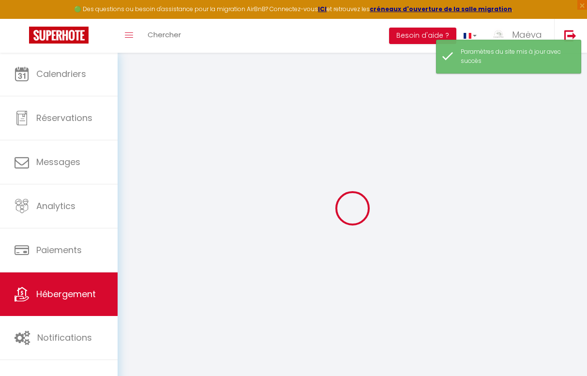
checkbox input "false"
radio input "true"
type input "15"
type input "100"
type input "0"
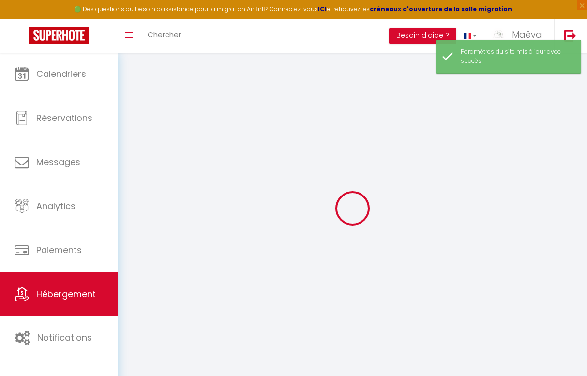
type input "0"
checkbox input "false"
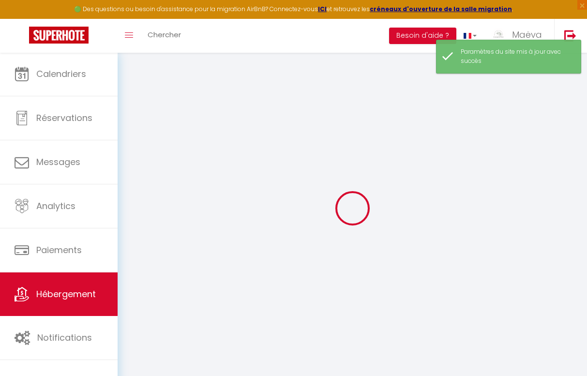
checkbox input "false"
select select "11:00"
select select
select select "11:00"
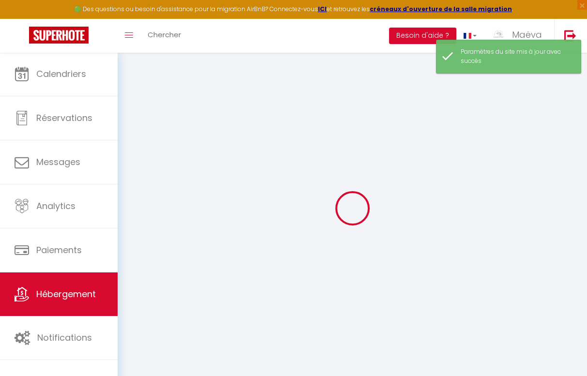
select select "30"
select select "120"
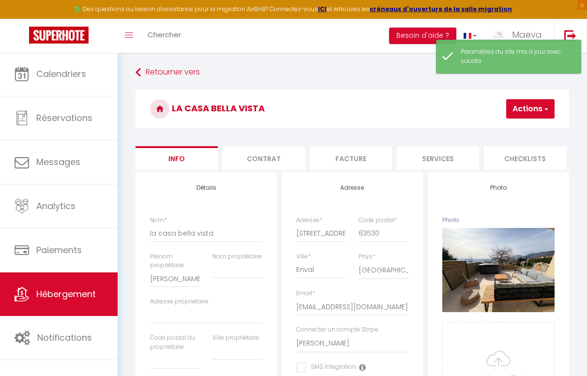
scroll to position [0, 0]
select select
checkbox input "false"
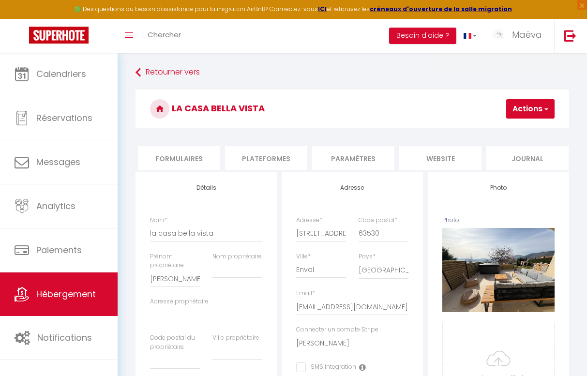
scroll to position [0, 432]
click at [450, 155] on li "website" at bounding box center [441, 158] width 82 height 24
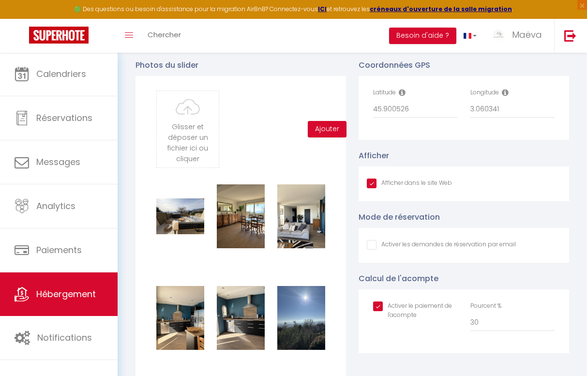
scroll to position [817, 0]
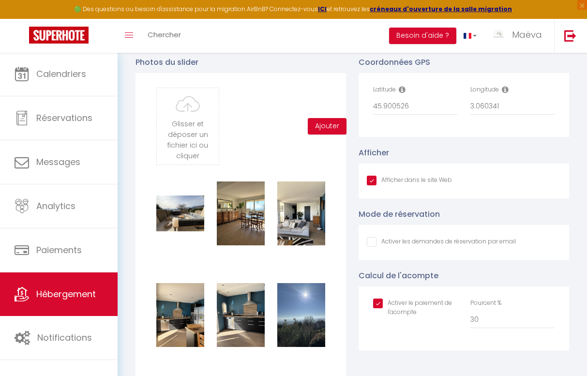
click at [379, 304] on input "checkbox" at bounding box center [415, 303] width 84 height 10
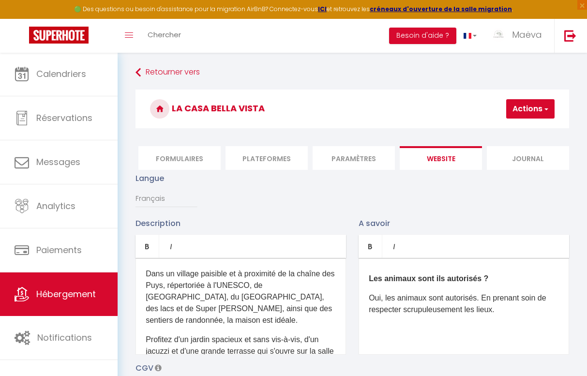
scroll to position [-1, 0]
click at [518, 120] on h3 "la casa bella vista" at bounding box center [351, 108] width 433 height 39
click at [519, 112] on button "Actions" at bounding box center [530, 108] width 48 height 19
click at [509, 131] on input "Enregistrer" at bounding box center [505, 130] width 36 height 10
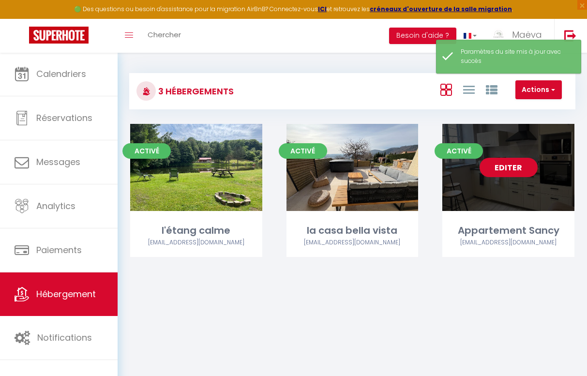
click at [522, 167] on link "Editer" at bounding box center [508, 167] width 58 height 19
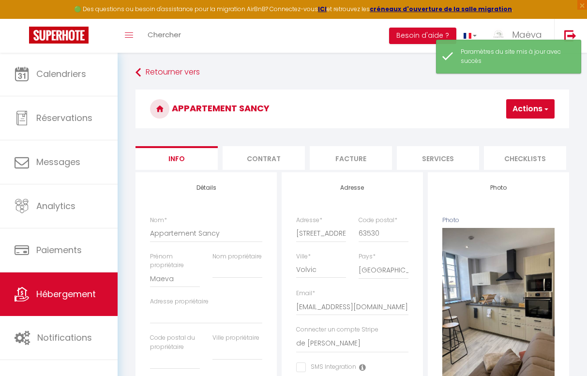
click at [527, 119] on h3 "Appartement Sancy" at bounding box center [351, 108] width 433 height 39
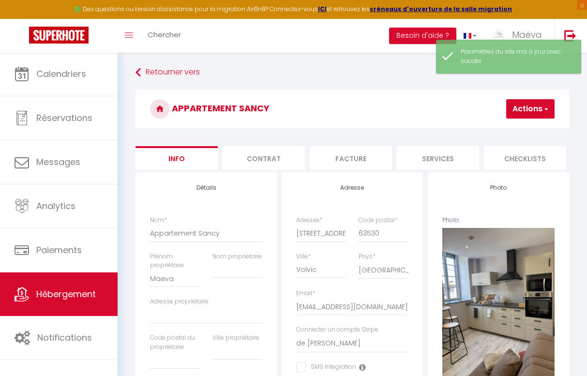
click at [524, 113] on button "Actions" at bounding box center [530, 108] width 48 height 19
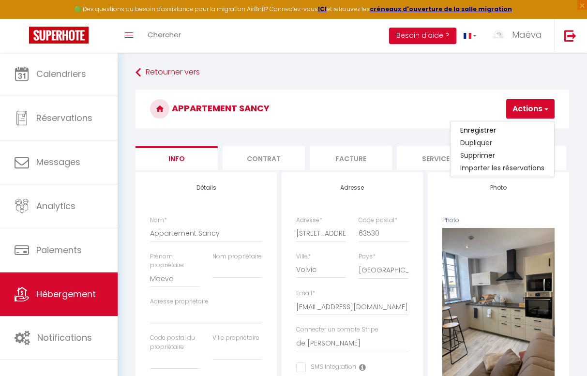
click at [434, 118] on h3 "Appartement Sancy" at bounding box center [351, 108] width 433 height 39
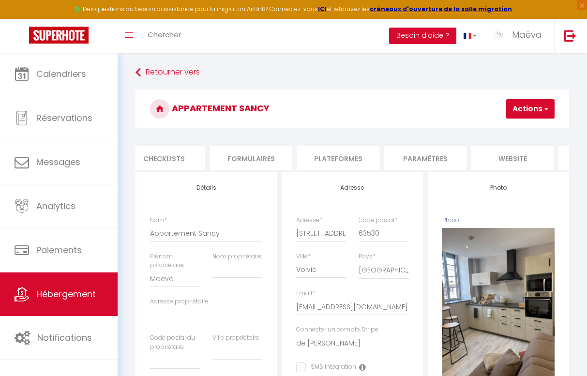
scroll to position [0, 391]
click at [489, 154] on li "website" at bounding box center [482, 158] width 82 height 24
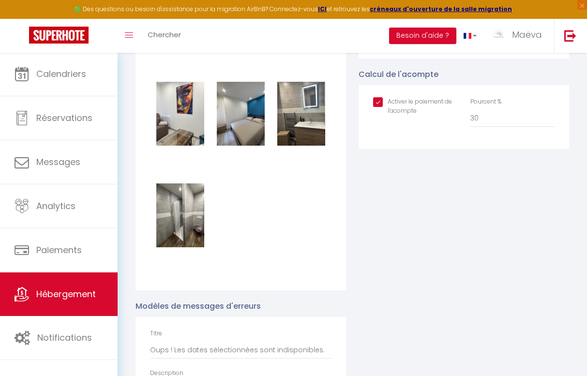
scroll to position [1320, 0]
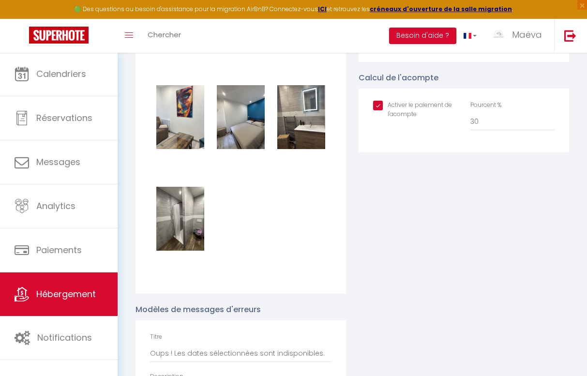
click at [379, 104] on input "checkbox" at bounding box center [415, 106] width 84 height 10
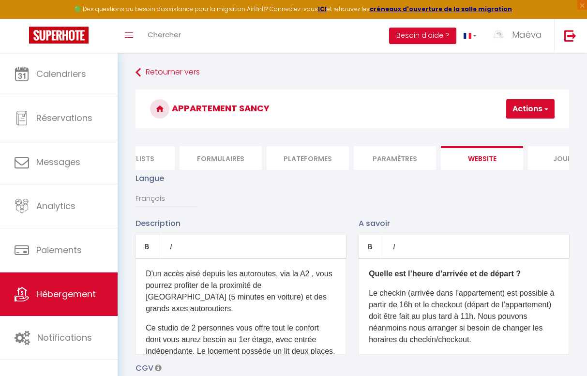
scroll to position [0, 0]
click at [532, 96] on h3 "Appartement Sancy" at bounding box center [351, 108] width 433 height 39
click at [532, 105] on button "Actions" at bounding box center [530, 108] width 48 height 19
click at [518, 130] on input "Enregistrer" at bounding box center [505, 130] width 36 height 10
click at [499, 131] on input "Enregistrer" at bounding box center [505, 130] width 36 height 10
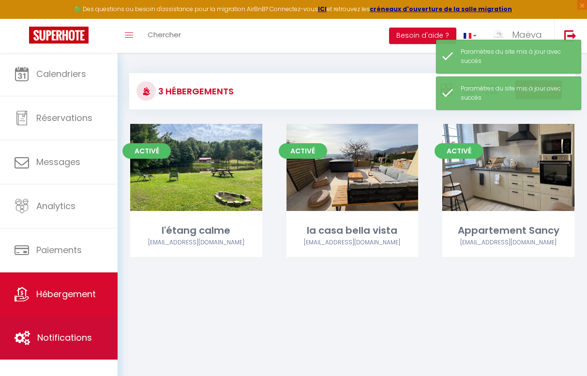
click at [54, 348] on link "Notifications" at bounding box center [59, 338] width 118 height 44
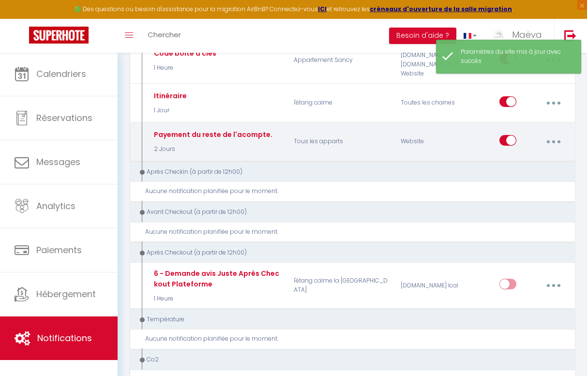
scroll to position [299, 0]
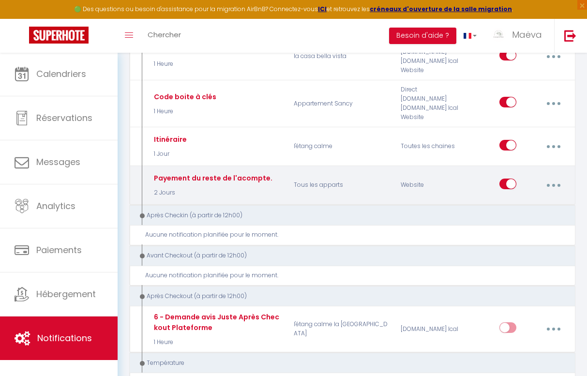
click at [508, 178] on input "checkbox" at bounding box center [507, 185] width 17 height 15
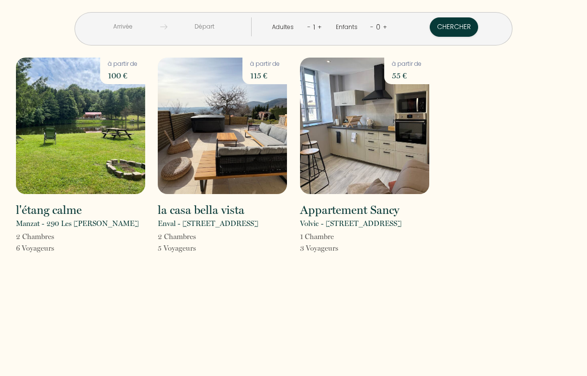
click at [101, 144] on img at bounding box center [80, 126] width 129 height 136
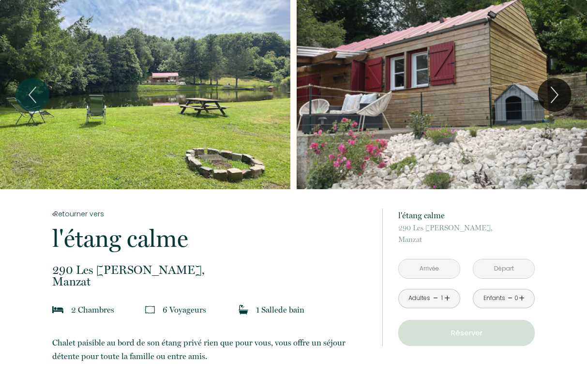
click at [421, 267] on input "text" at bounding box center [429, 268] width 61 height 19
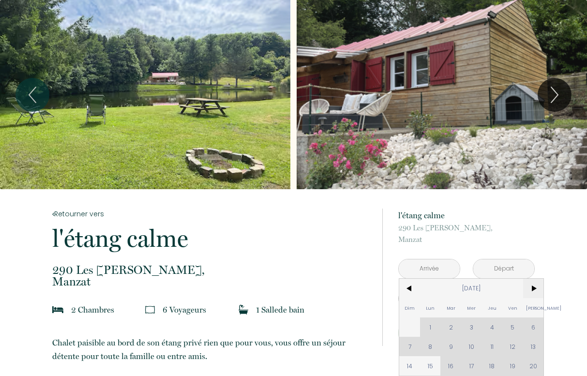
click at [534, 288] on span ">" at bounding box center [533, 288] width 21 height 19
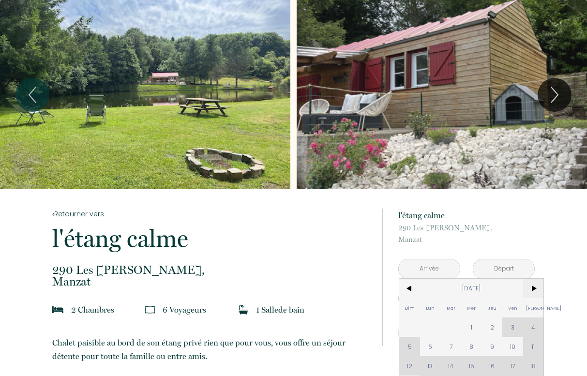
click at [532, 284] on span ">" at bounding box center [533, 288] width 21 height 19
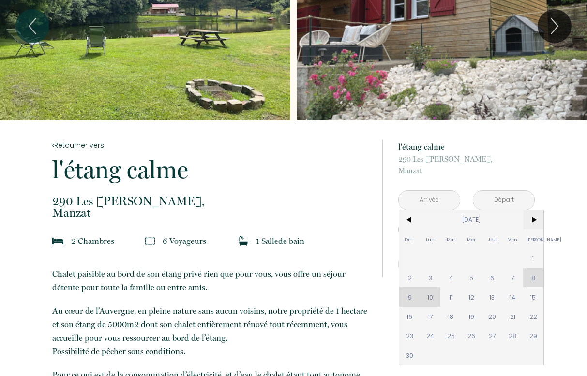
scroll to position [79, 0]
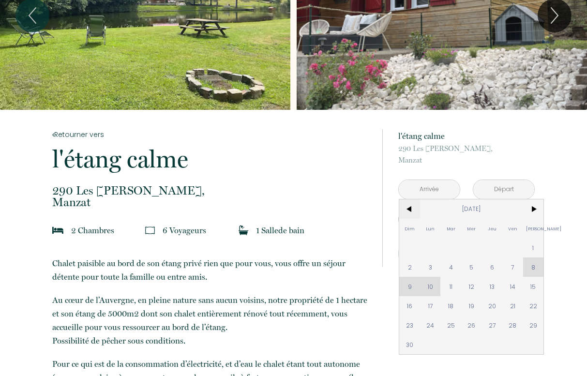
click at [410, 208] on span "<" at bounding box center [409, 208] width 21 height 19
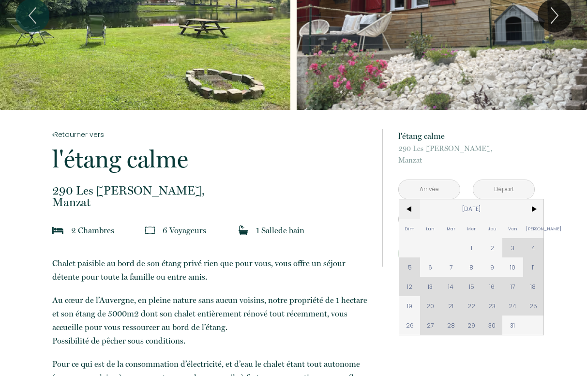
click at [410, 208] on span "<" at bounding box center [409, 208] width 21 height 19
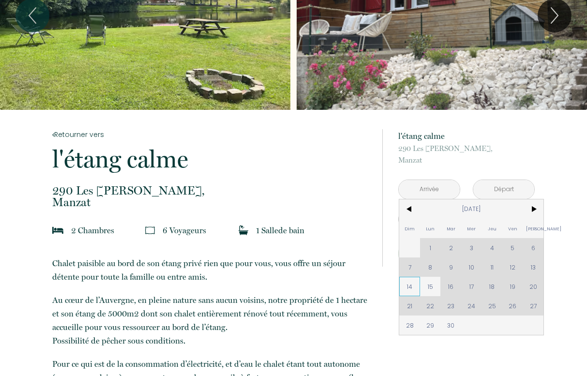
click at [411, 283] on span "14" at bounding box center [409, 286] width 21 height 19
type input "Dim 14 Sep 2025"
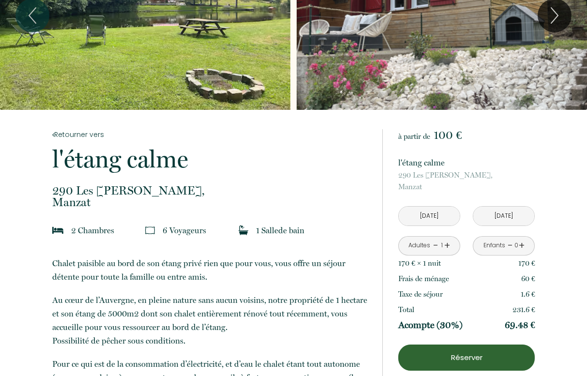
click at [498, 208] on input "Lun 15 Sep 2025" at bounding box center [503, 216] width 61 height 19
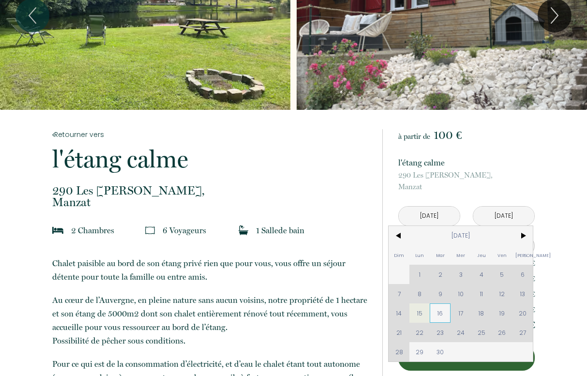
click at [441, 314] on span "16" at bounding box center [440, 312] width 21 height 19
type input "Mar 16 Sep 2025"
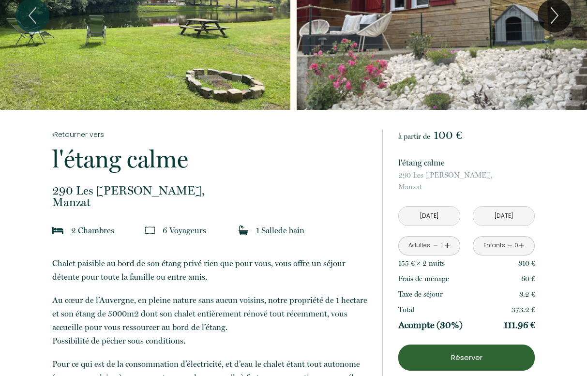
click at [445, 248] on link "+" at bounding box center [447, 245] width 6 height 15
drag, startPoint x: 401, startPoint y: 260, endPoint x: 546, endPoint y: 269, distance: 144.9
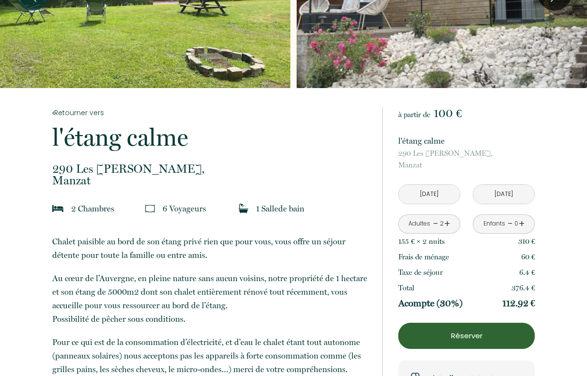
scroll to position [102, 0]
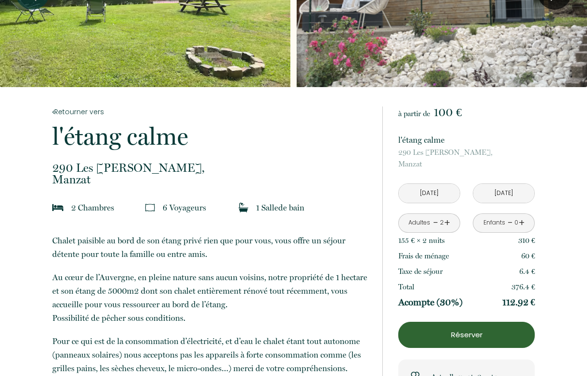
click at [441, 188] on input "Dim 14 Sep 2025" at bounding box center [429, 193] width 61 height 19
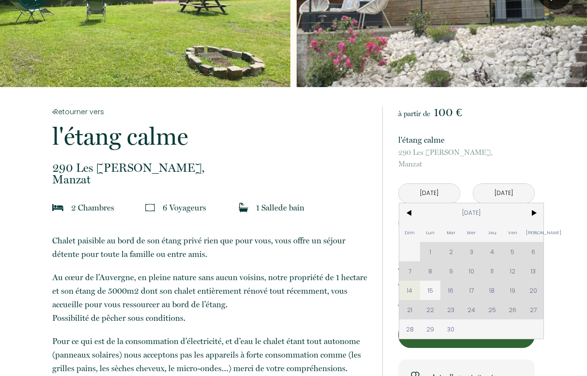
click at [464, 155] on span "290 Les James," at bounding box center [466, 153] width 136 height 12
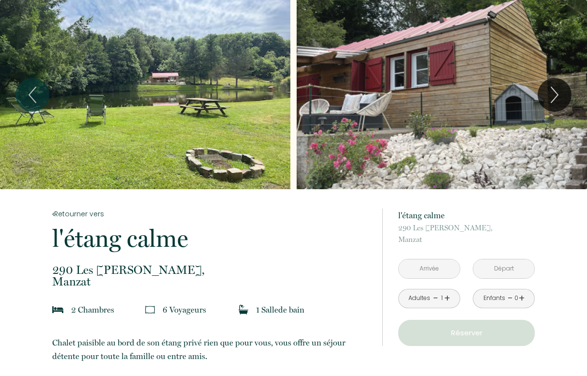
scroll to position [102, 0]
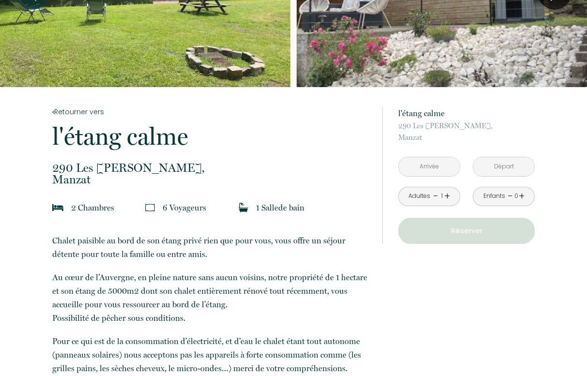
click at [414, 149] on div "à partir de 100 € l'étang calme 290 [GEOGRAPHIC_DATA][PERSON_NAME], Manzat < [D…" at bounding box center [466, 174] width 136 height 137
click at [414, 166] on input "text" at bounding box center [429, 166] width 61 height 19
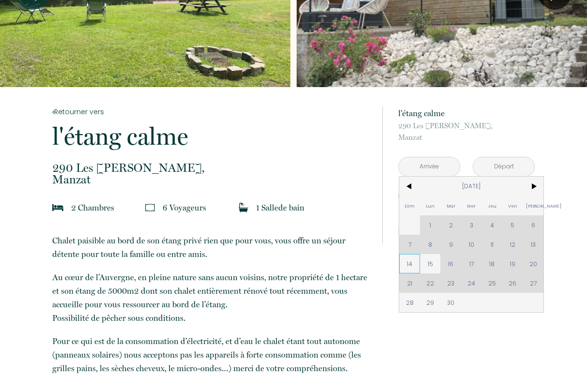
click at [412, 265] on span "14" at bounding box center [409, 263] width 21 height 19
type input "[DATE]"
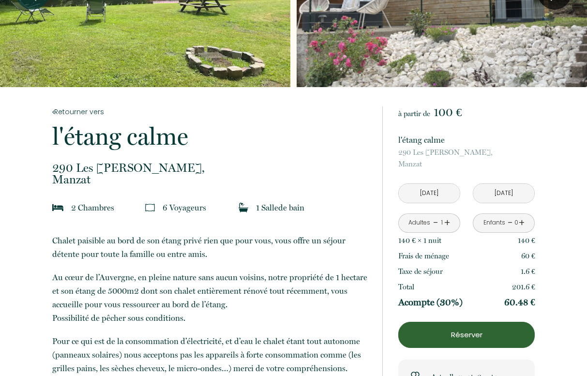
click at [504, 192] on input "[DATE]" at bounding box center [503, 193] width 61 height 19
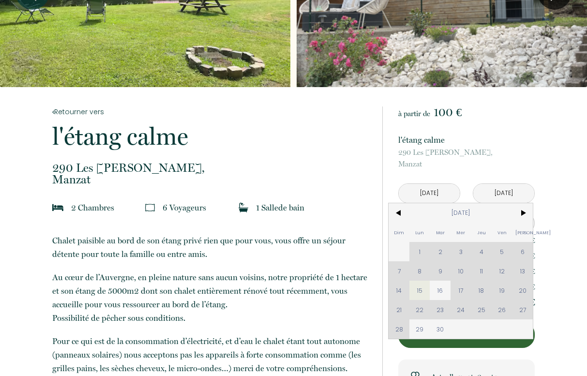
click at [439, 282] on span "16" at bounding box center [440, 290] width 21 height 19
type input "[DATE]"
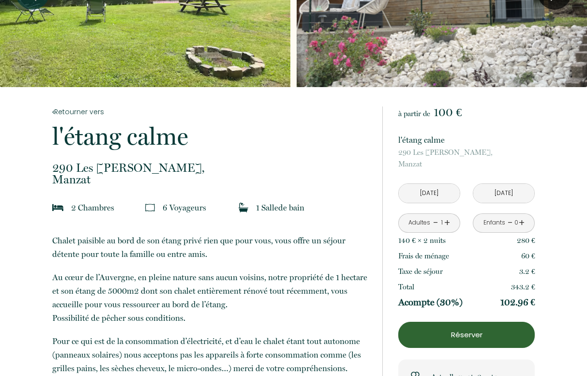
click at [447, 222] on link "+" at bounding box center [447, 222] width 6 height 15
click at [459, 244] on div "140 € × 2 nuit s 280 €" at bounding box center [466, 240] width 136 height 15
click at [434, 218] on link "-" at bounding box center [435, 222] width 5 height 15
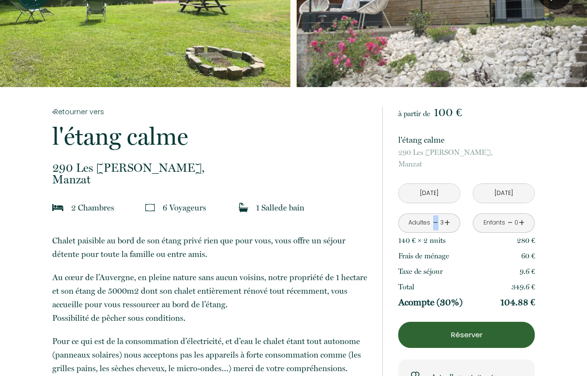
click at [434, 218] on link "-" at bounding box center [435, 222] width 5 height 15
click at [460, 238] on div "140 € × 2 nuit s 280 €" at bounding box center [466, 240] width 136 height 15
click at [448, 222] on link "+" at bounding box center [447, 222] width 6 height 15
click at [498, 261] on div "Frais de ménage 60 €" at bounding box center [466, 255] width 136 height 15
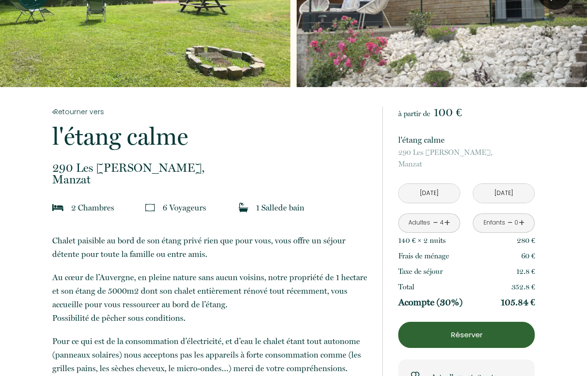
click at [509, 153] on span "290 Les [PERSON_NAME]," at bounding box center [466, 153] width 136 height 12
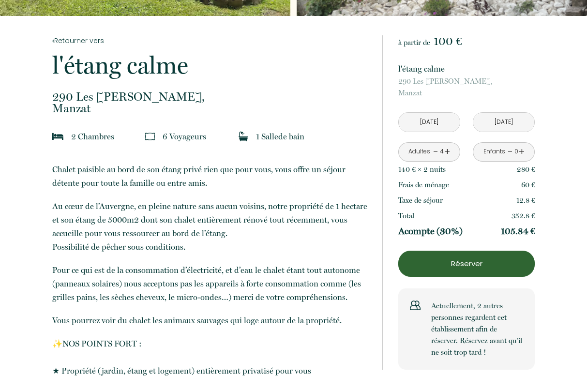
scroll to position [174, 0]
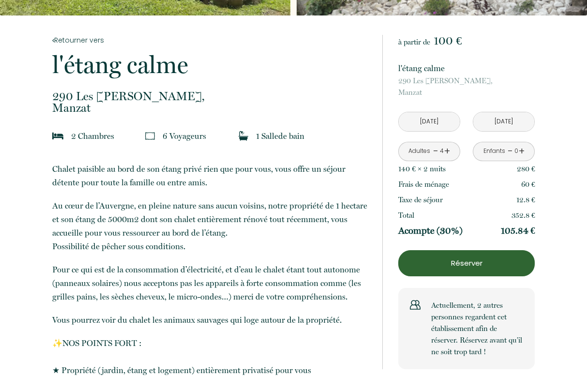
click at [452, 230] on p "Acompte (30%)" at bounding box center [430, 231] width 64 height 12
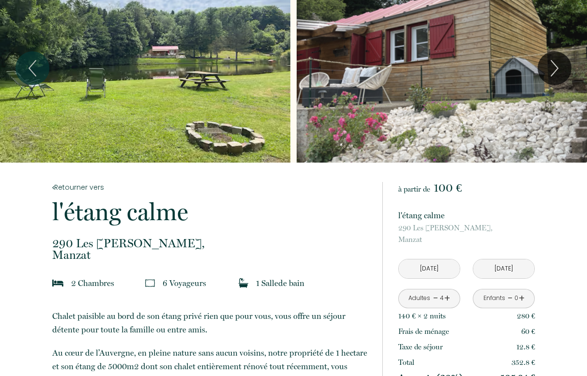
scroll to position [23, 0]
